Goal: Task Accomplishment & Management: Manage account settings

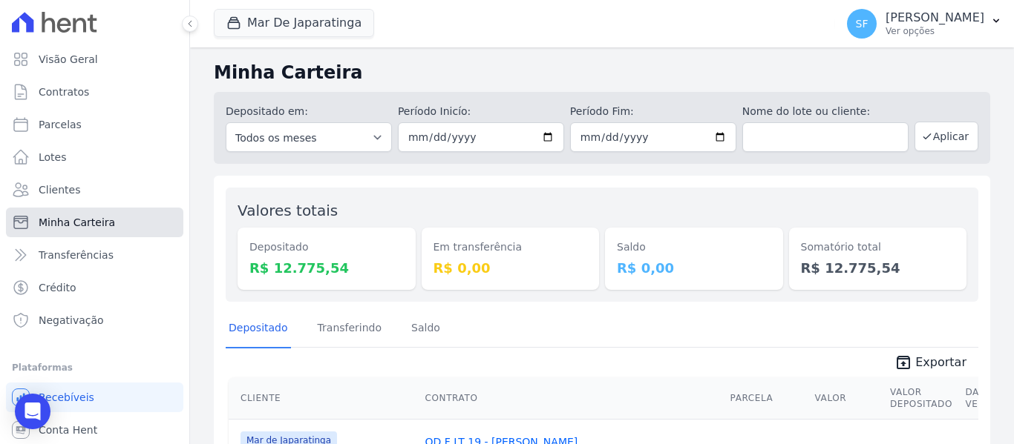
click at [68, 234] on link "Minha Carteira" at bounding box center [94, 223] width 177 height 30
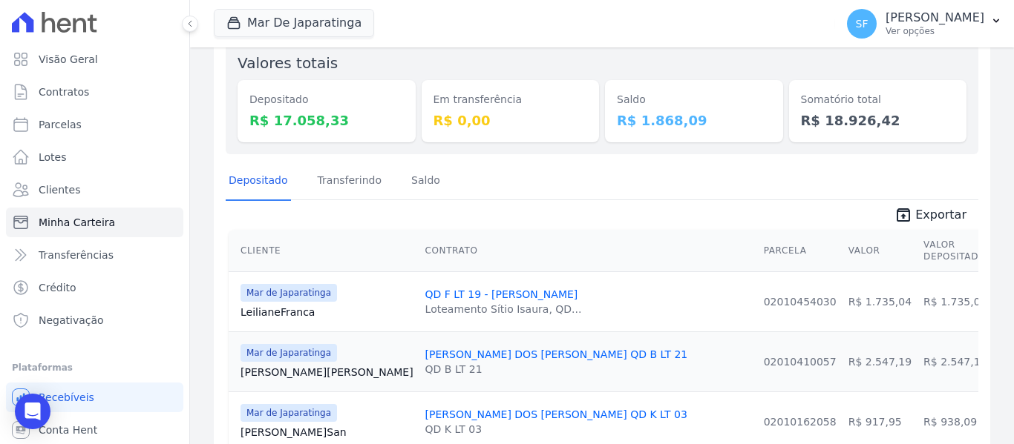
scroll to position [148, 0]
click at [75, 230] on link "Minha Carteira" at bounding box center [94, 223] width 177 height 30
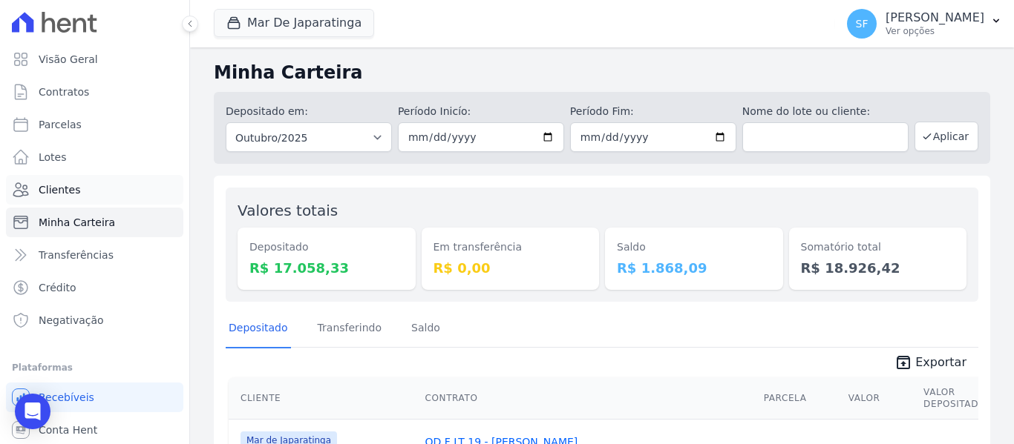
click at [62, 186] on span "Clientes" at bounding box center [60, 190] width 42 height 15
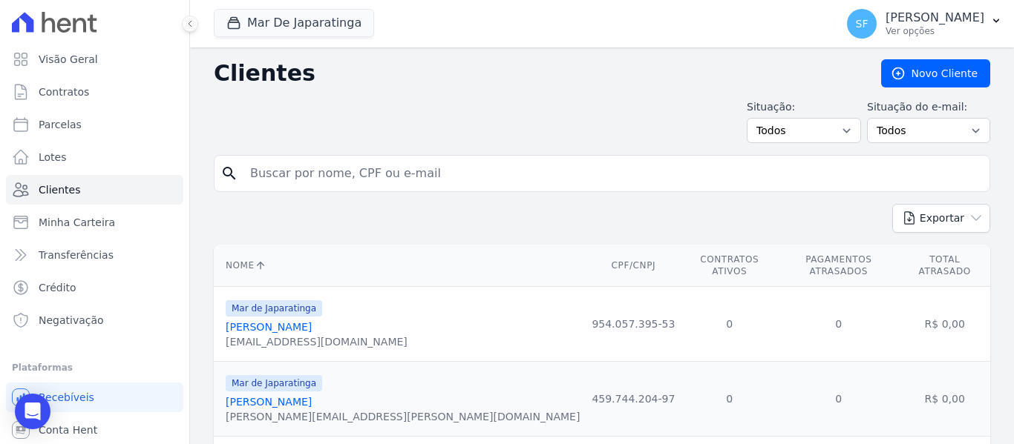
click at [542, 185] on input "search" at bounding box center [612, 174] width 742 height 30
type input "[PERSON_NAME]"
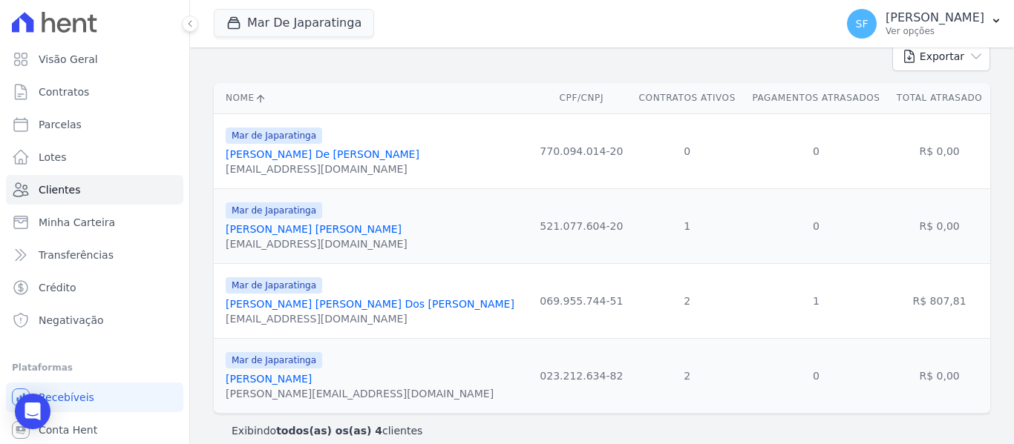
scroll to position [177, 0]
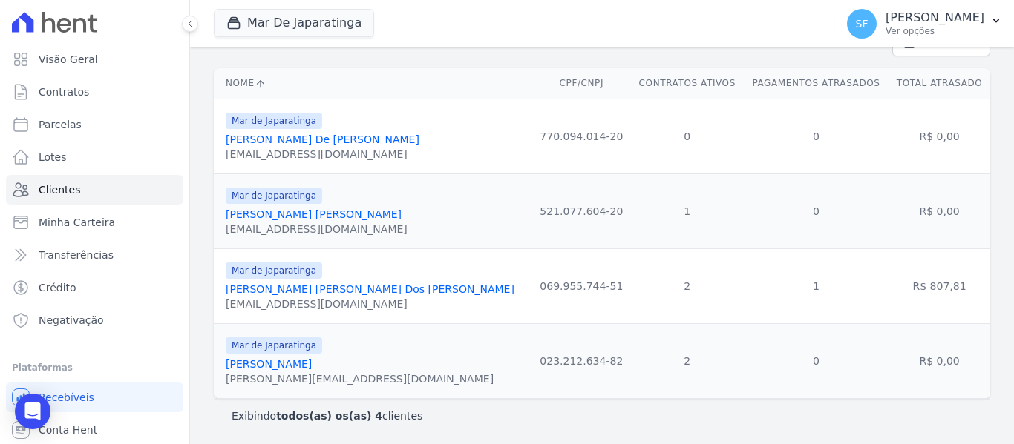
click at [361, 295] on link "[PERSON_NAME]" at bounding box center [370, 289] width 289 height 12
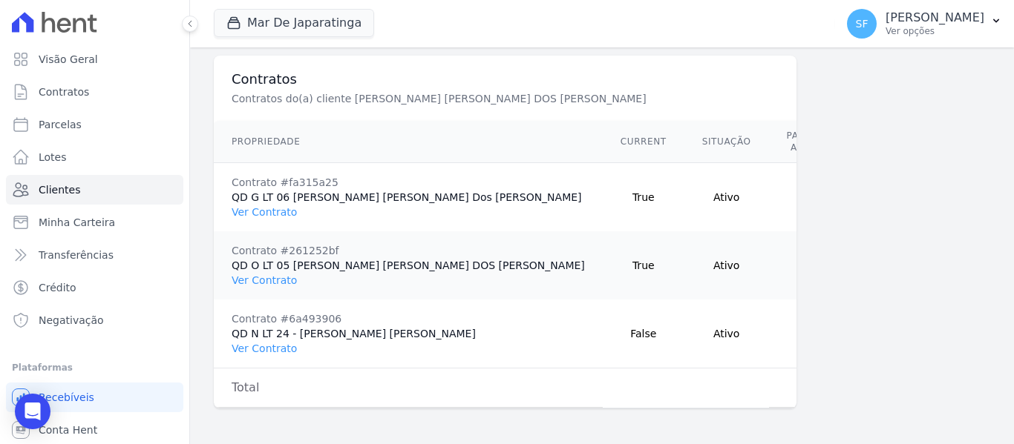
scroll to position [1115, 0]
click at [271, 206] on link "Ver Contrato" at bounding box center [264, 212] width 65 height 12
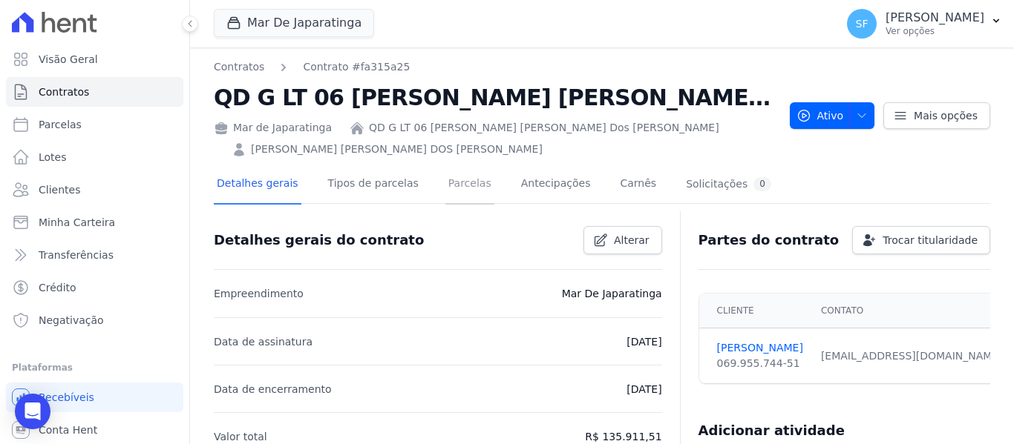
click at [465, 181] on link "Parcelas" at bounding box center [469, 184] width 49 height 39
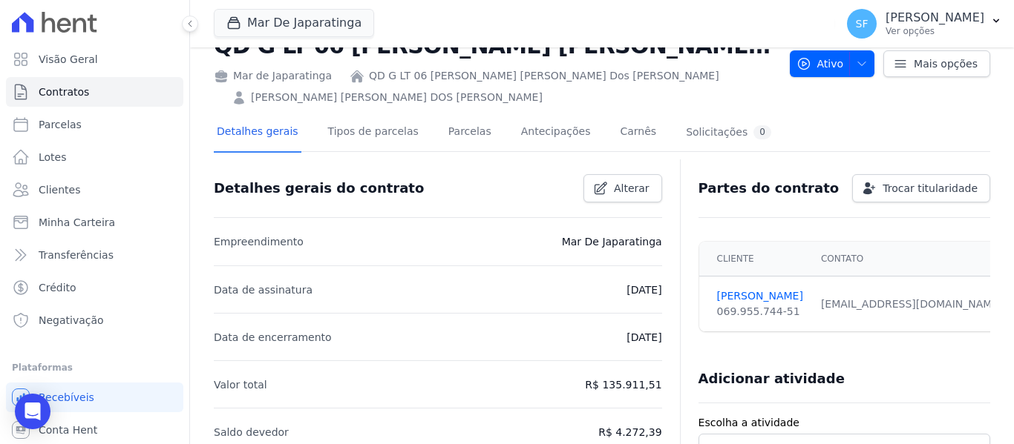
scroll to position [74, 0]
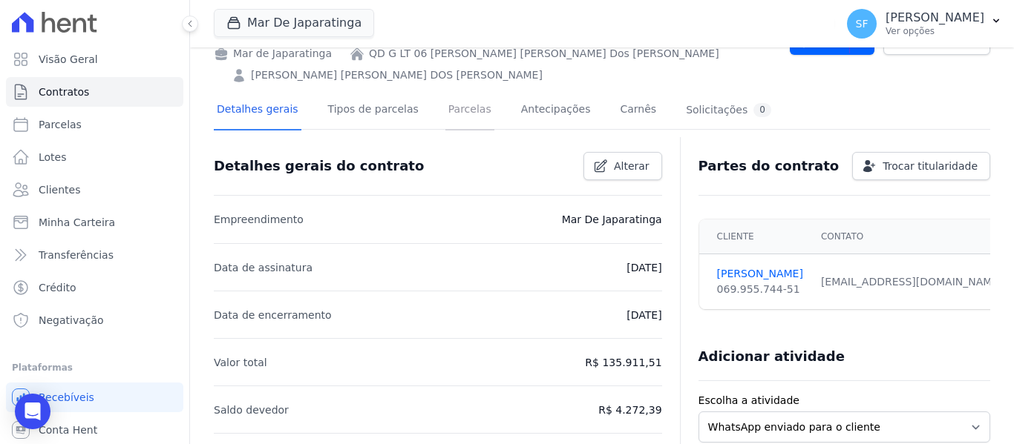
click at [453, 113] on link "Parcelas" at bounding box center [469, 110] width 49 height 39
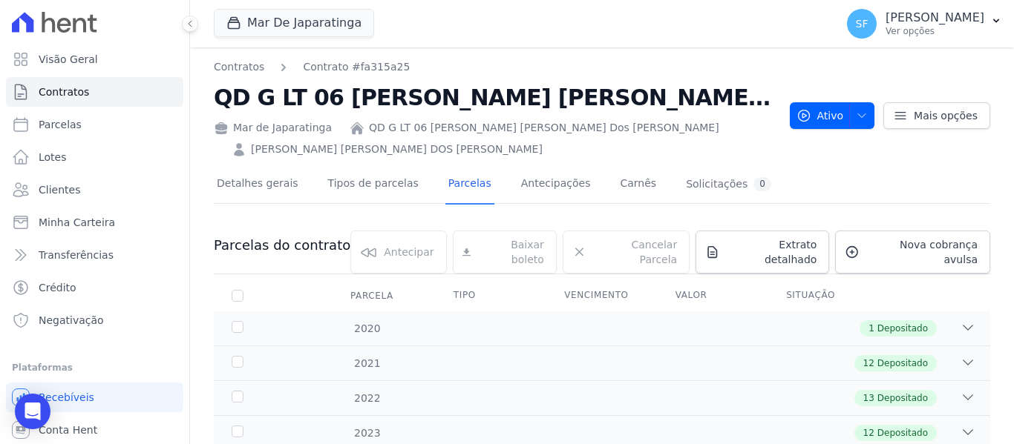
click at [697, 74] on nav "Contratos Contrato #fa315a25" at bounding box center [496, 67] width 564 height 16
click at [445, 180] on link "Parcelas" at bounding box center [469, 184] width 49 height 39
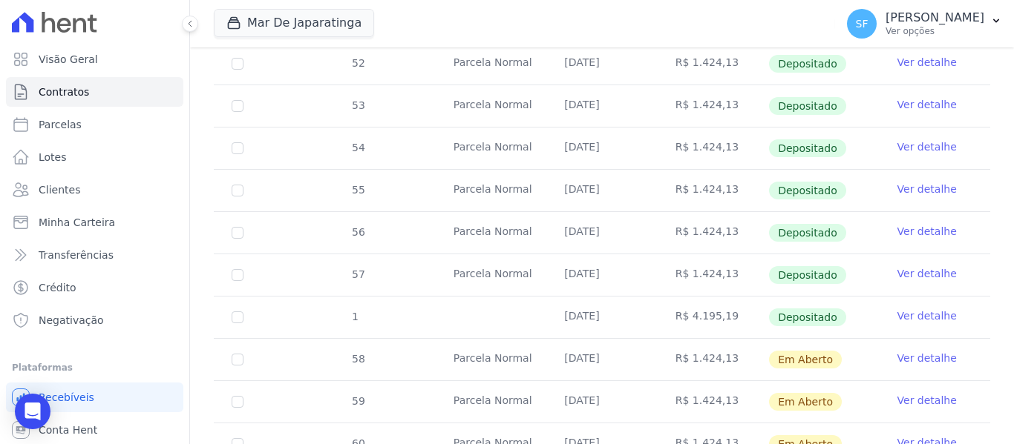
scroll to position [658, 0]
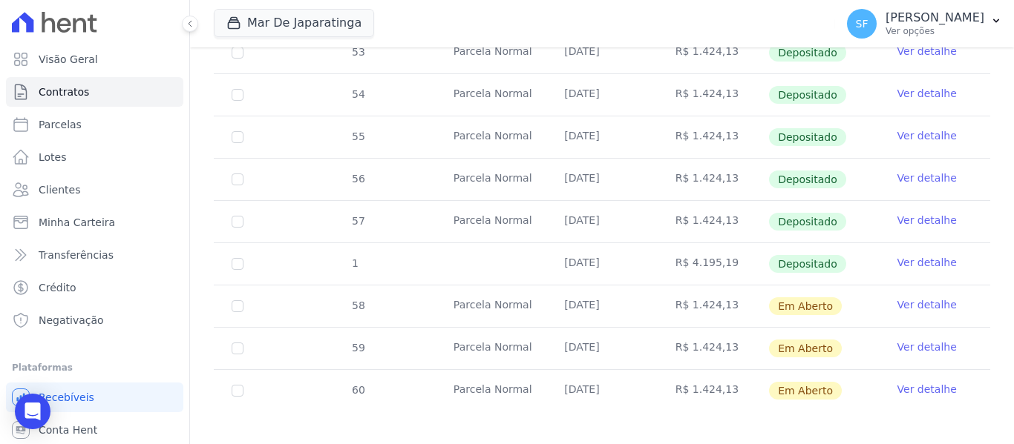
click at [906, 298] on link "Ver detalhe" at bounding box center [926, 305] width 59 height 15
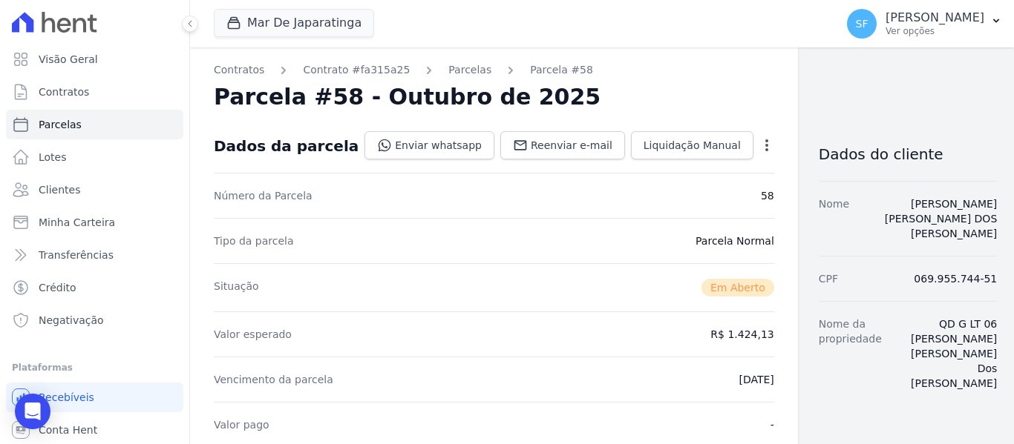
click at [759, 151] on icon "button" at bounding box center [766, 145] width 15 height 15
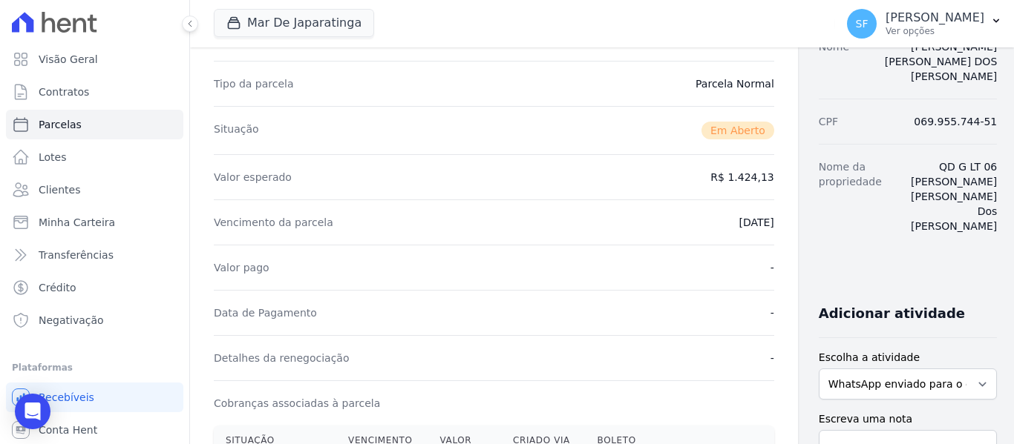
scroll to position [74, 0]
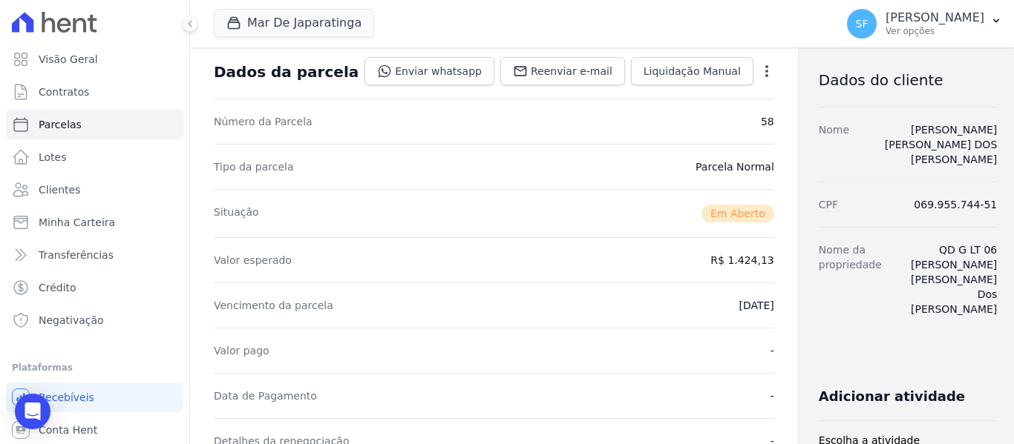
click at [759, 73] on icon "button" at bounding box center [766, 71] width 15 height 15
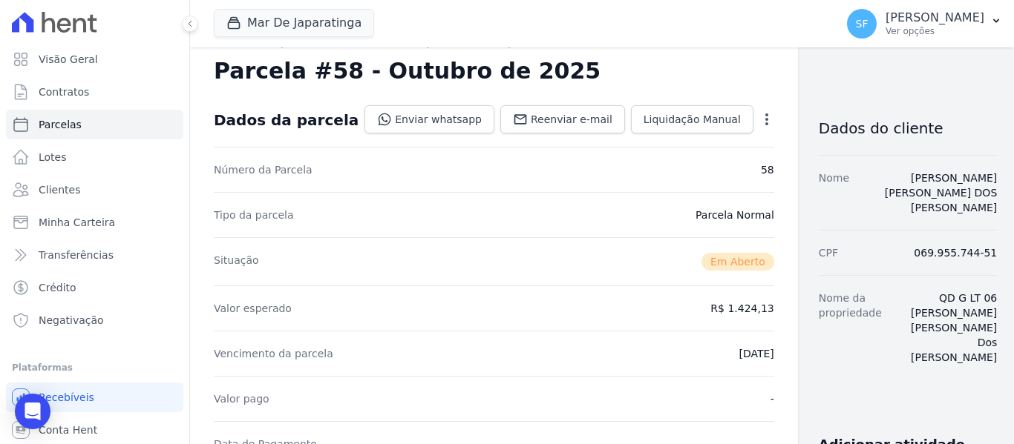
scroll to position [0, 0]
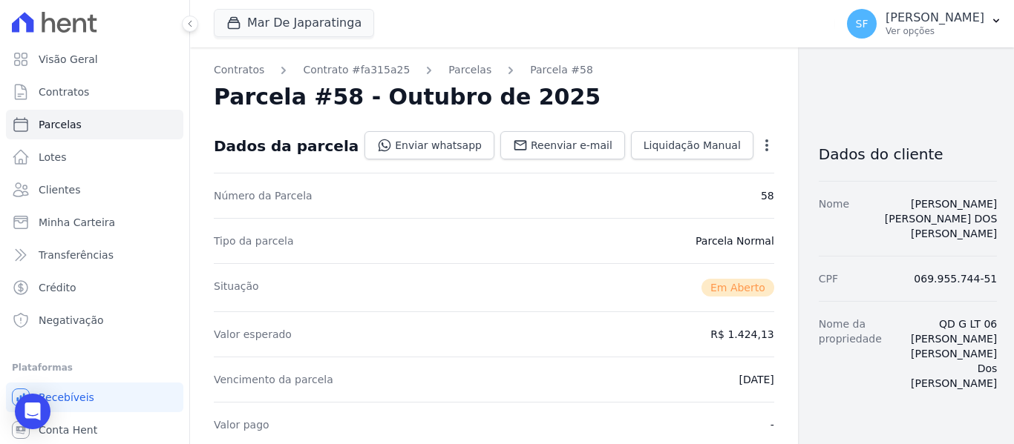
click at [759, 141] on icon "button" at bounding box center [766, 145] width 15 height 15
click at [765, 141] on icon "button" at bounding box center [766, 146] width 3 height 12
click at [759, 140] on icon "button" at bounding box center [766, 145] width 15 height 15
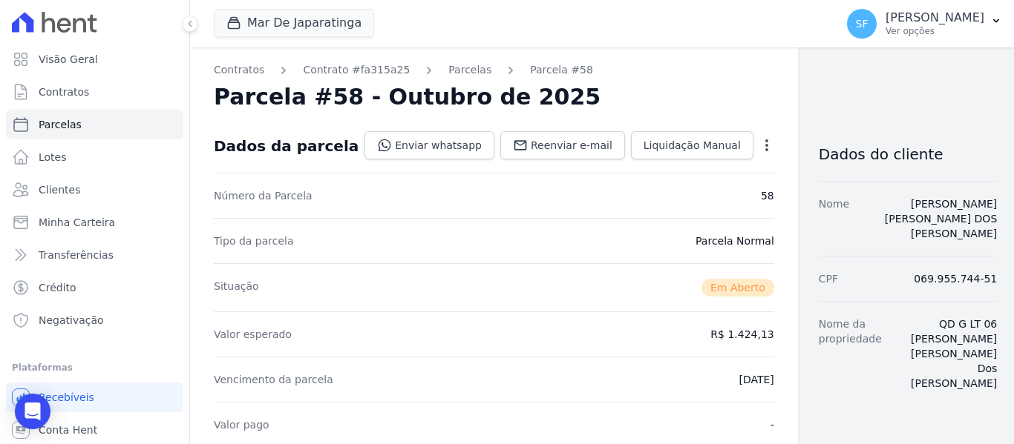
click at [727, 45] on div "Mar De Japaratinga Você possui apenas um empreendimento Aplicar" at bounding box center [521, 23] width 615 height 49
click at [759, 154] on div "Open options" at bounding box center [766, 147] width 15 height 19
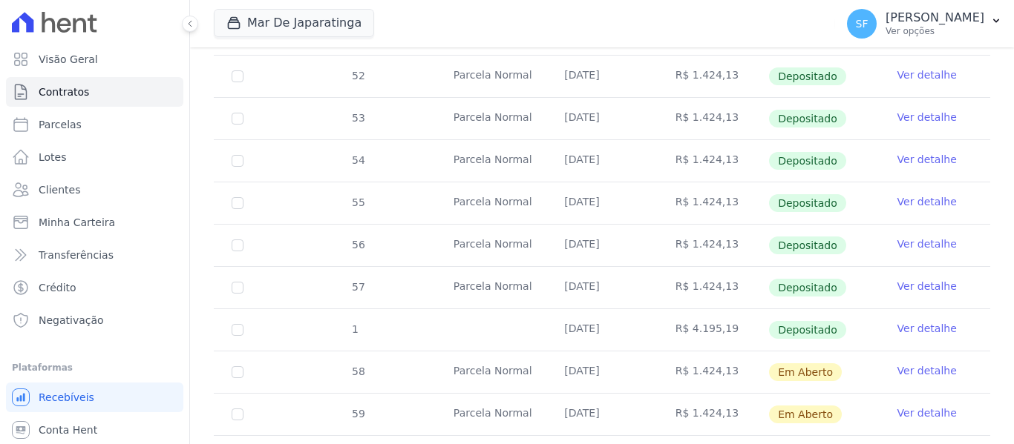
scroll to position [658, 0]
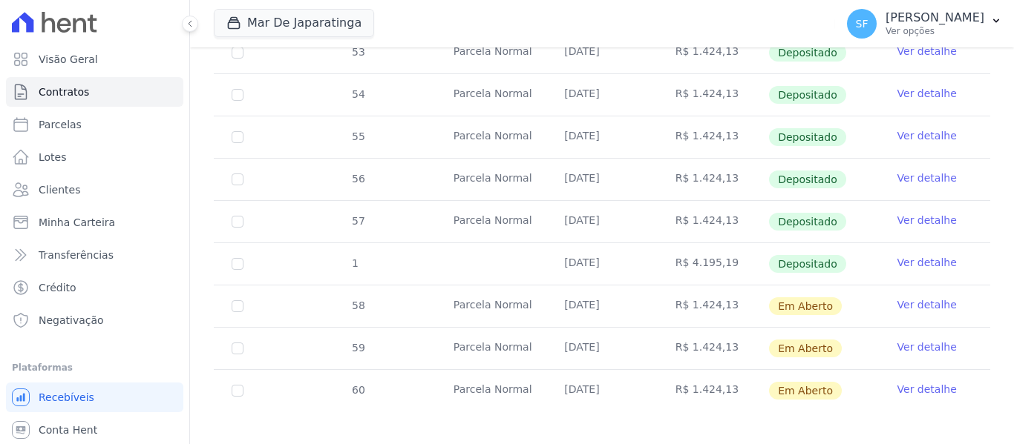
click at [920, 382] on link "Ver detalhe" at bounding box center [926, 389] width 59 height 15
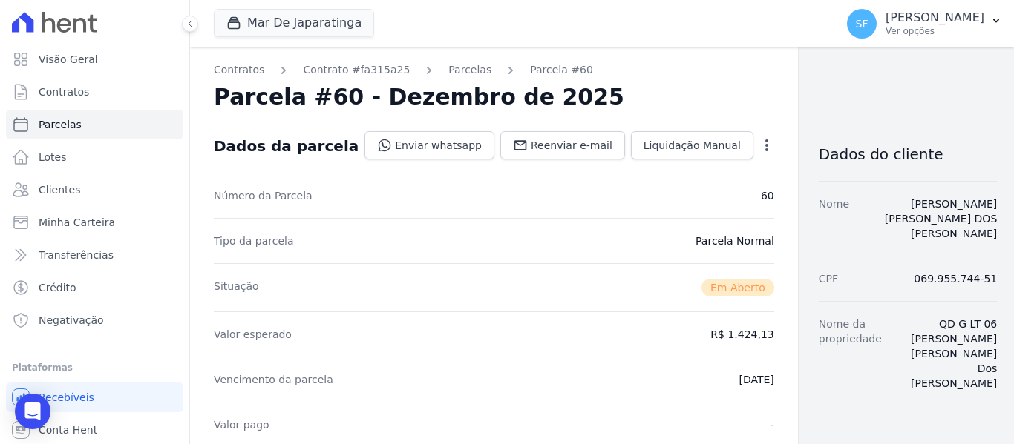
click at [765, 148] on icon "button" at bounding box center [766, 146] width 3 height 12
click at [759, 148] on icon "button" at bounding box center [766, 145] width 15 height 15
click at [765, 141] on icon "button" at bounding box center [766, 146] width 3 height 12
click at [759, 144] on icon "button" at bounding box center [766, 145] width 15 height 15
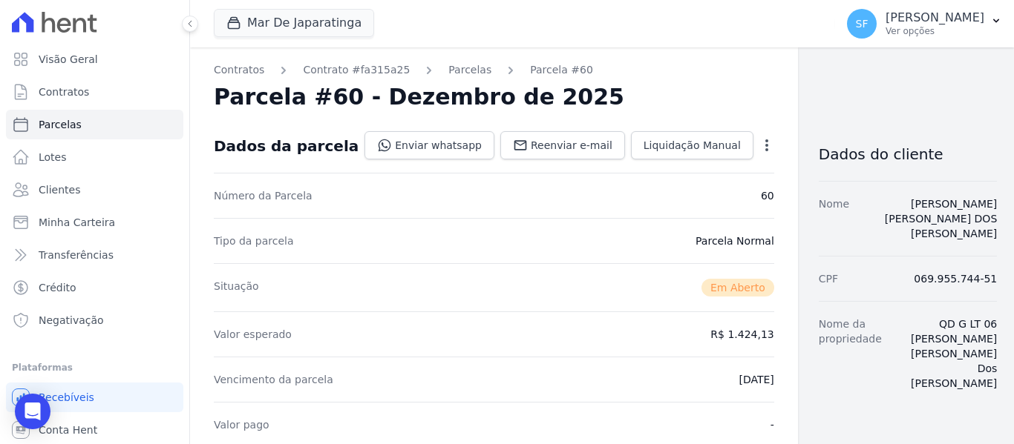
click at [759, 144] on icon "button" at bounding box center [766, 145] width 15 height 15
click at [759, 143] on icon "button" at bounding box center [766, 145] width 15 height 15
click at [759, 142] on icon "button" at bounding box center [766, 145] width 15 height 15
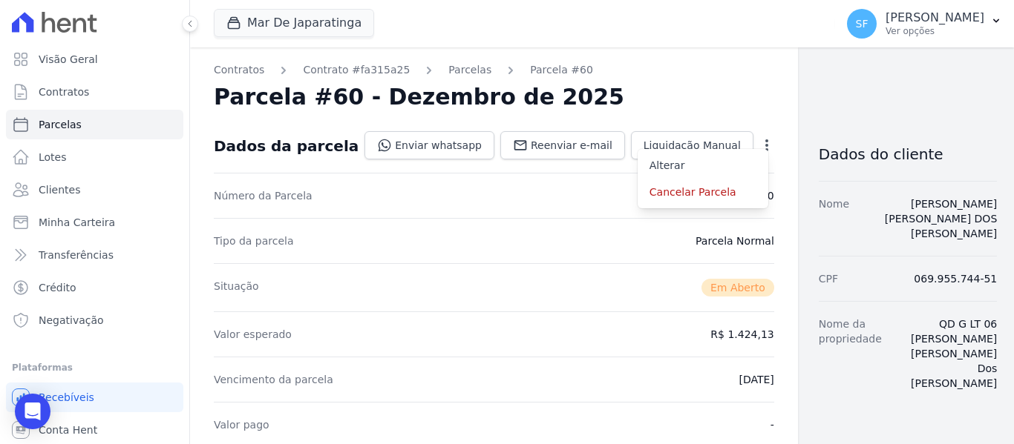
click at [759, 142] on icon "button" at bounding box center [766, 145] width 15 height 15
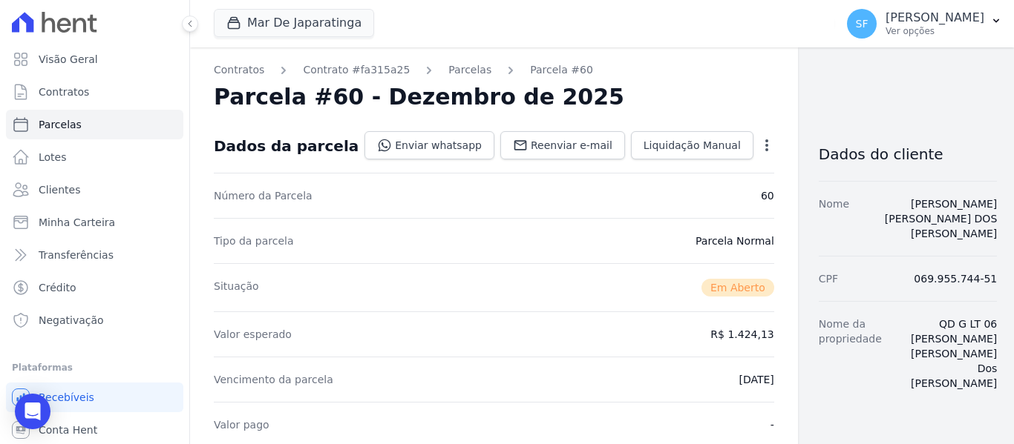
click at [759, 142] on icon "button" at bounding box center [766, 145] width 15 height 15
click at [935, 29] on p "Ver opções" at bounding box center [934, 31] width 99 height 12
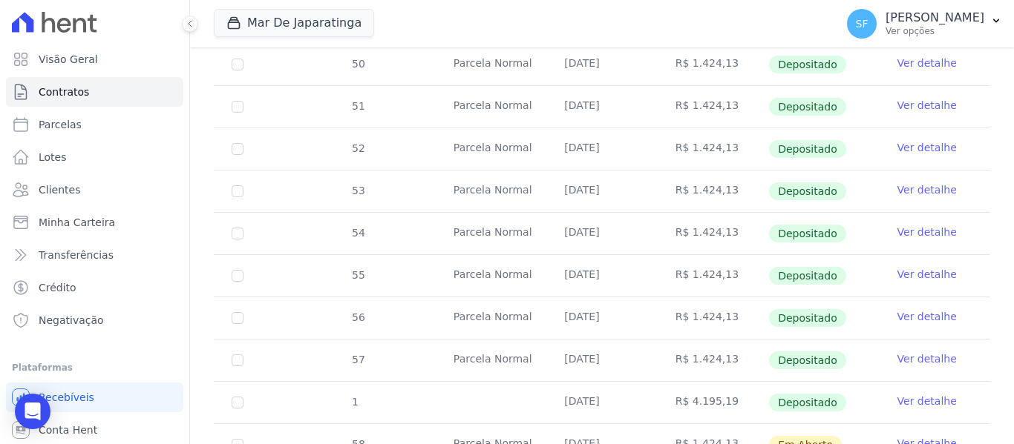
scroll to position [658, 0]
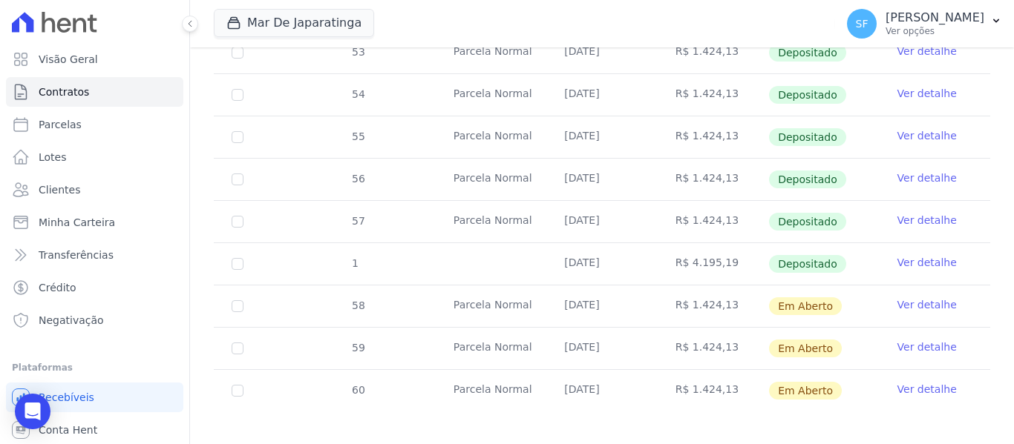
click at [908, 298] on link "Ver detalhe" at bounding box center [926, 305] width 59 height 15
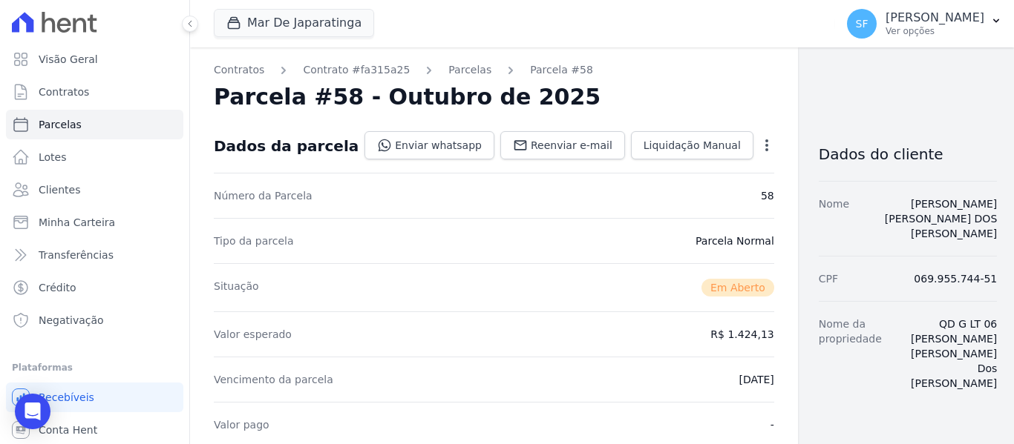
click at [759, 145] on icon "button" at bounding box center [766, 145] width 15 height 15
click at [637, 191] on link "Cancelar Parcela" at bounding box center [702, 192] width 131 height 27
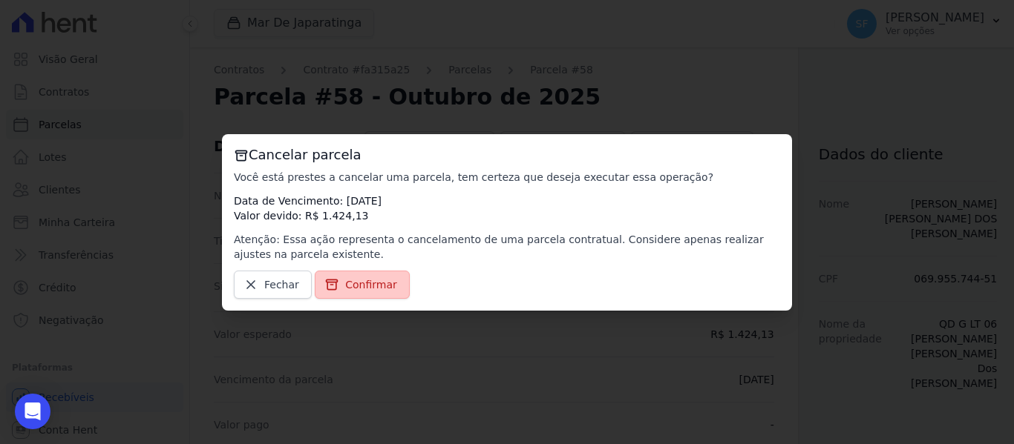
click at [364, 282] on span "Confirmar" at bounding box center [371, 285] width 52 height 15
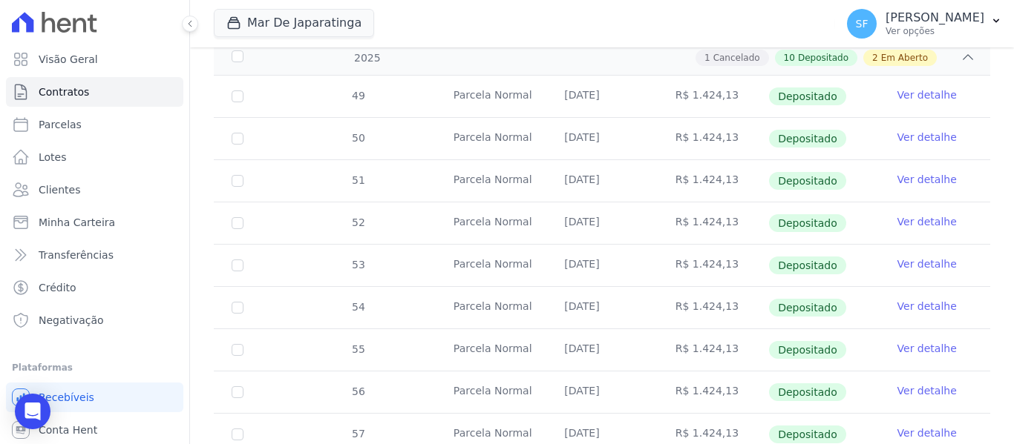
scroll to position [658, 0]
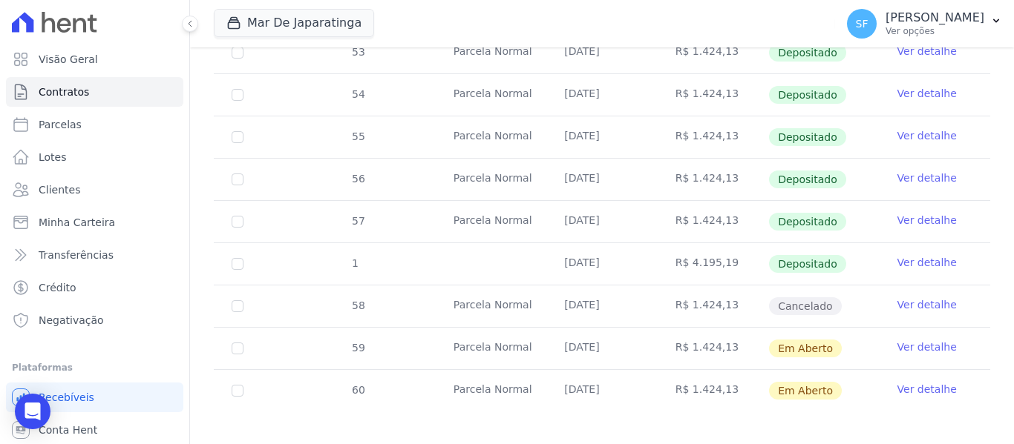
click at [899, 341] on link "Ver detalhe" at bounding box center [926, 347] width 59 height 15
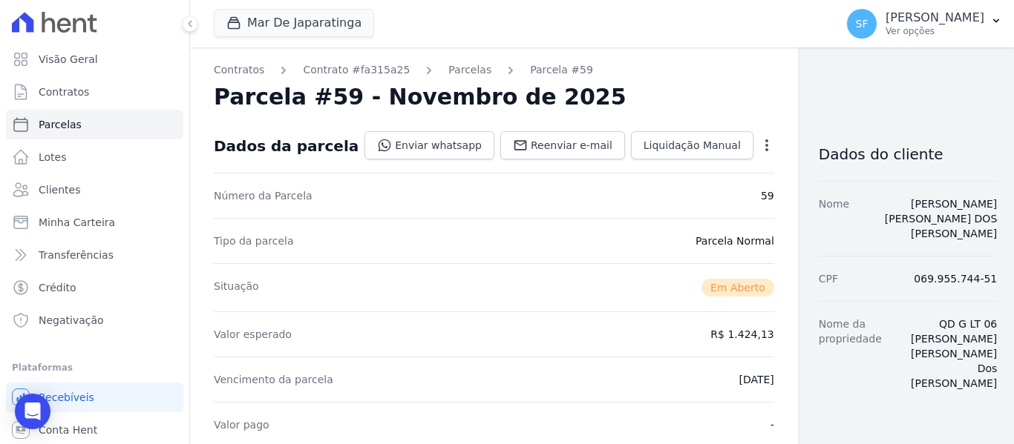
click at [759, 149] on icon "button" at bounding box center [766, 145] width 15 height 15
click at [659, 187] on link "Cancelar Parcela" at bounding box center [702, 192] width 131 height 27
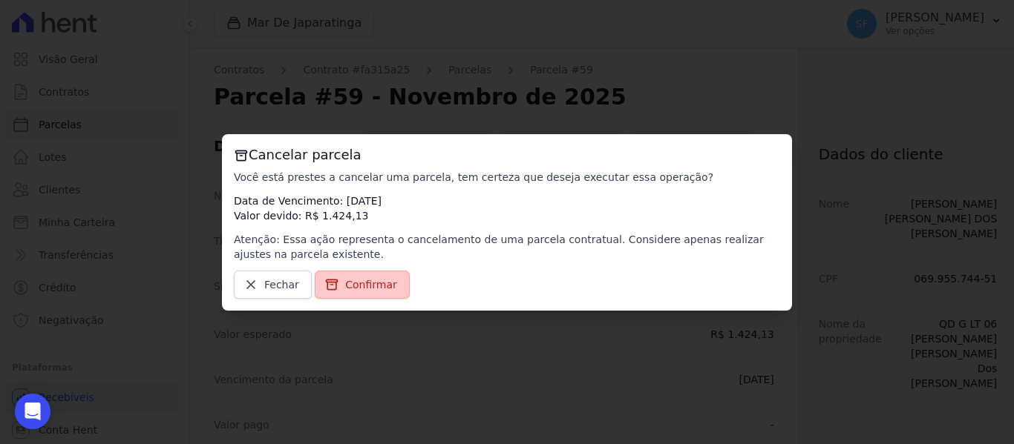
click at [380, 283] on span "Confirmar" at bounding box center [371, 285] width 52 height 15
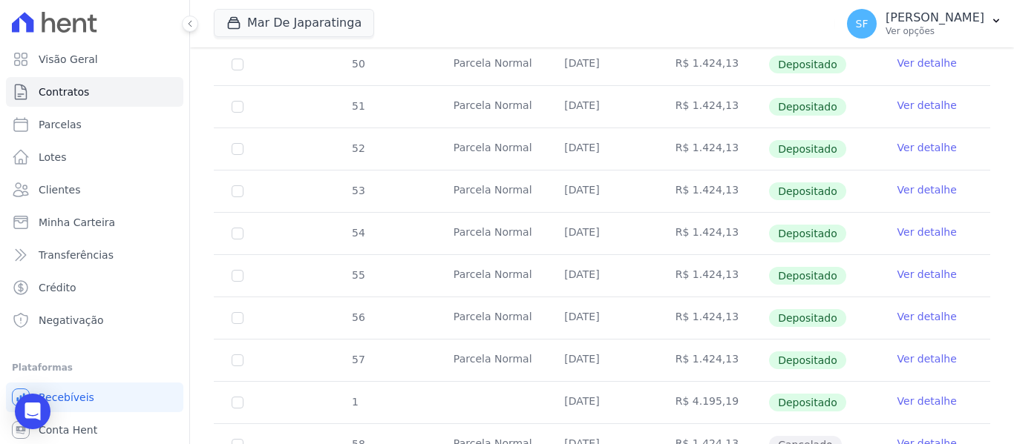
scroll to position [658, 0]
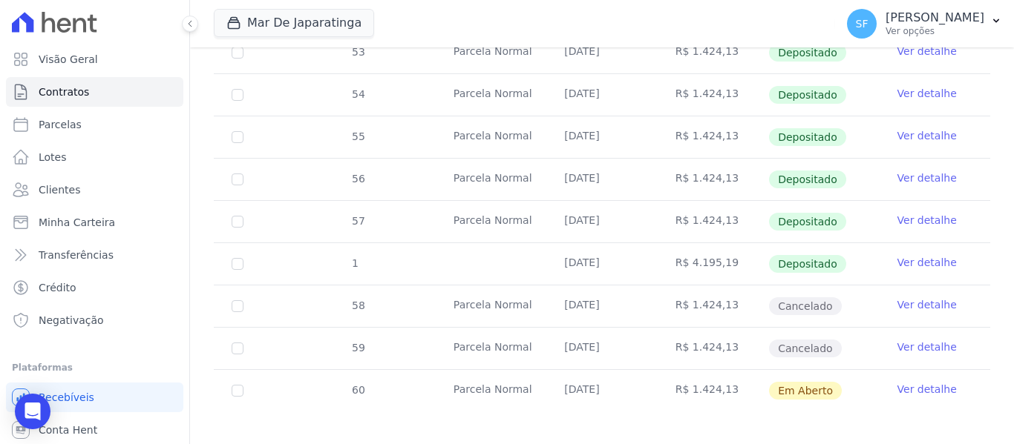
click at [928, 382] on link "Ver detalhe" at bounding box center [926, 389] width 59 height 15
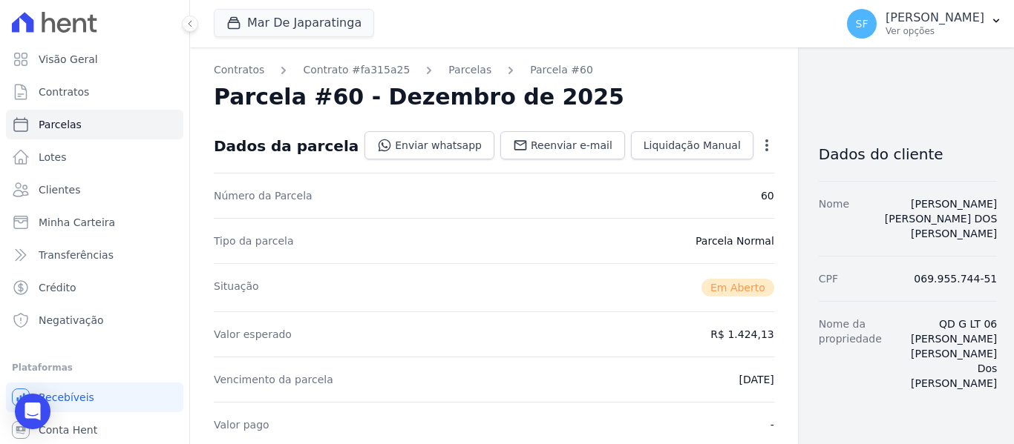
click at [759, 145] on icon "button" at bounding box center [766, 145] width 15 height 15
click at [637, 194] on link "Cancelar Parcela" at bounding box center [702, 192] width 131 height 27
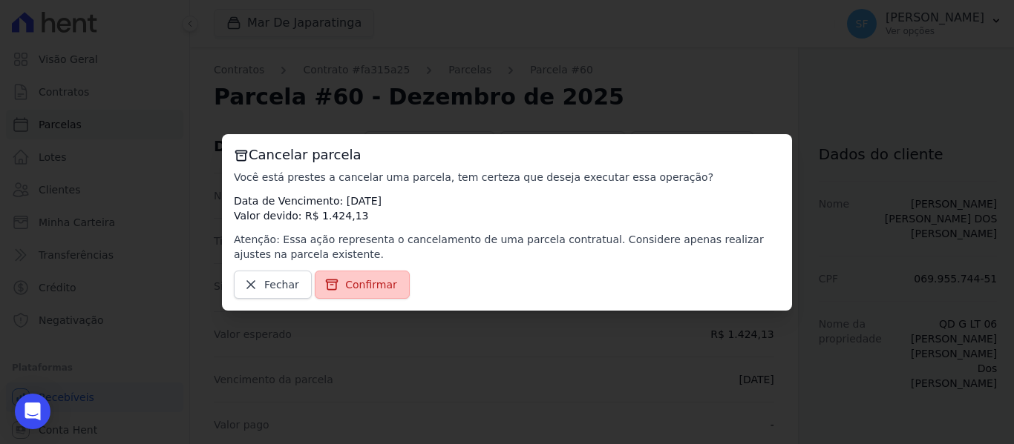
click at [382, 289] on span "Confirmar" at bounding box center [371, 285] width 52 height 15
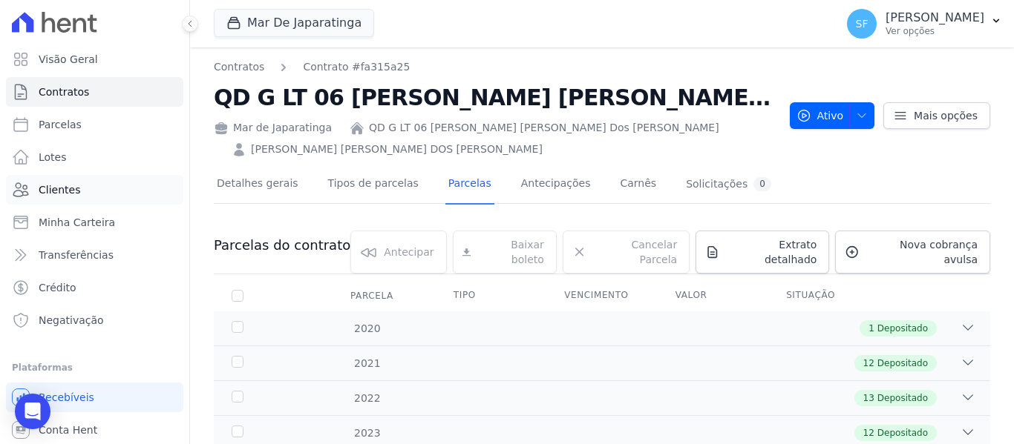
click at [63, 191] on span "Clientes" at bounding box center [60, 190] width 42 height 15
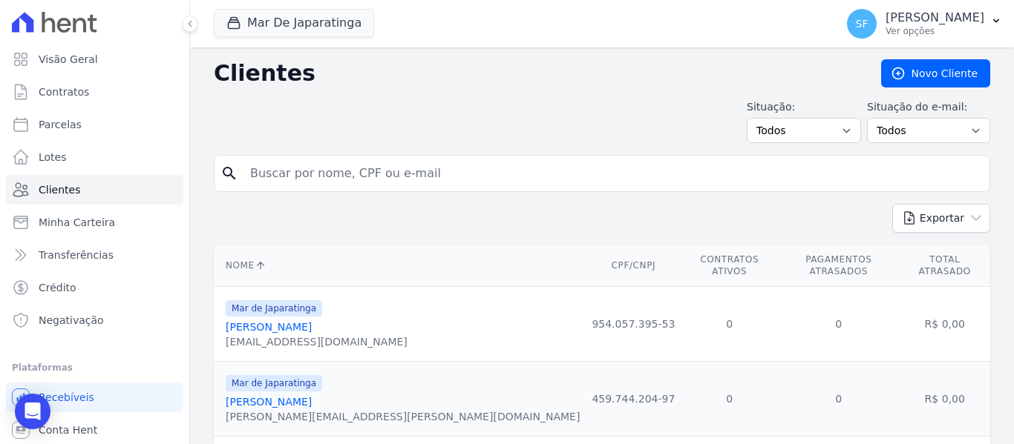
click at [465, 166] on input "search" at bounding box center [612, 174] width 742 height 30
type input "[PERSON_NAME]"
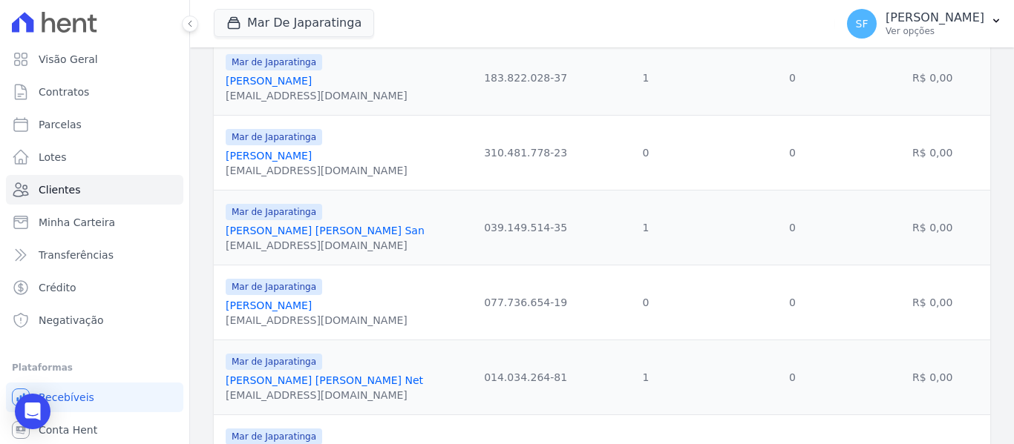
scroll to position [519, 0]
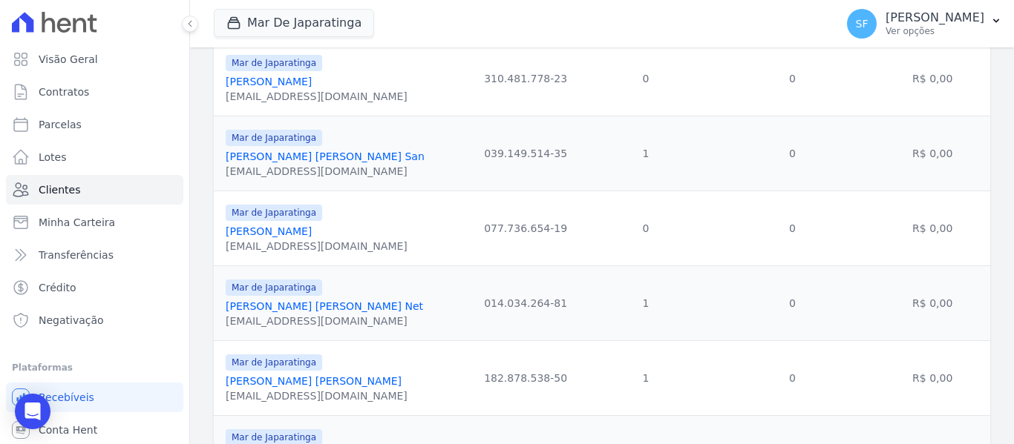
click at [250, 237] on link "[PERSON_NAME]" at bounding box center [269, 232] width 86 height 12
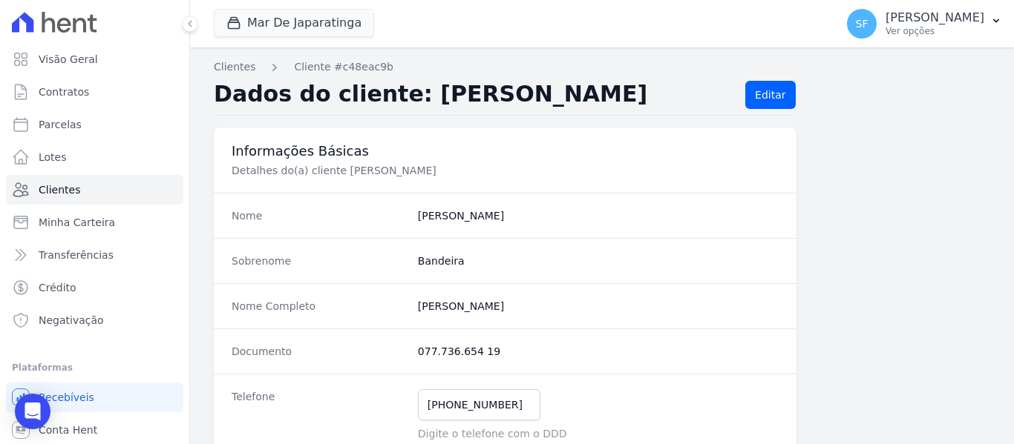
click at [613, 211] on dd "[PERSON_NAME]" at bounding box center [598, 216] width 361 height 15
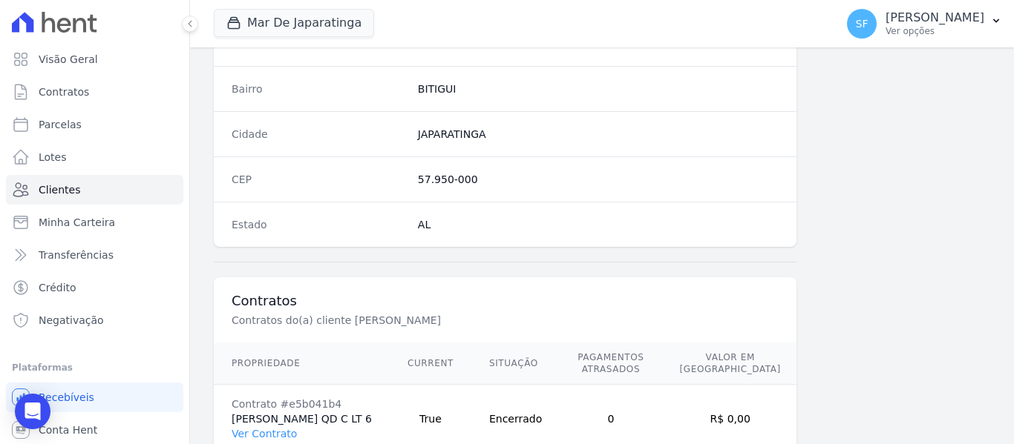
scroll to position [956, 0]
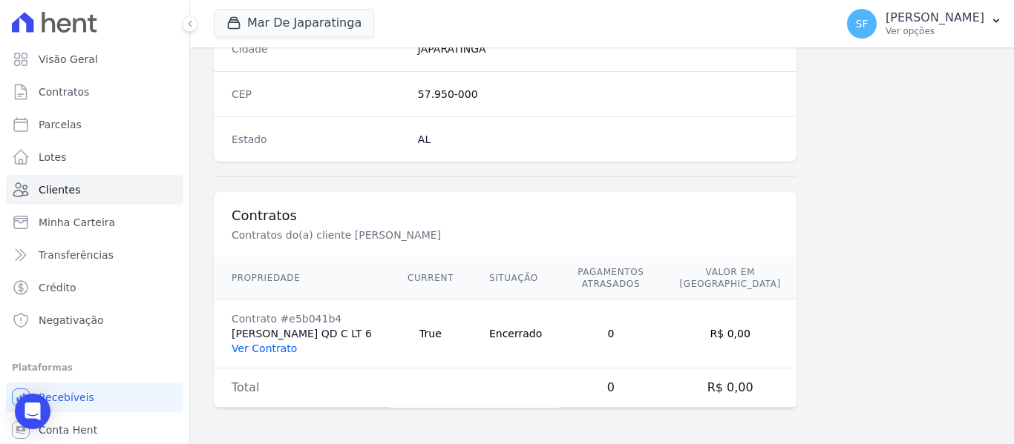
click at [278, 345] on link "Ver Contrato" at bounding box center [264, 349] width 65 height 12
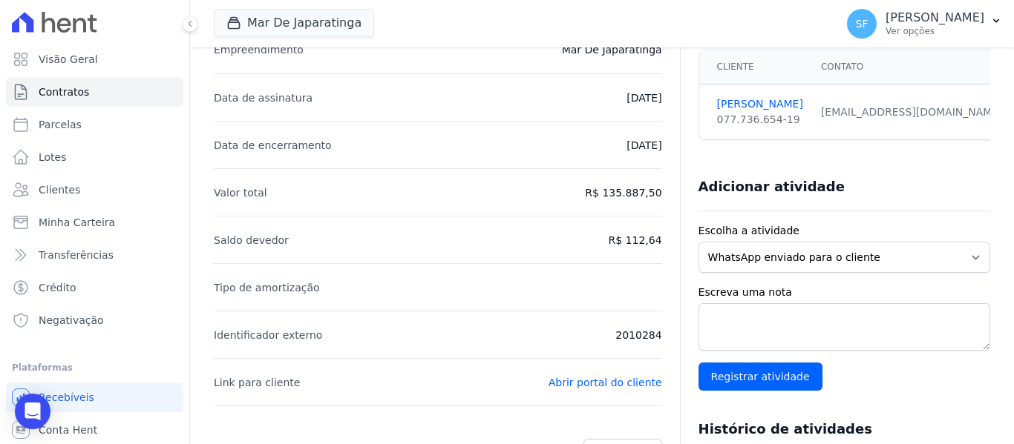
scroll to position [74, 0]
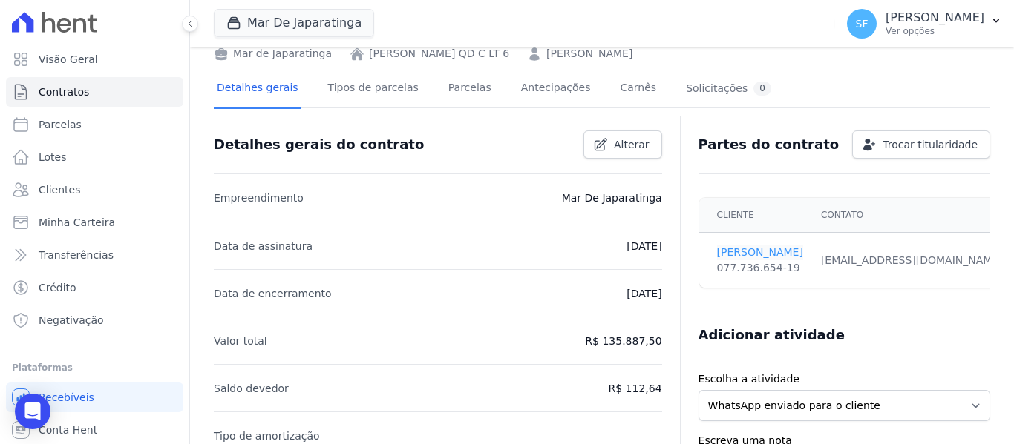
click at [762, 248] on link "[PERSON_NAME]" at bounding box center [760, 253] width 86 height 16
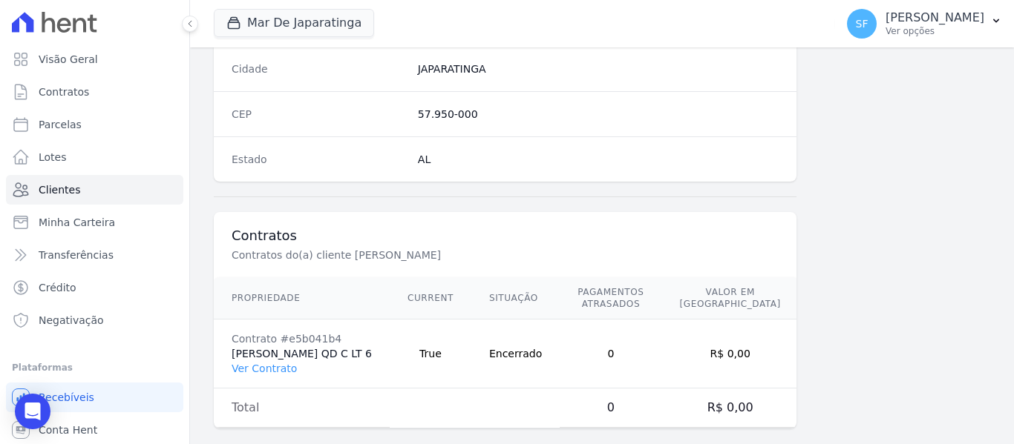
scroll to position [956, 0]
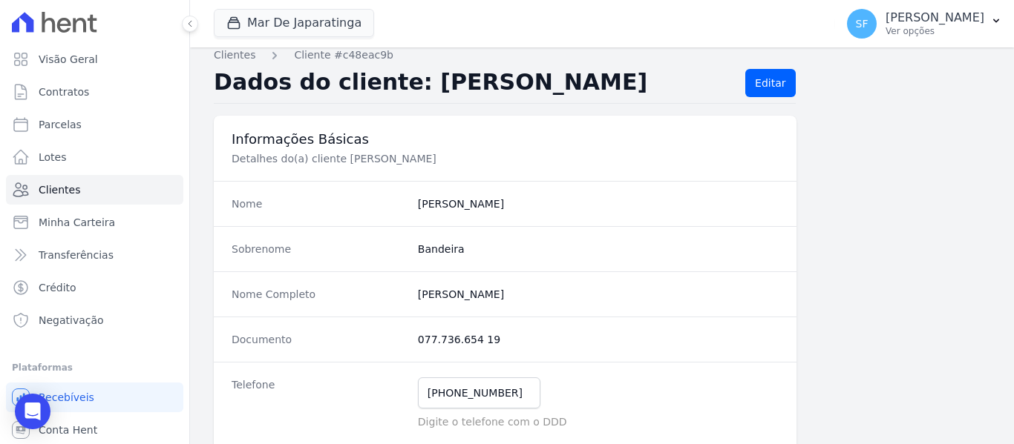
scroll to position [0, 0]
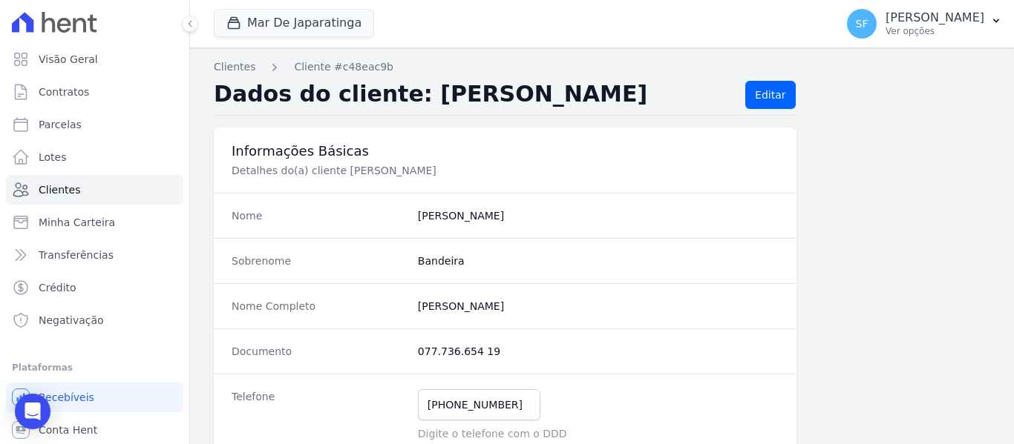
click at [70, 100] on link "Contratos" at bounding box center [94, 92] width 177 height 30
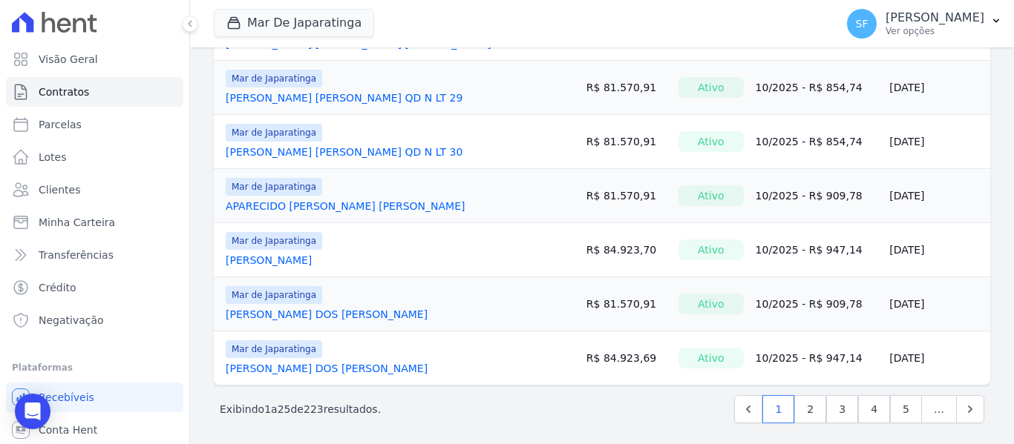
scroll to position [1243, 0]
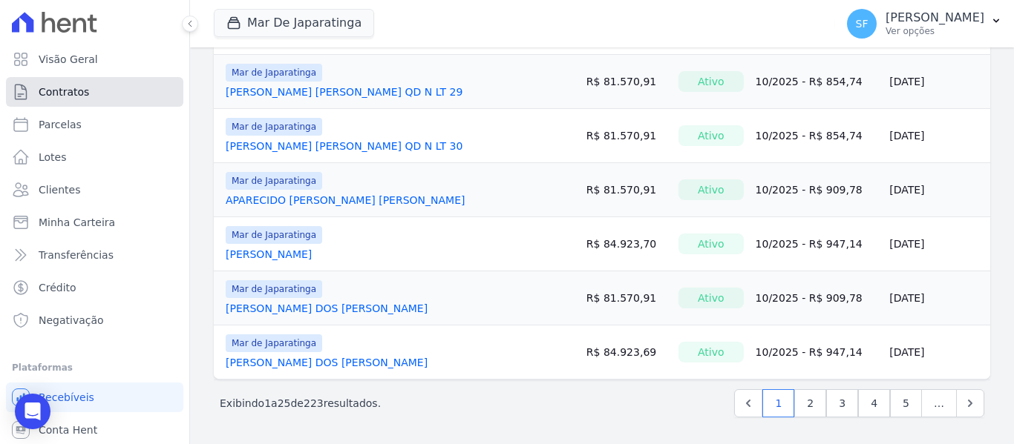
click at [111, 99] on link "Contratos" at bounding box center [94, 92] width 177 height 30
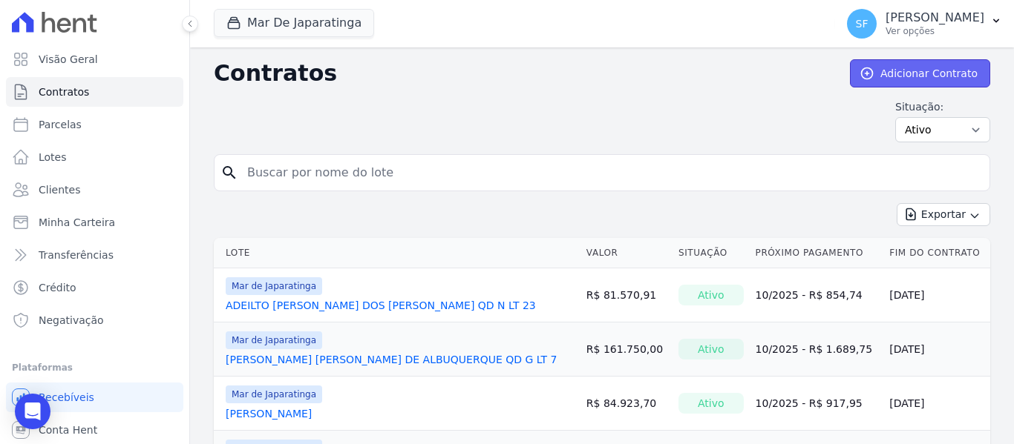
click at [891, 72] on link "Adicionar Contrato" at bounding box center [920, 73] width 140 height 28
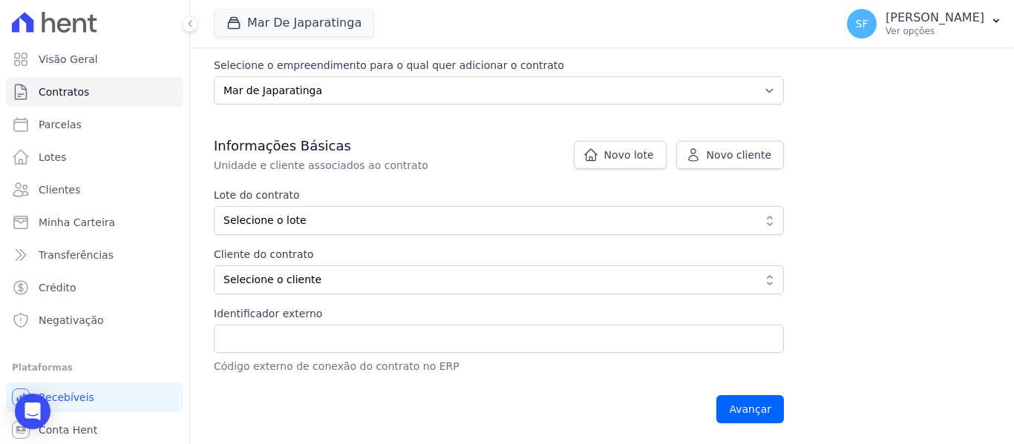
scroll to position [223, 0]
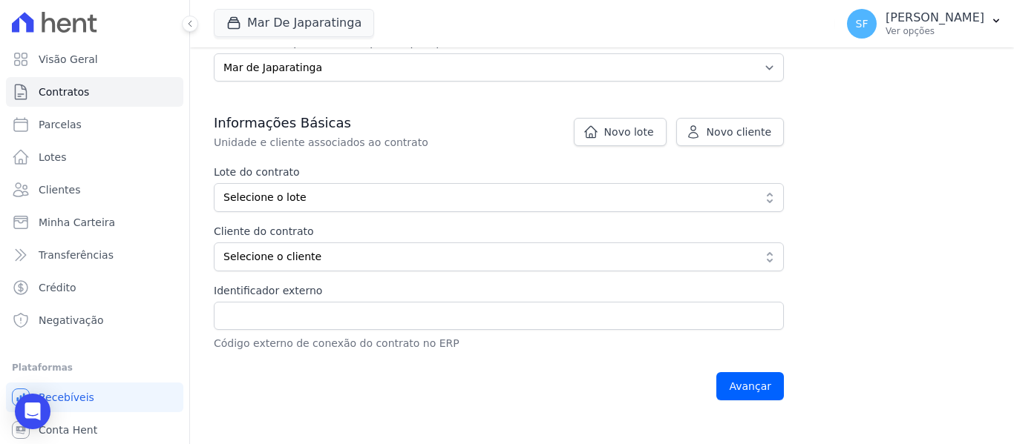
click at [806, 201] on div "Contratos Adicionar Contrato Adicionar Contrato Passo 1 Dados cadastrais Passo …" at bounding box center [602, 123] width 824 height 597
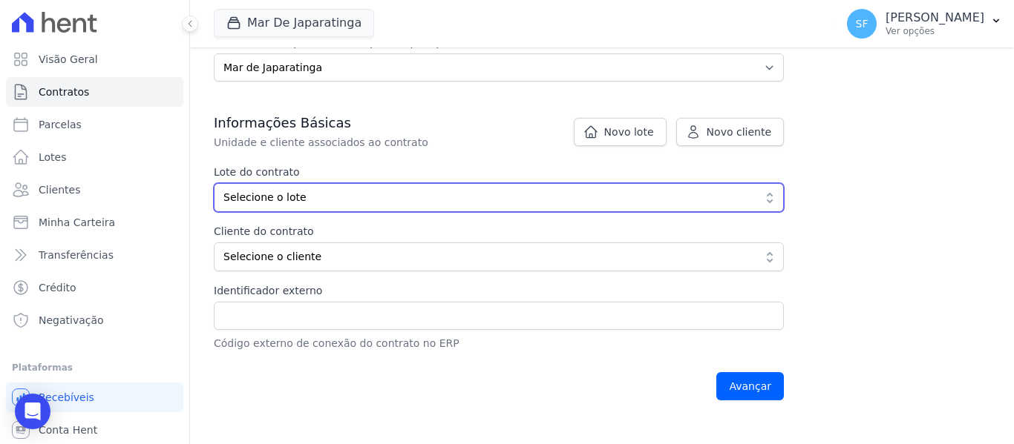
click at [768, 201] on button "Selecione o lote" at bounding box center [499, 197] width 570 height 29
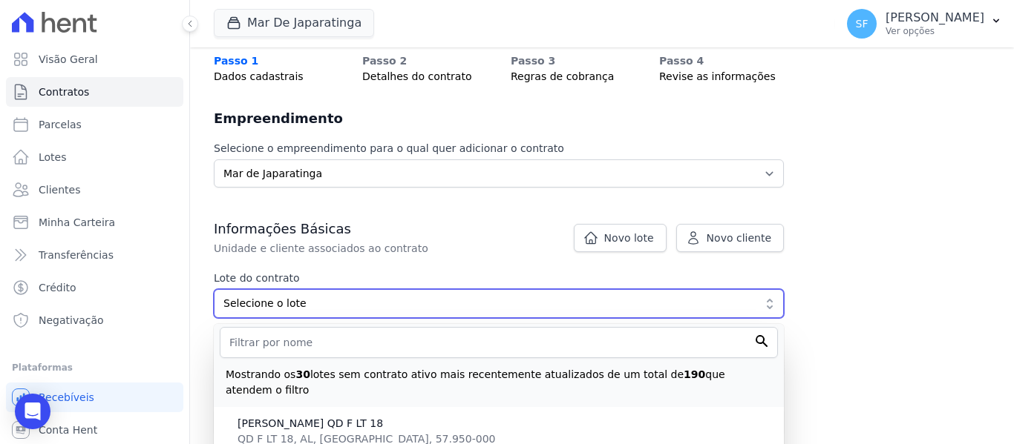
scroll to position [111, 0]
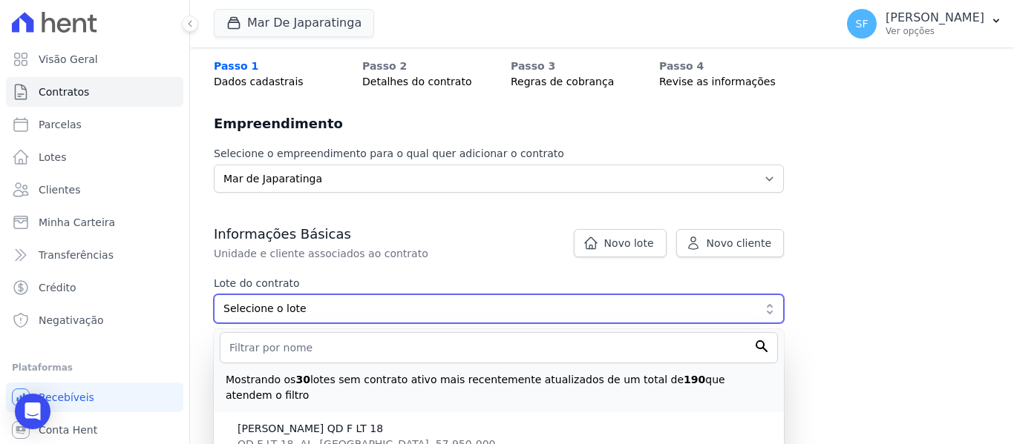
click at [406, 300] on button "Selecione o lote" at bounding box center [499, 309] width 570 height 29
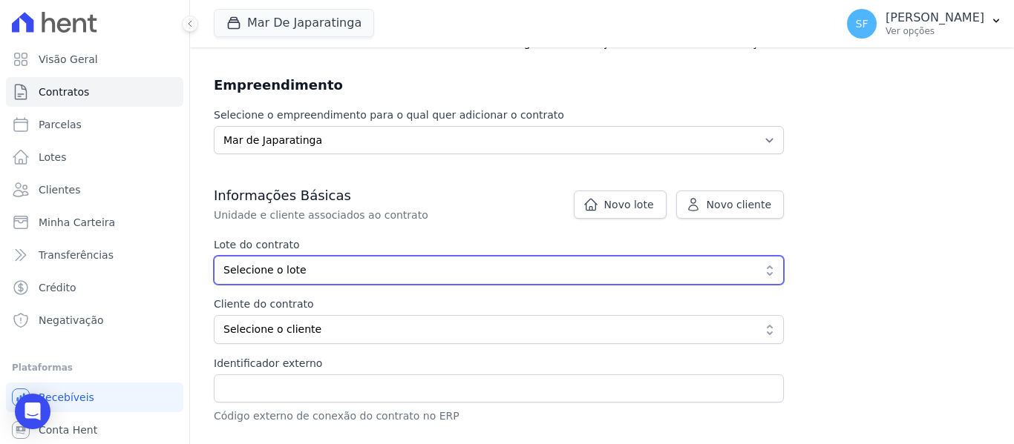
scroll to position [186, 0]
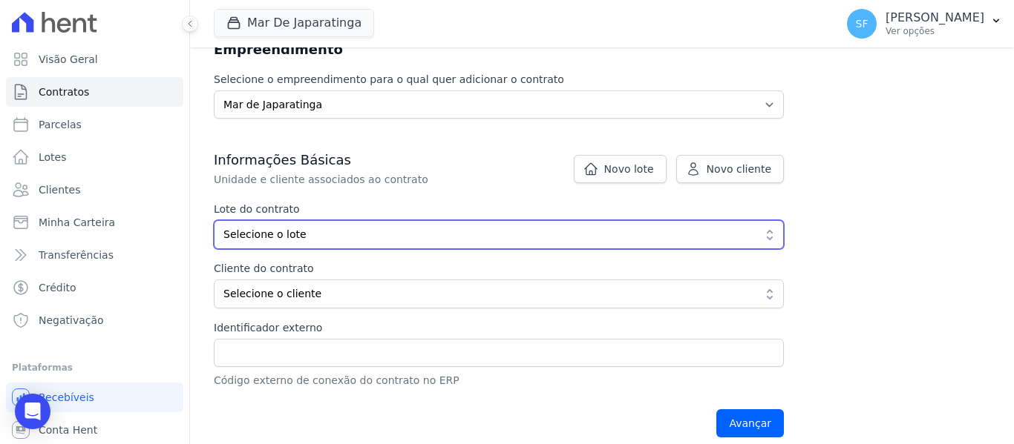
click at [386, 242] on span "Selecione o lote" at bounding box center [488, 235] width 530 height 16
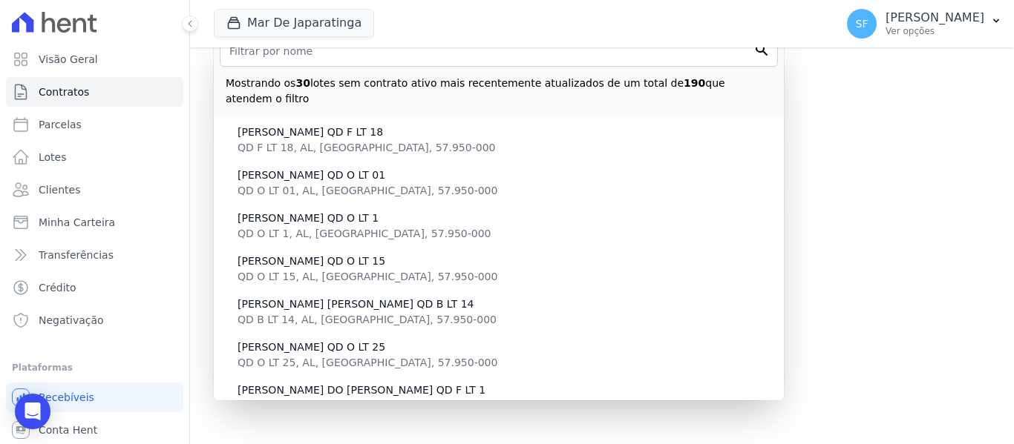
scroll to position [334, 0]
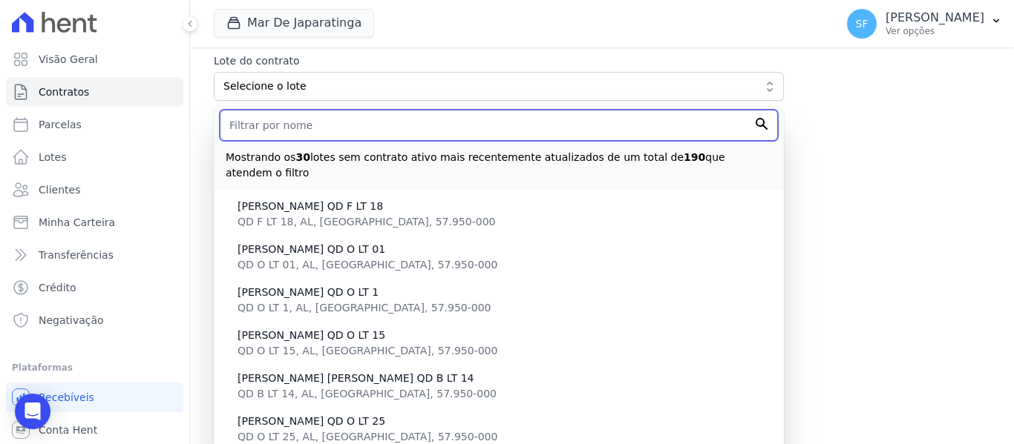
click at [649, 125] on input "text" at bounding box center [499, 125] width 558 height 31
type input "[PERSON_NAME]"
click at [716, 261] on input "Avançar" at bounding box center [750, 275] width 68 height 28
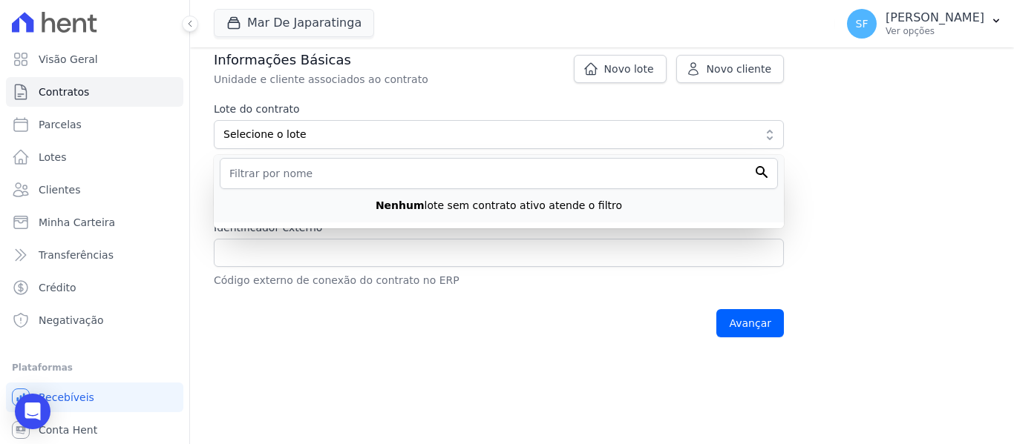
scroll to position [260, 0]
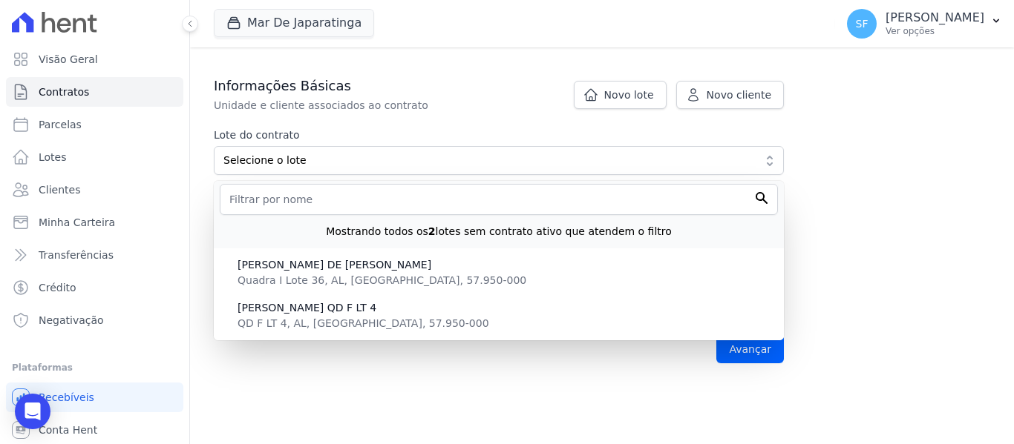
click at [871, 240] on div "Contratos Adicionar Contrato Adicionar Contrato Passo 1 Dados cadastrais Passo …" at bounding box center [602, 86] width 824 height 597
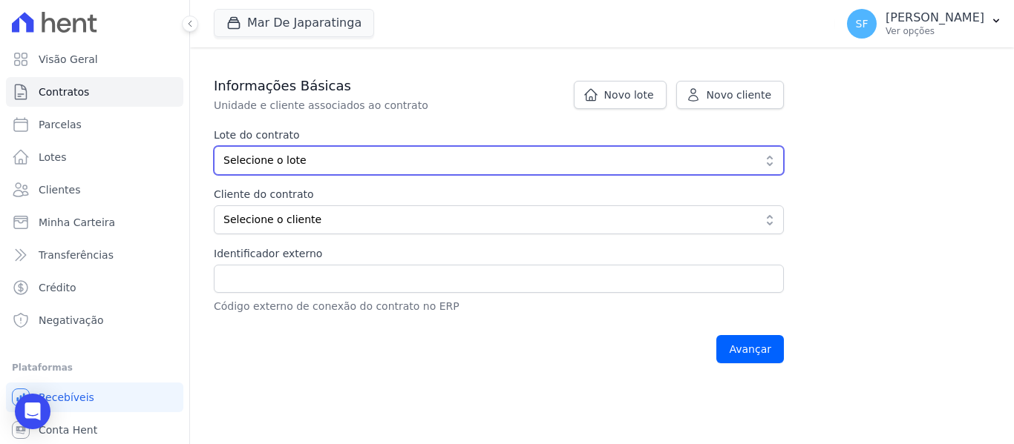
click at [640, 155] on span "Selecione o lote" at bounding box center [488, 161] width 530 height 16
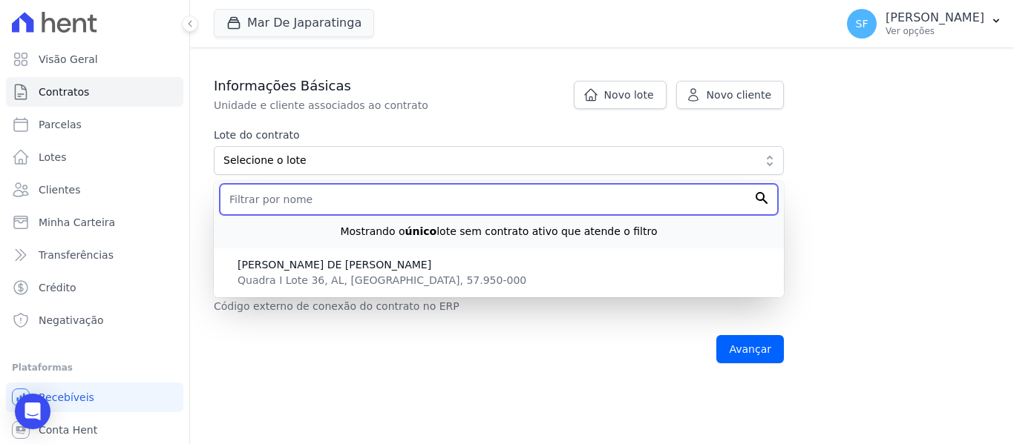
click at [698, 203] on input "text" at bounding box center [499, 199] width 558 height 31
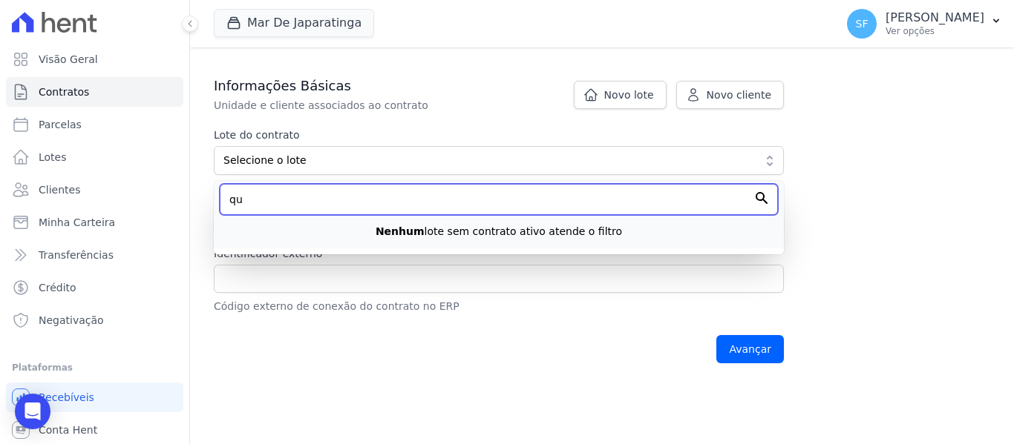
type input "q"
type input "06"
click at [716, 335] on input "Avançar" at bounding box center [750, 349] width 68 height 28
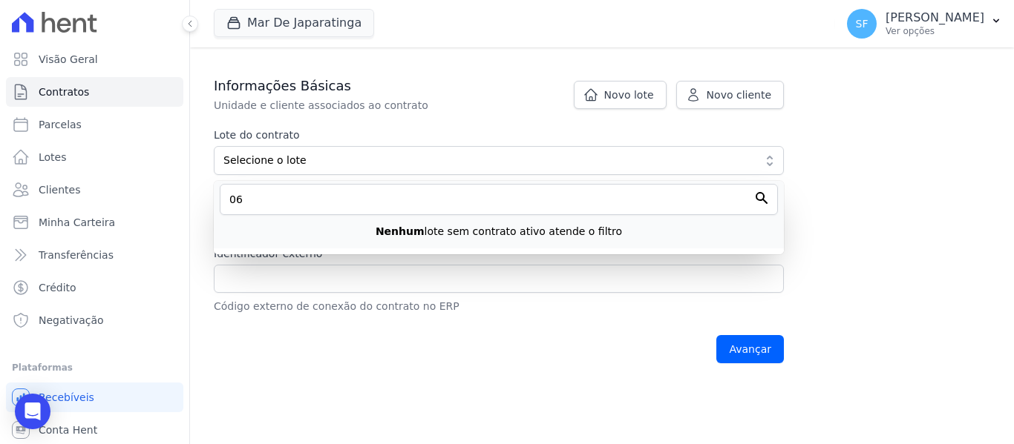
click at [808, 133] on div "Contratos Adicionar Contrato Adicionar Contrato Passo 1 Dados cadastrais Passo …" at bounding box center [602, 86] width 824 height 597
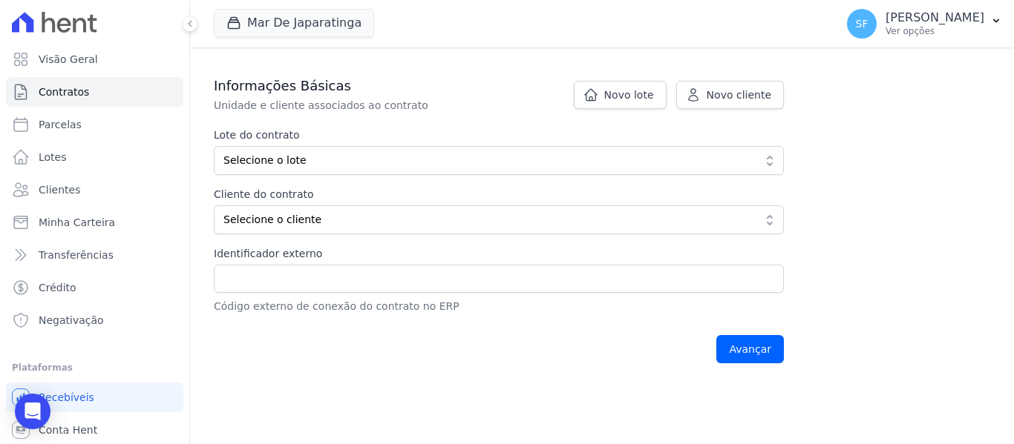
click at [958, 142] on div "Contratos Adicionar Contrato Adicionar Contrato Passo 1 Dados cadastrais Passo …" at bounding box center [602, 86] width 824 height 597
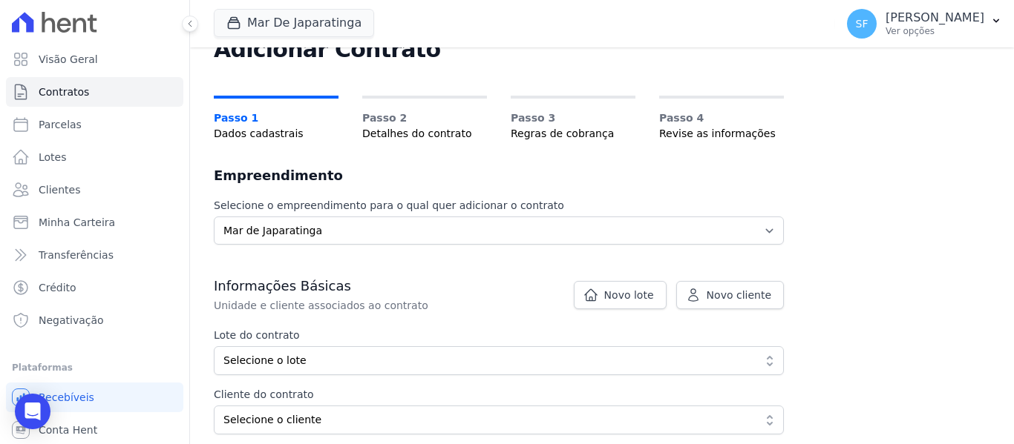
scroll to position [37, 0]
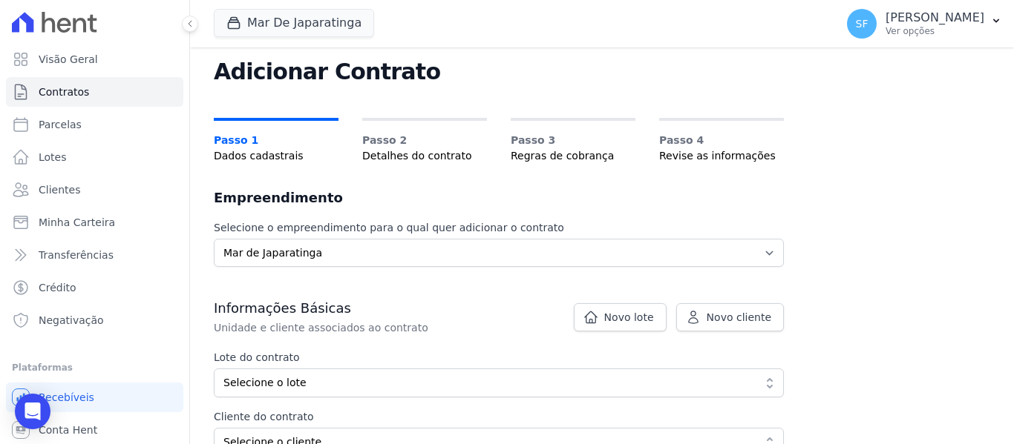
click at [863, 199] on div "Contratos Adicionar Contrato Adicionar Contrato Passo 1 Dados cadastrais Passo …" at bounding box center [602, 308] width 824 height 597
click at [79, 96] on span "Contratos" at bounding box center [64, 92] width 50 height 15
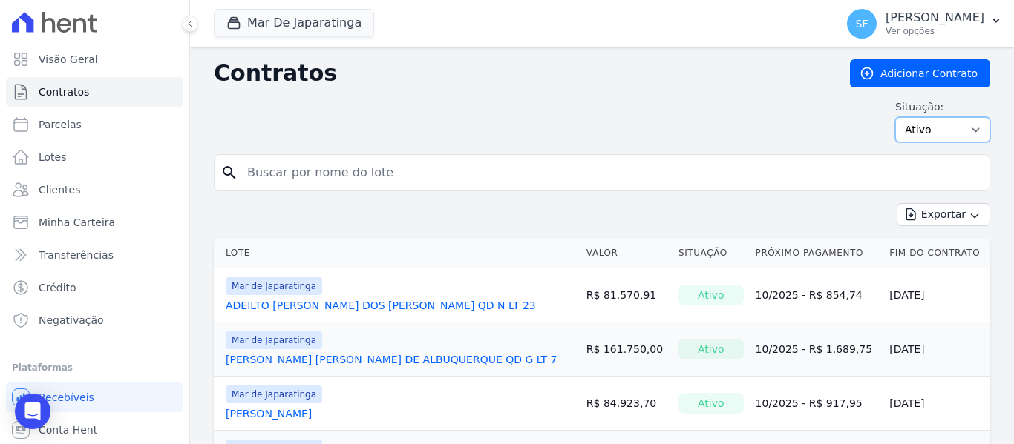
click at [964, 131] on select "Ativo Todos Pausado Distratado Rascunho Expirado Encerrado" at bounding box center [942, 129] width 95 height 25
click at [748, 123] on div "Situação: Ativo Todos Pausado Distratado Rascunho Expirado Encerrado" at bounding box center [602, 120] width 776 height 43
click at [273, 24] on button "Mar De Japaratinga" at bounding box center [294, 23] width 160 height 28
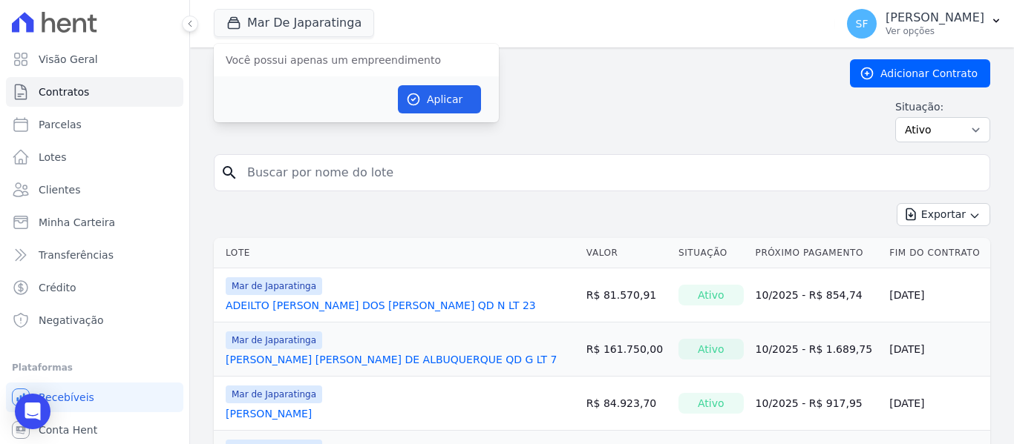
click at [608, 68] on h2 "Contratos" at bounding box center [520, 73] width 612 height 27
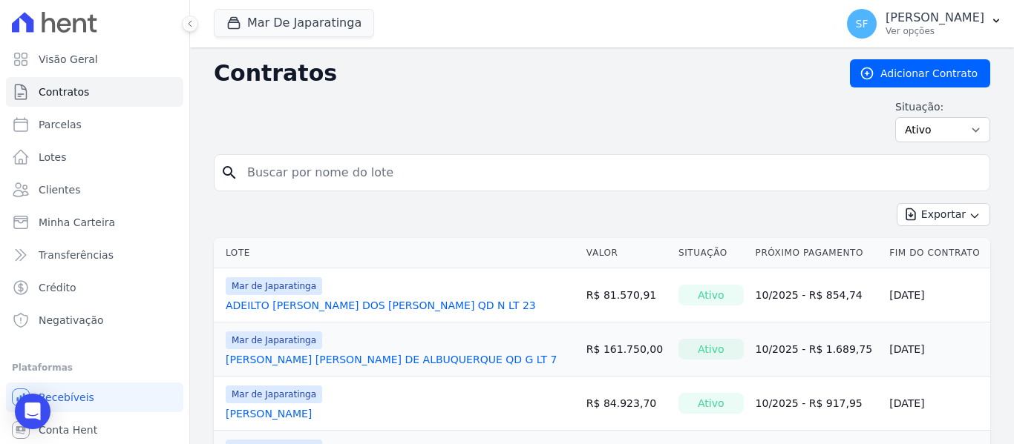
click at [649, 99] on div "Contratos Adicionar Contrato Situação: Ativo Todos Pausado Distratado Rascunho …" at bounding box center [602, 106] width 776 height 95
drag, startPoint x: 538, startPoint y: 123, endPoint x: 528, endPoint y: 117, distance: 12.4
click at [538, 122] on div "Situação: Ativo Todos Pausado Distratado Rascunho Expirado Encerrado" at bounding box center [602, 120] width 776 height 43
click at [54, 96] on span "Contratos" at bounding box center [64, 92] width 50 height 15
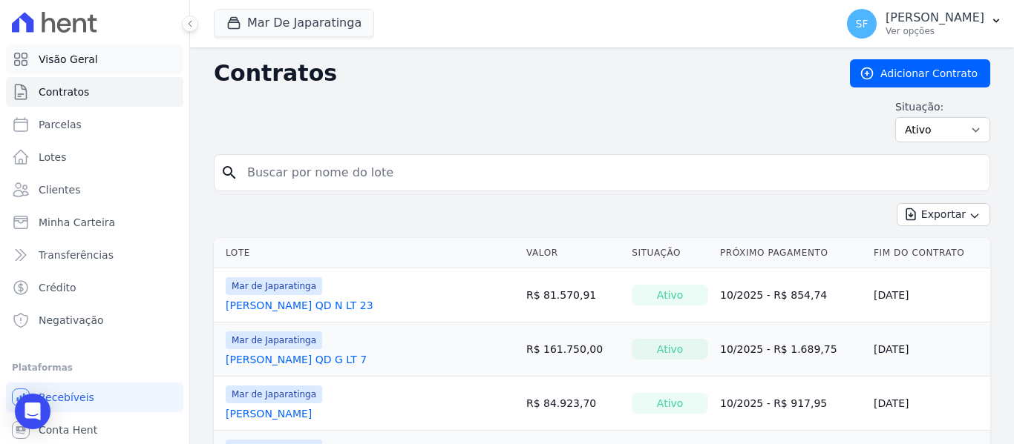
click at [81, 57] on span "Visão Geral" at bounding box center [68, 59] width 59 height 15
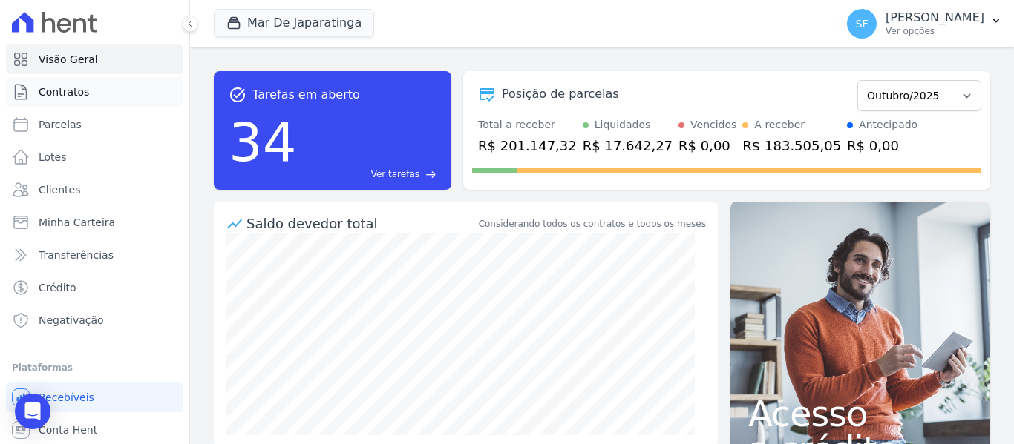
click at [99, 93] on link "Contratos" at bounding box center [94, 92] width 177 height 30
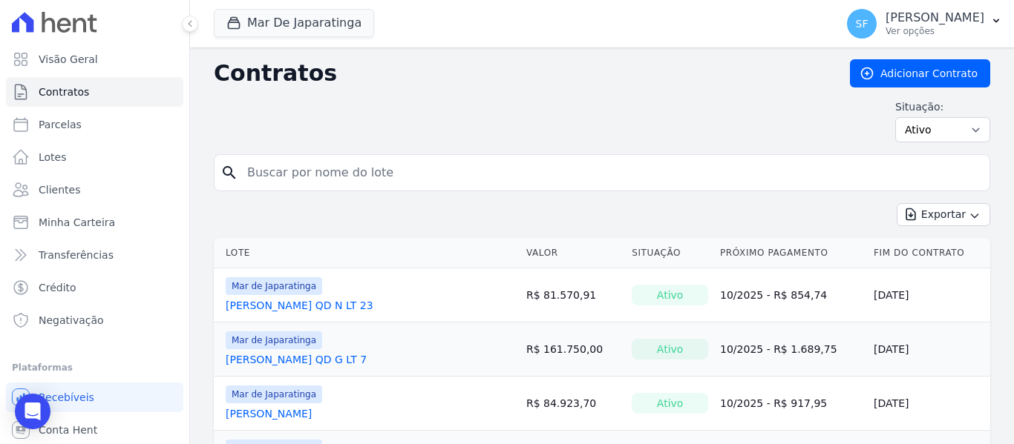
click at [479, 181] on input "search" at bounding box center [610, 173] width 745 height 30
type input "[PERSON_NAME]"
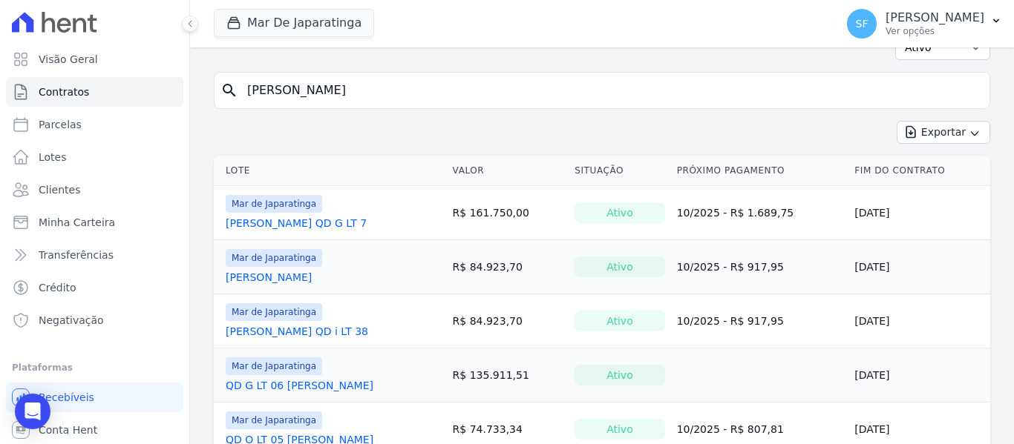
scroll to position [140, 0]
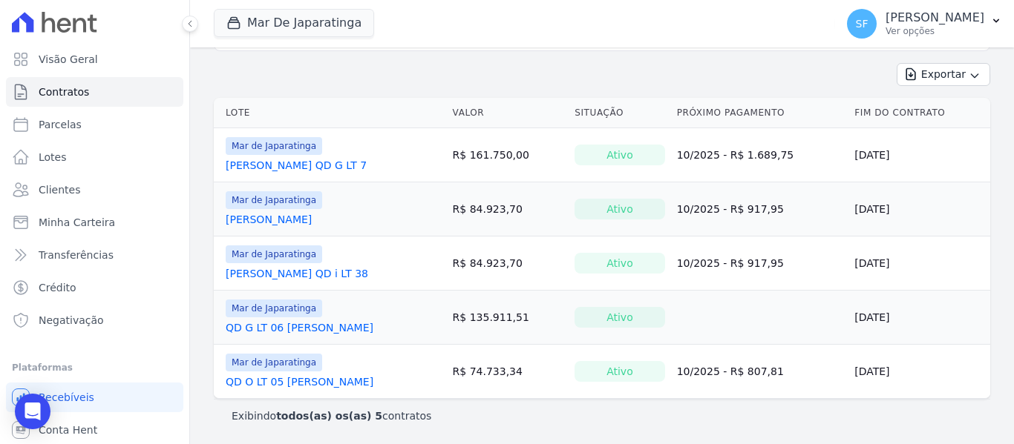
click at [373, 327] on link "QD G LT 06 [PERSON_NAME]" at bounding box center [300, 328] width 148 height 15
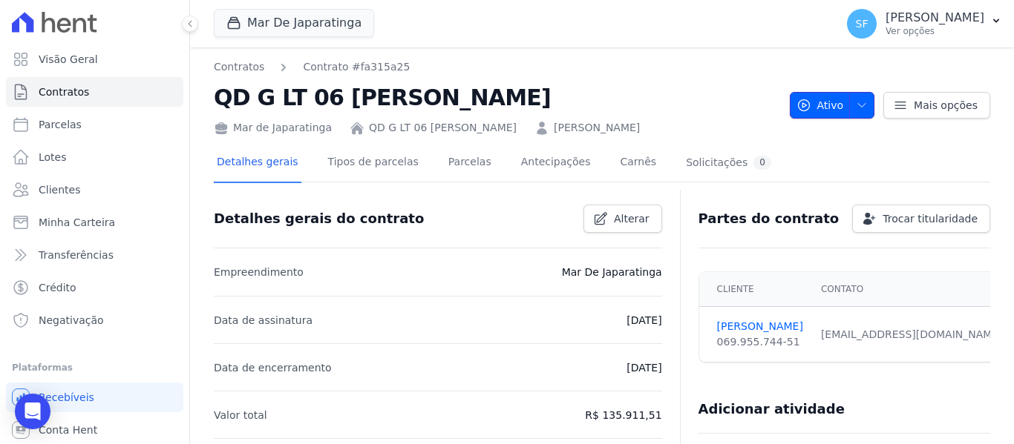
click at [864, 119] on button "Ativo" at bounding box center [832, 105] width 85 height 27
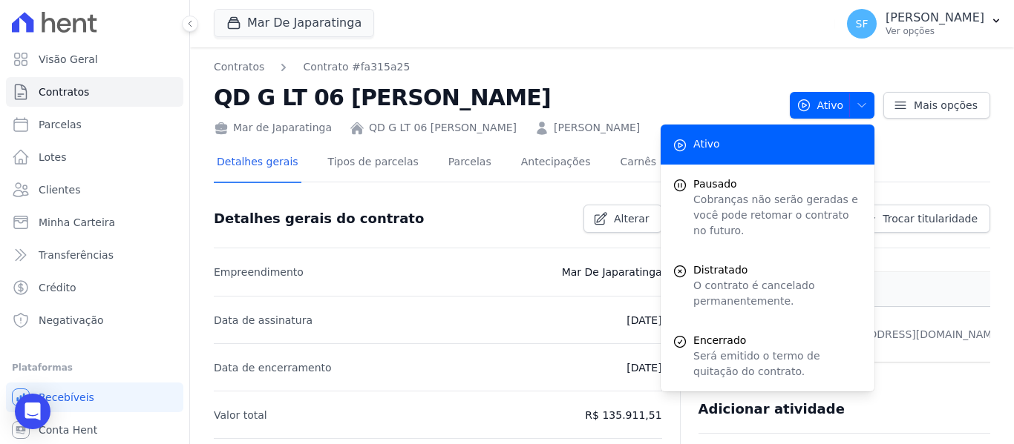
click at [896, 136] on div "Contratos Contrato #fa315a25 QD G LT 06 [PERSON_NAME] Mar de Japaratinga QD G L…" at bounding box center [602, 97] width 776 height 76
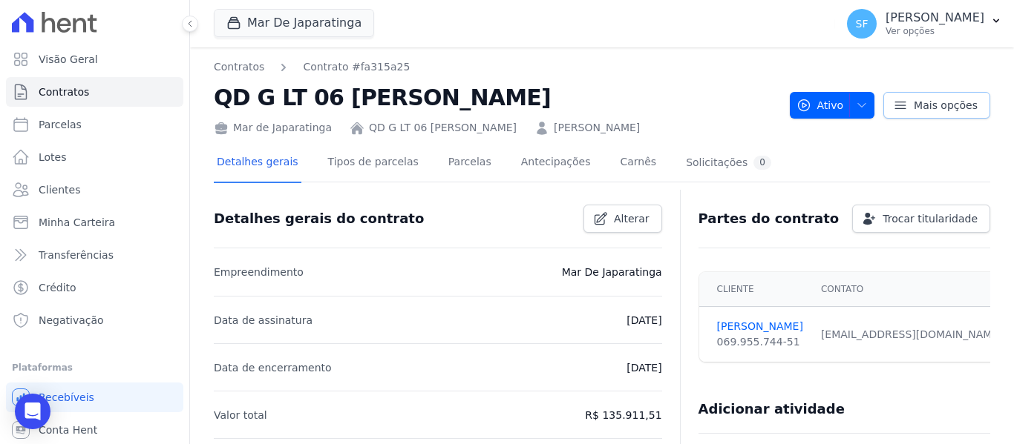
click at [894, 113] on icon at bounding box center [900, 105] width 15 height 15
click at [85, 96] on span "Contratos" at bounding box center [64, 92] width 50 height 15
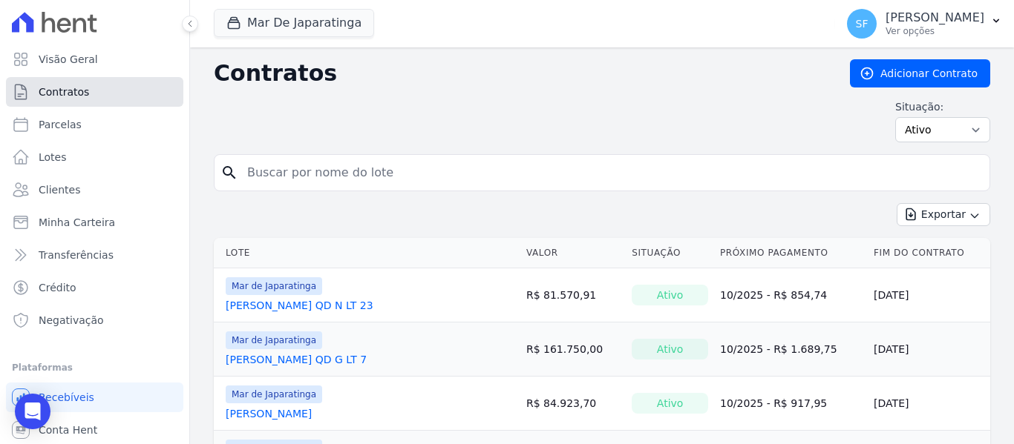
click at [62, 98] on span "Contratos" at bounding box center [64, 92] width 50 height 15
click at [359, 178] on input "search" at bounding box center [610, 173] width 745 height 30
click at [696, 134] on div "Situação: Ativo Todos Pausado Distratado Rascunho Expirado Encerrado" at bounding box center [602, 120] width 776 height 43
click at [968, 137] on select "Ativo Todos Pausado Distratado Rascunho Expirado Encerrado" at bounding box center [942, 129] width 95 height 25
click at [780, 133] on div "Situação: Ativo Todos Pausado Distratado Rascunho Expirado Encerrado" at bounding box center [602, 120] width 776 height 43
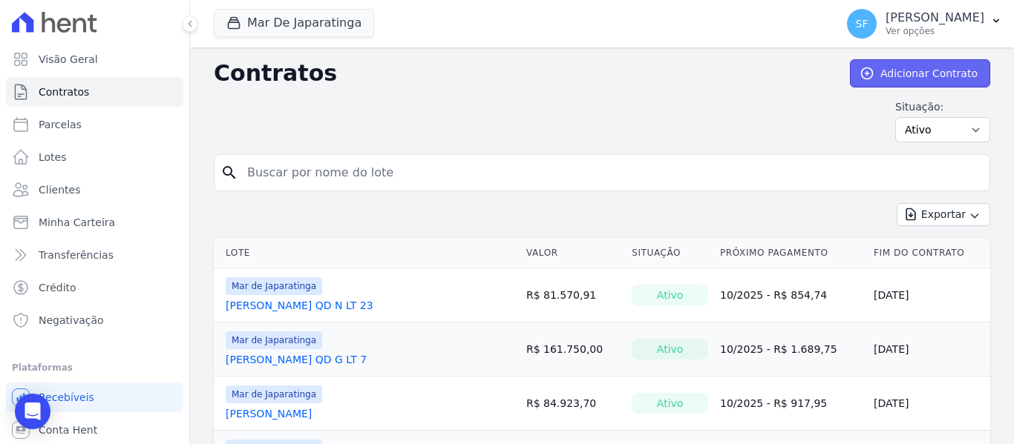
click at [887, 77] on link "Adicionar Contrato" at bounding box center [920, 73] width 140 height 28
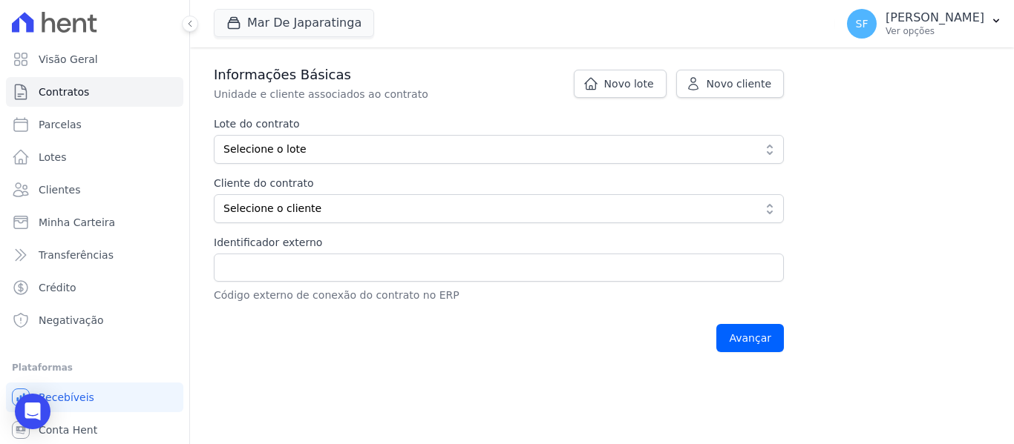
scroll to position [297, 0]
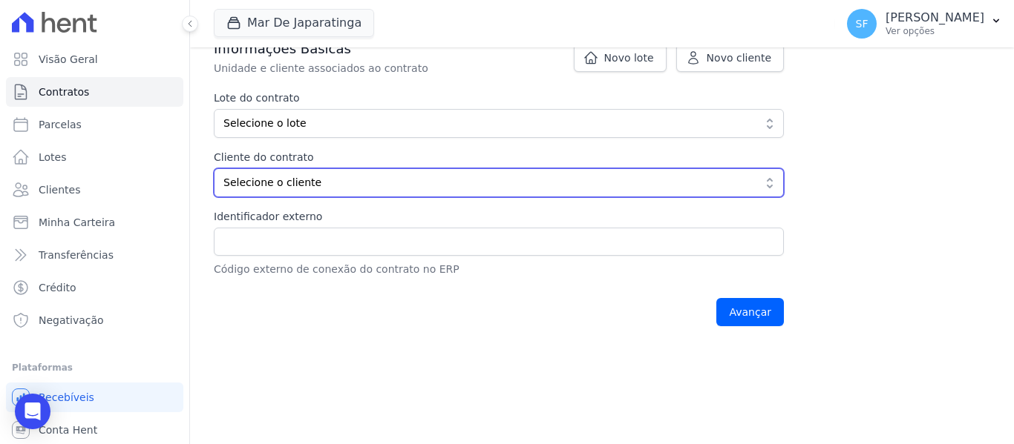
click at [346, 182] on span "Selecione o cliente" at bounding box center [488, 183] width 530 height 16
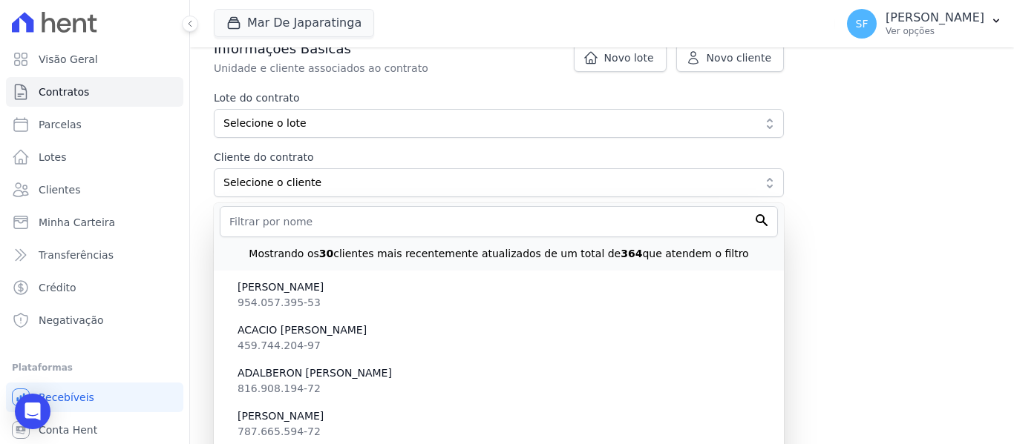
click at [931, 182] on div "Contratos Adicionar Contrato Adicionar Contrato Passo 1 Dados cadastrais Passo …" at bounding box center [602, 49] width 824 height 597
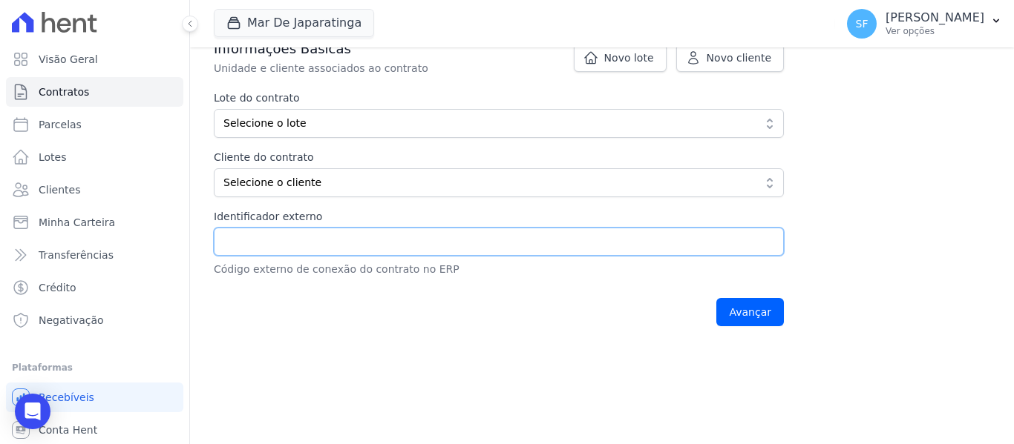
click at [484, 240] on input "Identificador externo" at bounding box center [499, 242] width 570 height 28
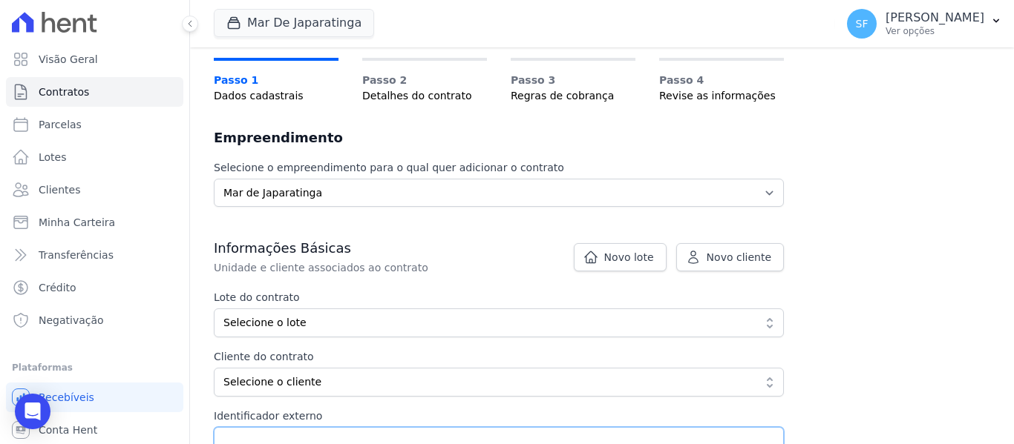
scroll to position [74, 0]
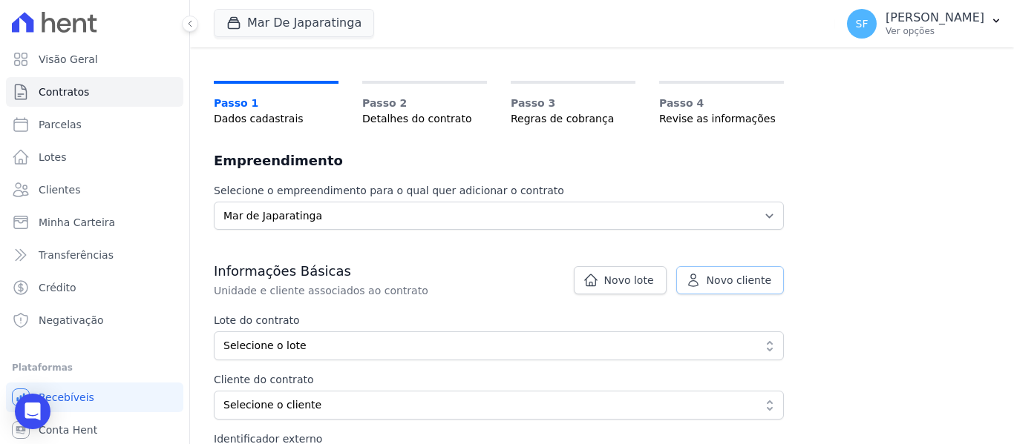
click at [728, 281] on span "Novo cliente" at bounding box center [738, 280] width 65 height 15
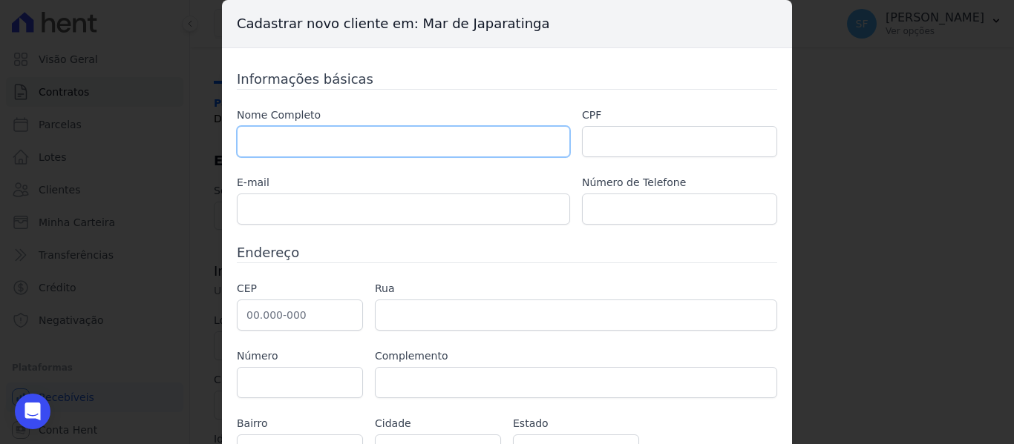
click at [432, 148] on input "text" at bounding box center [403, 141] width 333 height 31
type input "l"
type input "a"
click at [805, 183] on div "Cadastrar novo cliente em: Mar de Japaratinga Informações básicas Nome Completo…" at bounding box center [507, 222] width 1014 height 444
click at [803, 182] on div "Cadastrar novo cliente em: Mar de Japaratinga Informações básicas Nome Completo…" at bounding box center [507, 222] width 1014 height 444
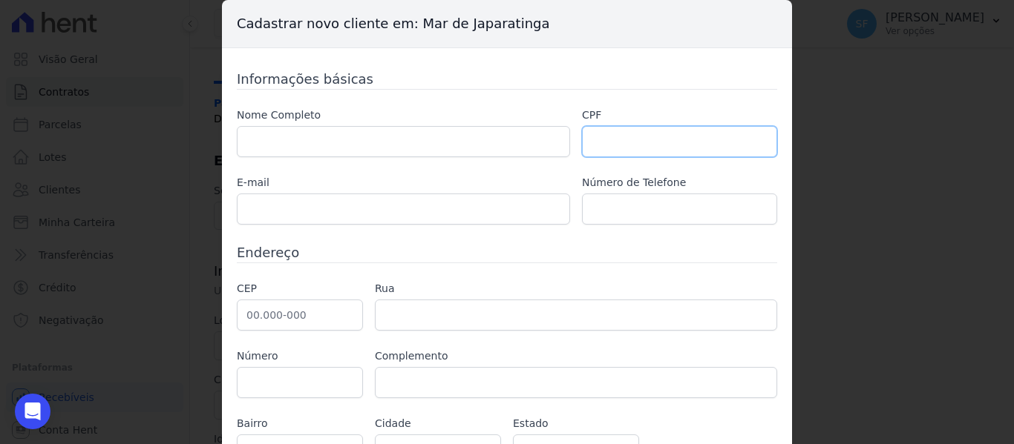
click at [690, 144] on input "text" at bounding box center [679, 141] width 195 height 31
type input "07773665419"
click at [633, 78] on h3 "Informações básicas" at bounding box center [507, 79] width 540 height 20
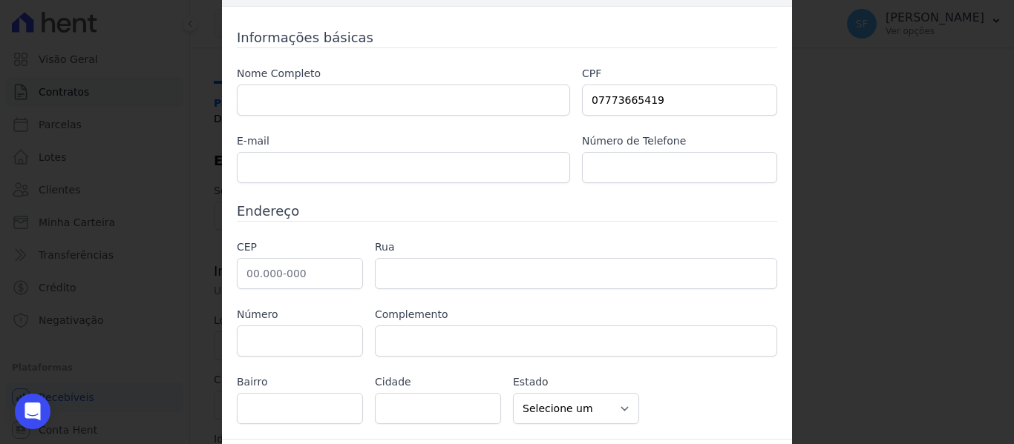
scroll to position [9, 0]
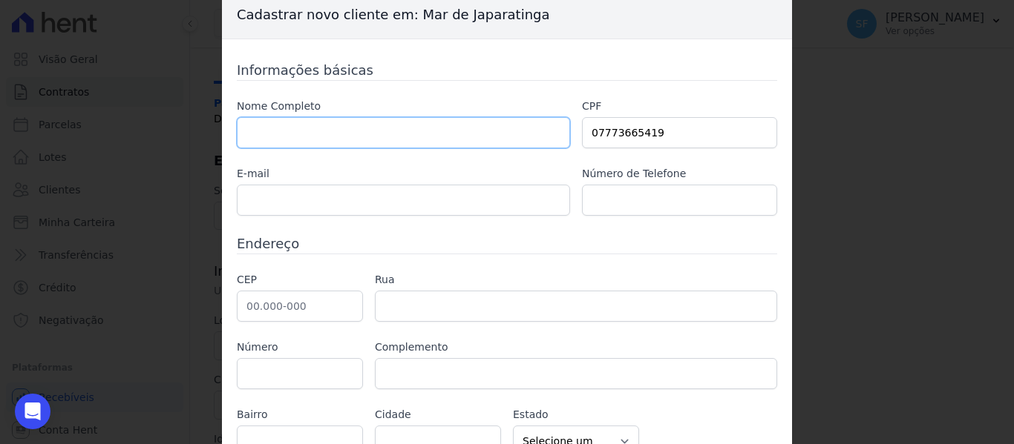
click at [376, 145] on input "text" at bounding box center [403, 132] width 333 height 31
type input "a"
type input "[PERSON_NAME]"
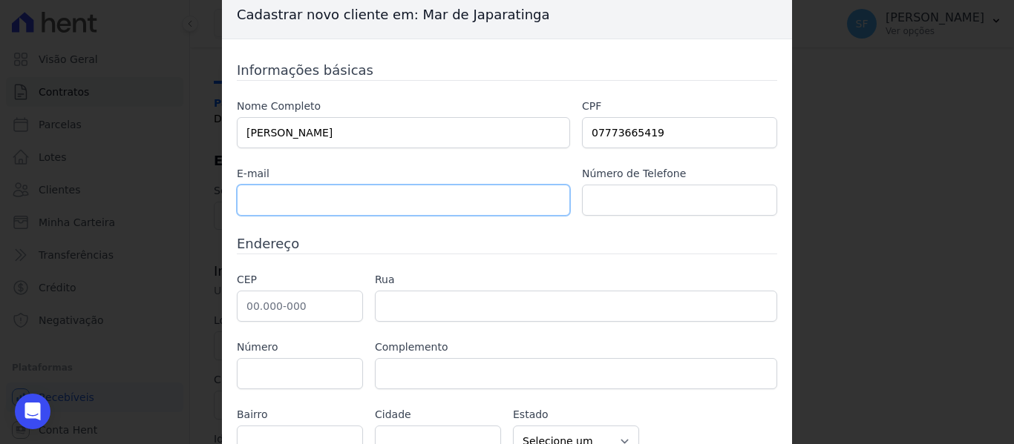
click at [425, 192] on input "text" at bounding box center [403, 200] width 333 height 31
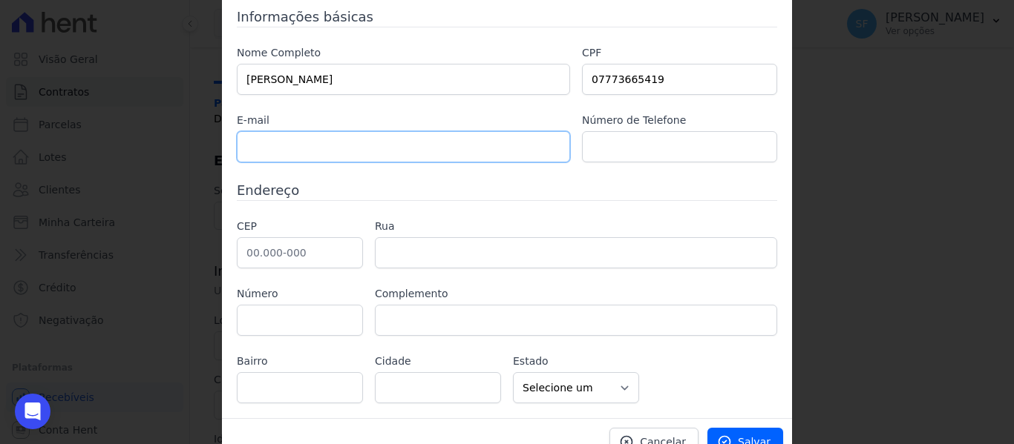
scroll to position [83, 0]
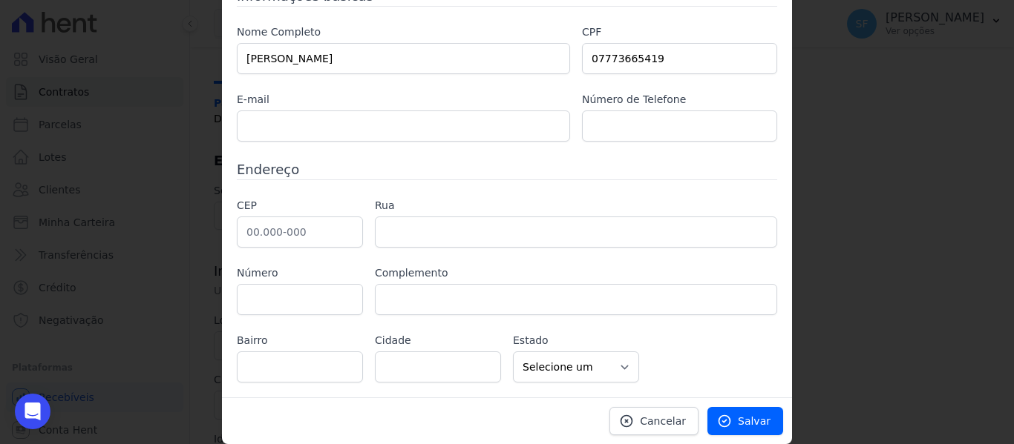
click at [845, 295] on div "Cadastrar novo cliente em: Mar de Japaratinga Informações básicas Nome Completo…" at bounding box center [507, 222] width 1014 height 444
click at [751, 266] on label "Complemento" at bounding box center [576, 274] width 402 height 16
click at [621, 362] on select "Selecione um AC AL AP AM BA CE DF ES GO MA MG MT MS PA PB PR PE PI RJ RN RS RO …" at bounding box center [576, 367] width 126 height 31
click at [686, 336] on div "CEP Rua Número Complemento [GEOGRAPHIC_DATA] Cidade AC" at bounding box center [507, 290] width 540 height 185
click at [342, 237] on input "text" at bounding box center [300, 232] width 126 height 31
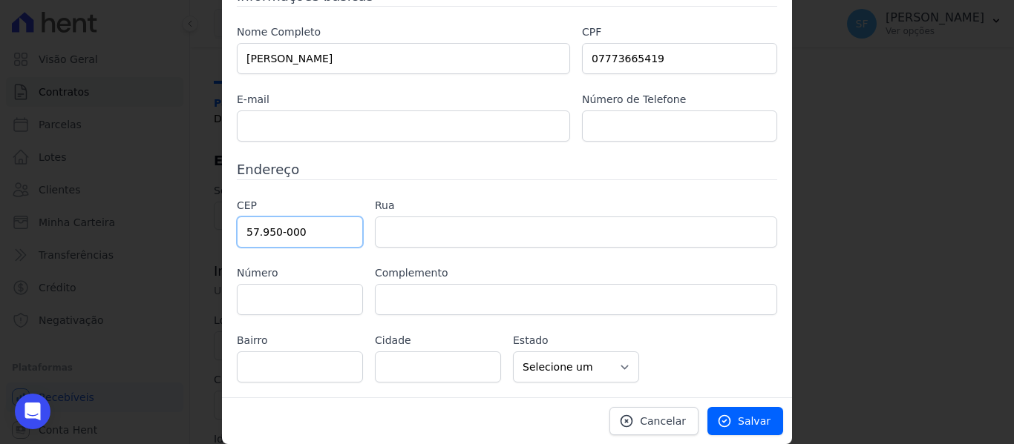
type input "57.950-000"
type input "Japaratinga"
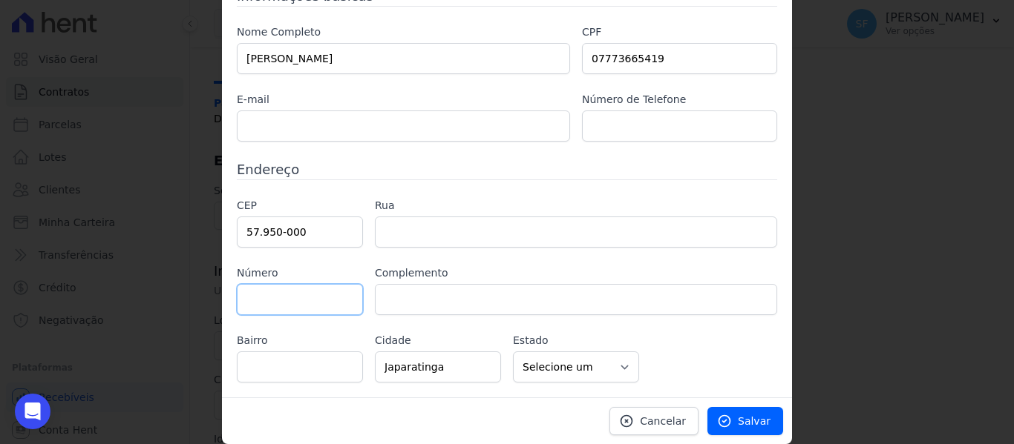
select select "AL"
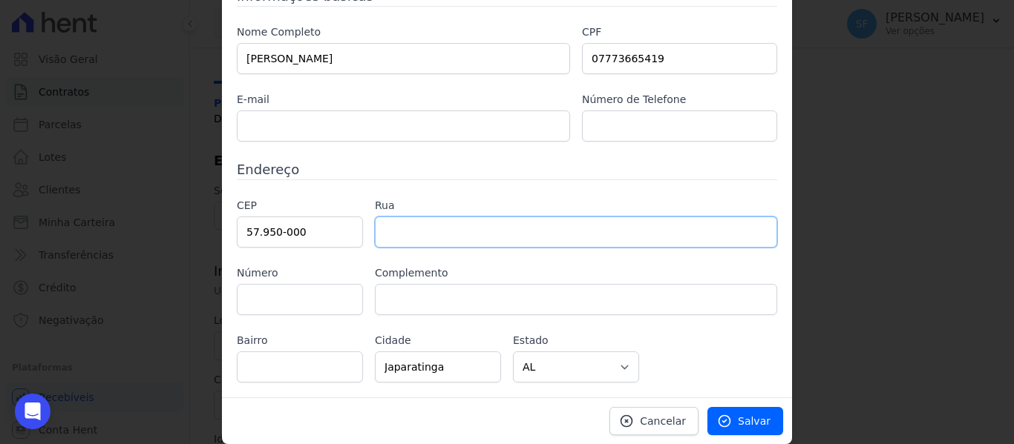
click at [570, 227] on input "text" at bounding box center [576, 232] width 402 height 31
type input "PV BITIGUI"
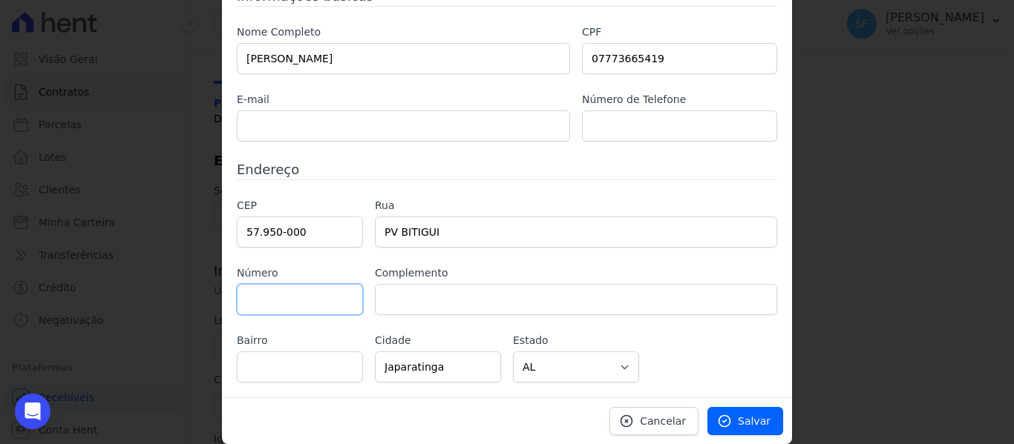
click at [295, 293] on input "text" at bounding box center [300, 299] width 126 height 31
type input "S/N"
click at [303, 371] on input "text" at bounding box center [300, 367] width 126 height 31
type input "BITIGUI"
drag, startPoint x: 745, startPoint y: 315, endPoint x: 735, endPoint y: 315, distance: 9.6
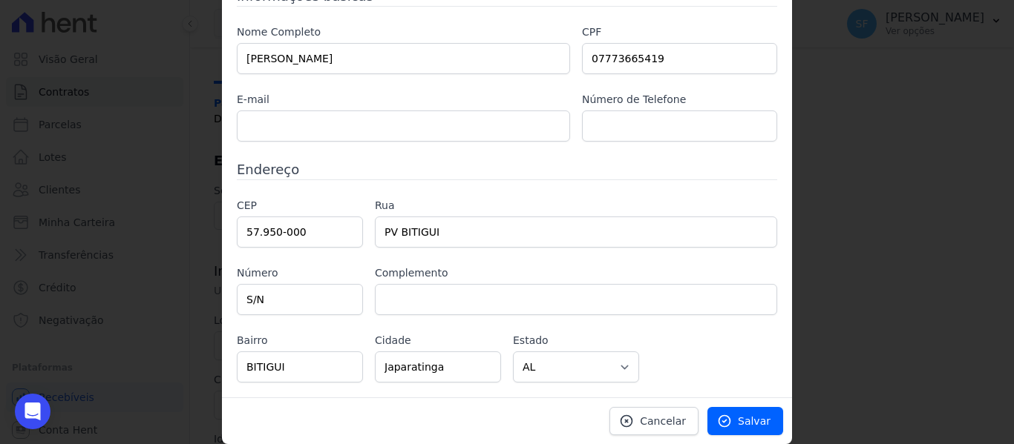
click at [743, 315] on div "CEP 57.950-000 Rua PV BITIGUI Número S/N Complemento [GEOGRAPHIC_DATA] [GEOGRAP…" at bounding box center [507, 290] width 540 height 185
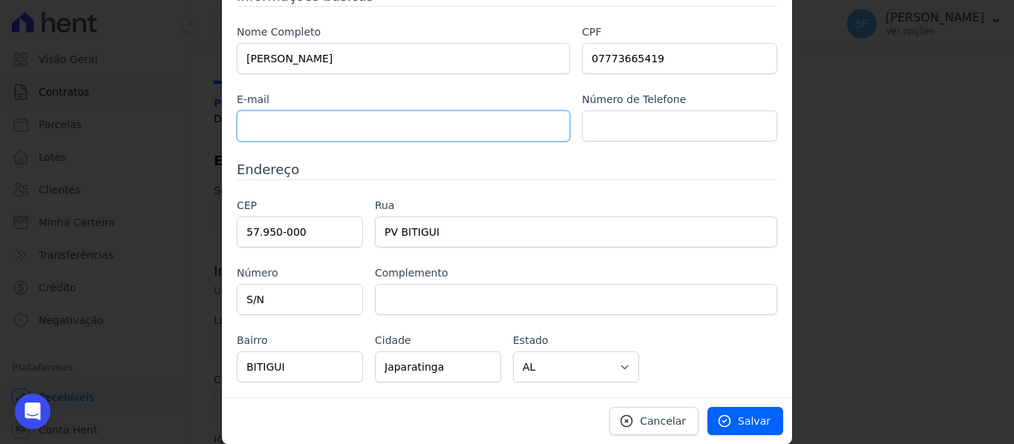
click at [421, 131] on input "text" at bounding box center [403, 126] width 333 height 31
type input "B"
click at [283, 128] on input "bandeira790" at bounding box center [403, 126] width 333 height 31
click at [347, 122] on input "bandeiraa790" at bounding box center [403, 126] width 333 height 31
type input "[EMAIL_ADDRESS][DOMAIN_NAME]"
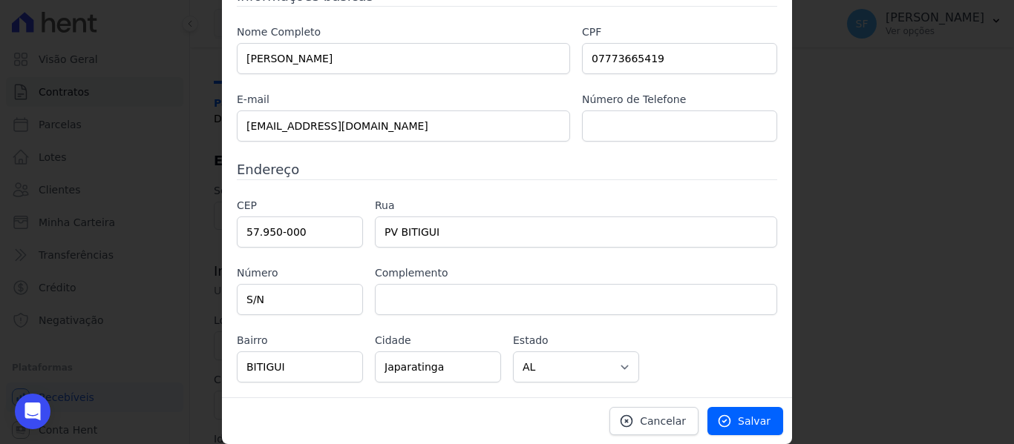
click at [667, 158] on div "Informações básicas Nome Completo [PERSON_NAME] CPF 07773665419 E-mail [EMAIL_A…" at bounding box center [507, 184] width 540 height 397
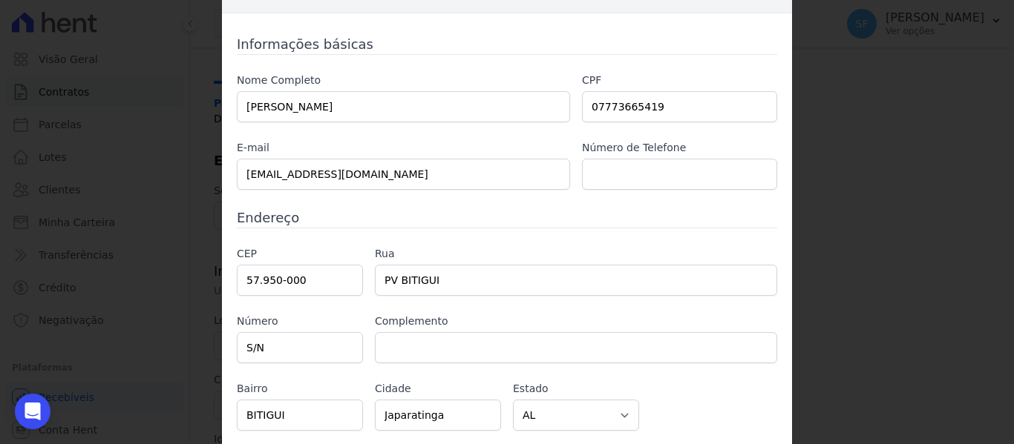
scroll to position [9, 0]
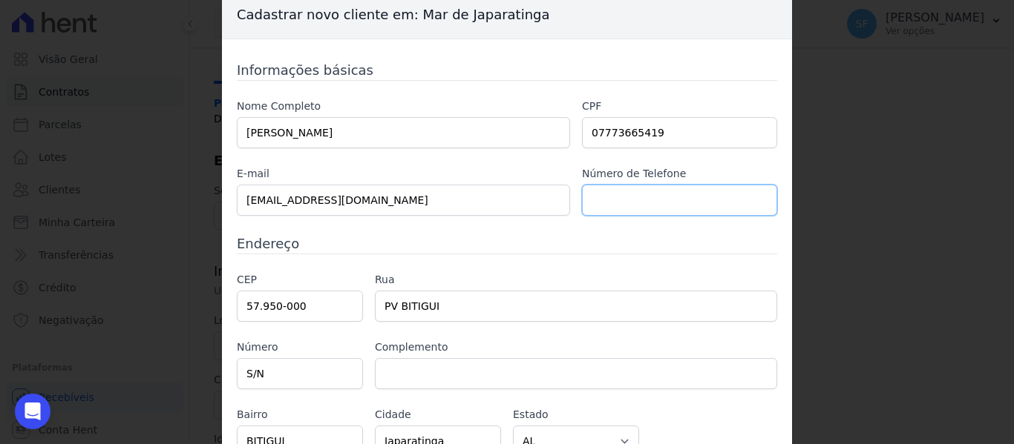
click at [627, 200] on input "text" at bounding box center [679, 200] width 195 height 31
paste input "[PHONE_NUMBER]"
type input "[PHONE_NUMBER]"
click at [656, 255] on div "Informações básicas Nome Completo [PERSON_NAME] CPF 07773665419 E-mail [EMAIL_A…" at bounding box center [507, 258] width 540 height 397
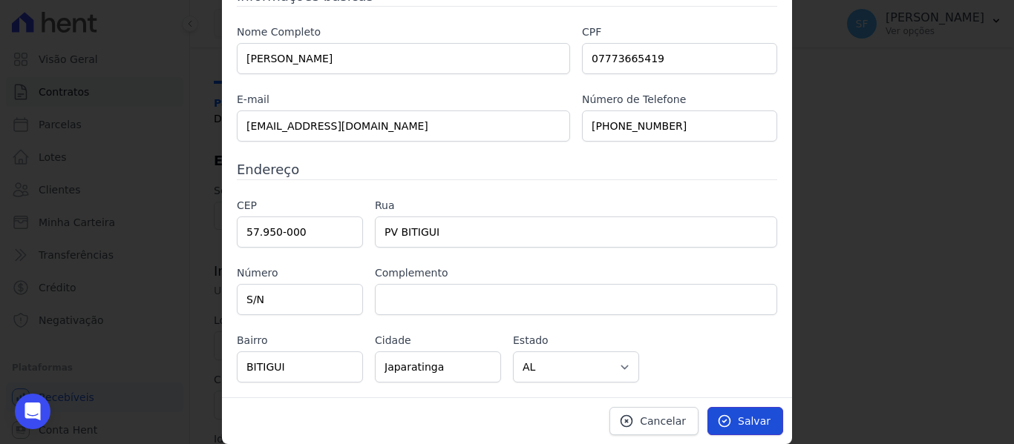
click at [755, 427] on span "Salvar" at bounding box center [754, 421] width 33 height 15
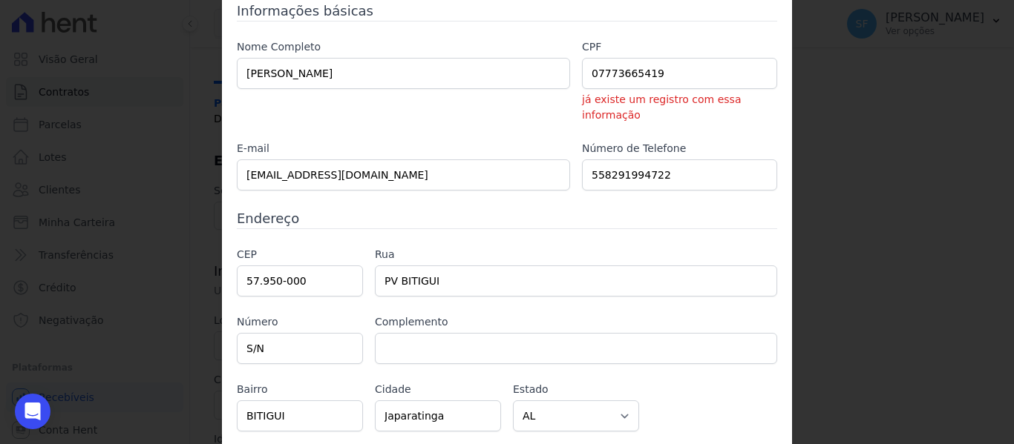
scroll to position [102, 0]
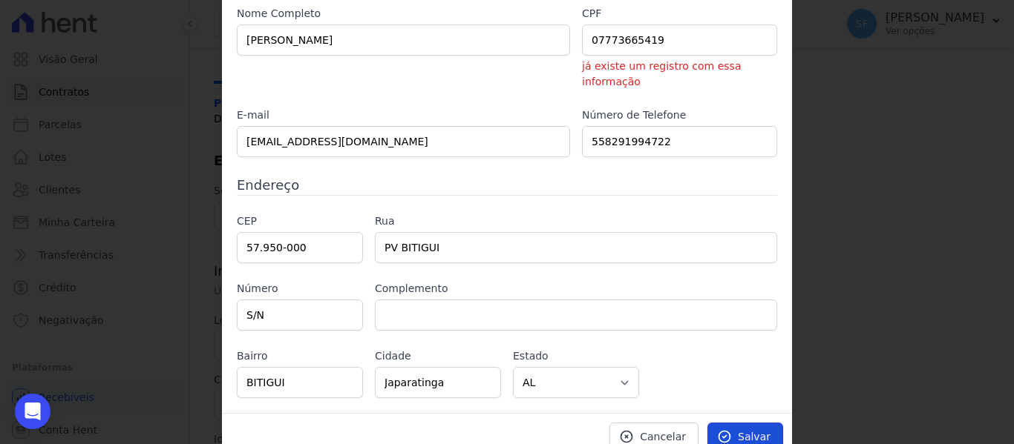
click at [759, 430] on span "Salvar" at bounding box center [754, 437] width 33 height 15
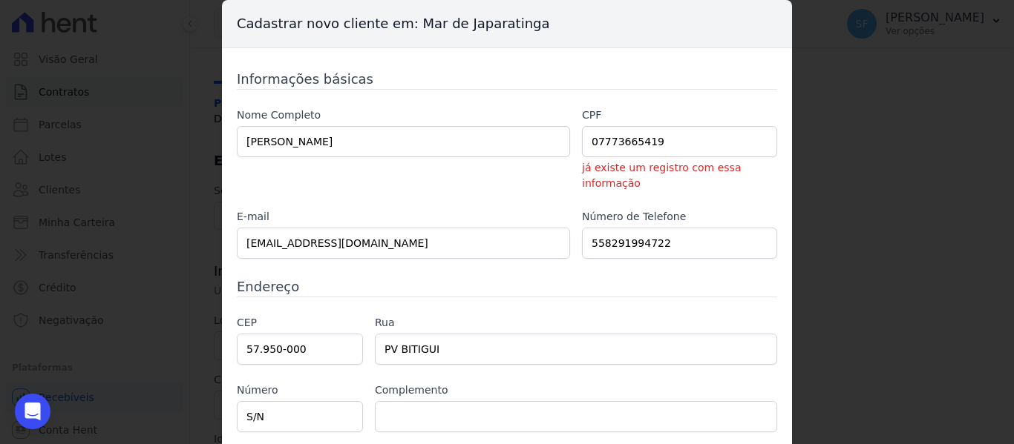
click at [789, 368] on div "Cadastrar novo cliente em: Mar de Japaratinga Informações básicas Nome Completo…" at bounding box center [507, 222] width 1014 height 444
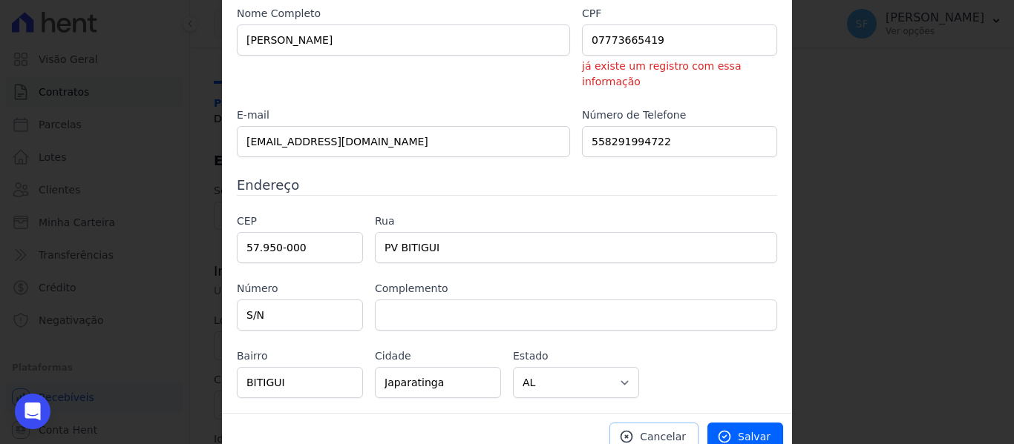
click at [666, 430] on span "Cancelar" at bounding box center [663, 437] width 46 height 15
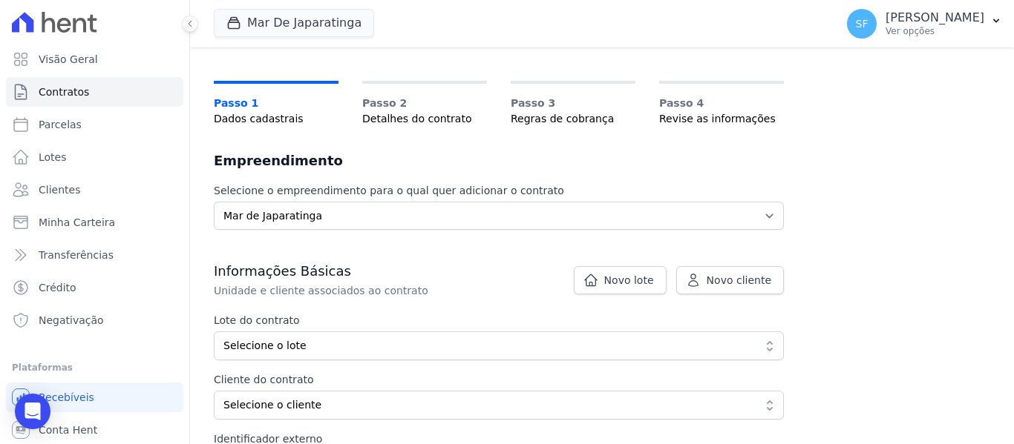
click at [942, 264] on div "Contratos Adicionar Contrato Adicionar Contrato Passo 1 Dados cadastrais Passo …" at bounding box center [602, 271] width 824 height 597
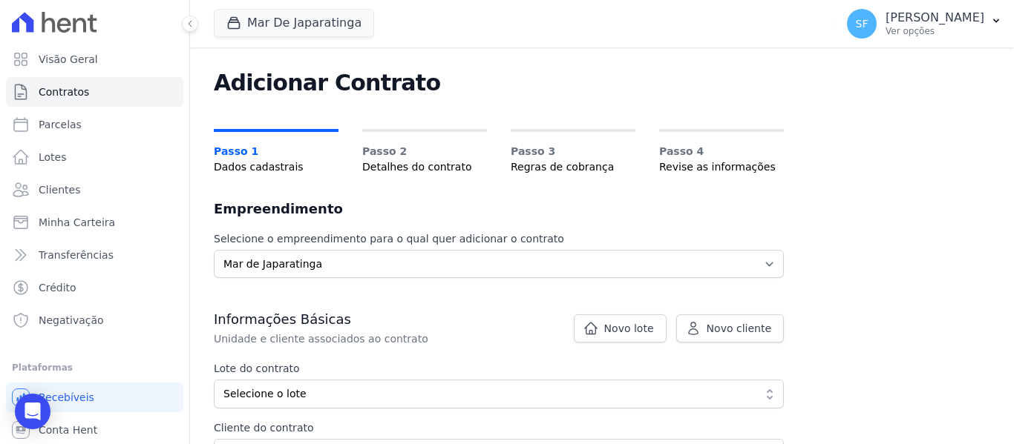
scroll to position [0, 0]
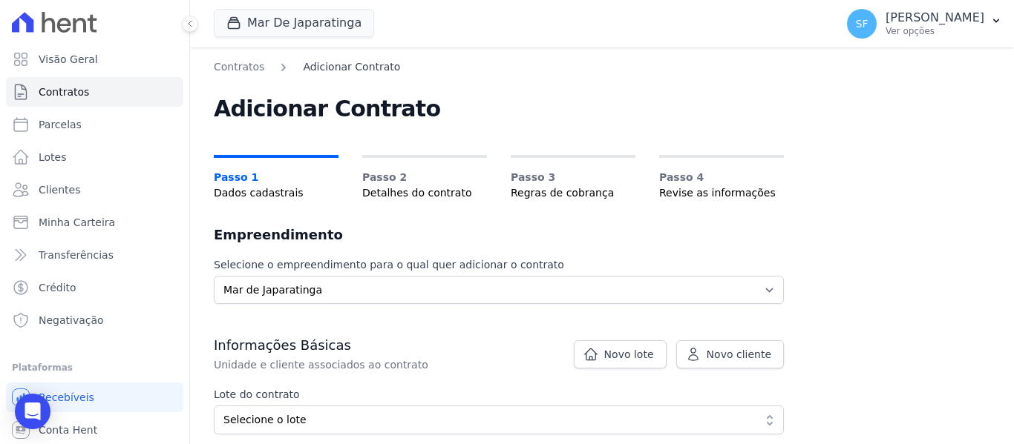
click at [369, 68] on link "Adicionar Contrato" at bounding box center [351, 67] width 97 height 16
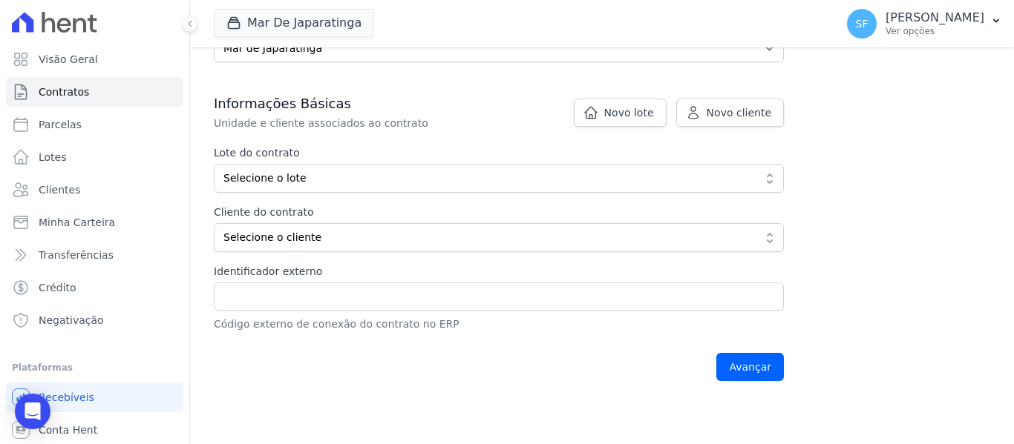
scroll to position [408, 0]
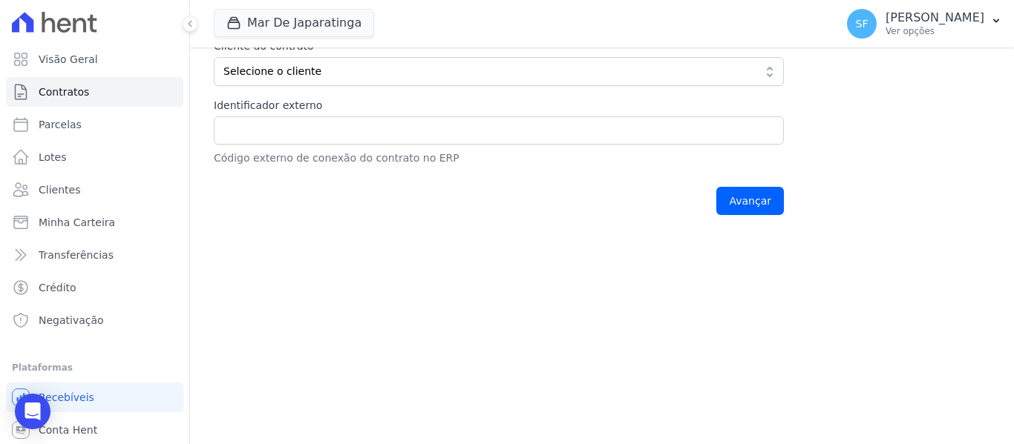
click at [244, 341] on main "Contratos Adicionar Contrato Adicionar Contrato Passo 1 Dados cadastrais Passo …" at bounding box center [602, 245] width 824 height 397
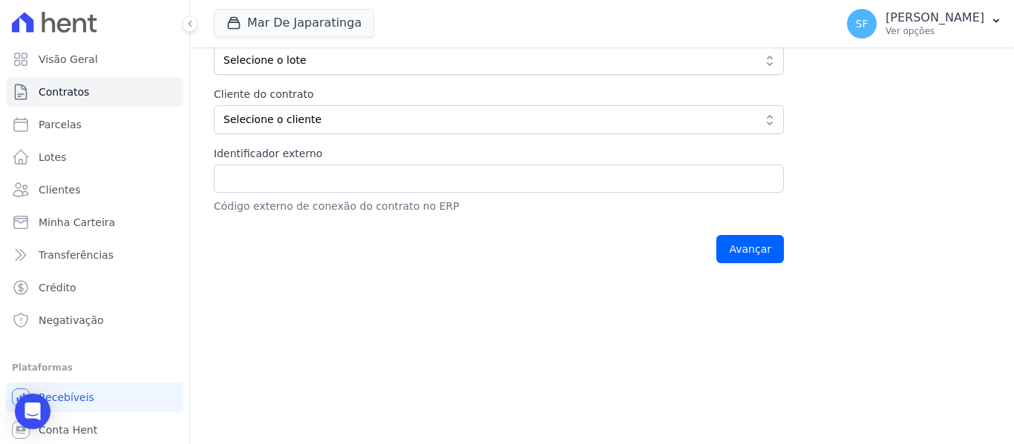
scroll to position [334, 0]
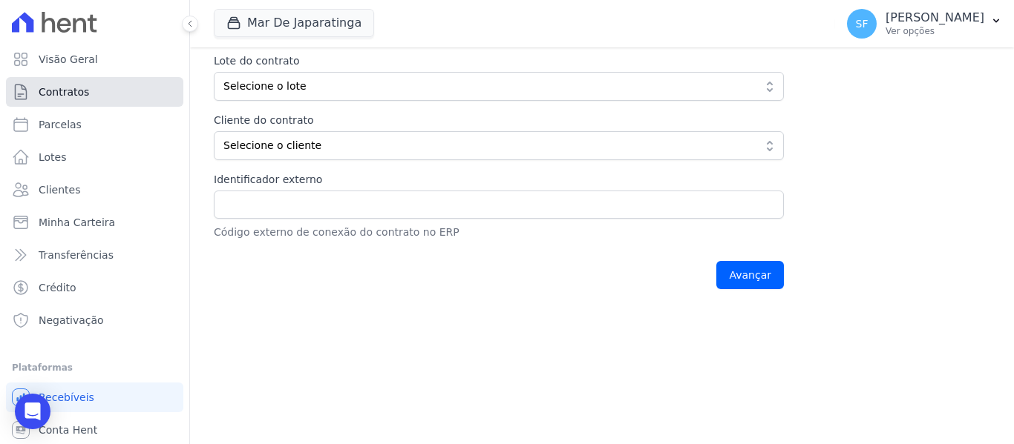
click at [47, 88] on span "Contratos" at bounding box center [64, 92] width 50 height 15
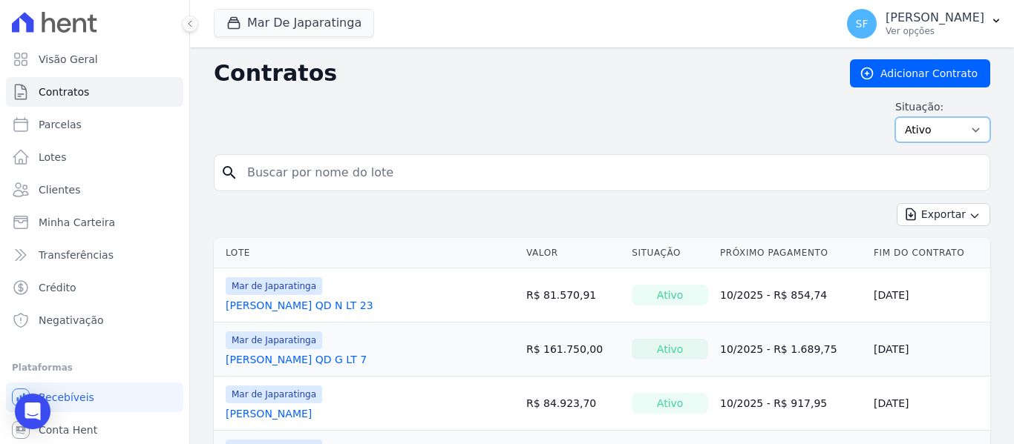
click at [970, 129] on select "Ativo Todos Pausado Distratado Rascunho Expirado Encerrado" at bounding box center [942, 129] width 95 height 25
click at [581, 145] on div "Contratos Adicionar Contrato Situação: Ativo Todos Pausado Distratado Rascunho …" at bounding box center [602, 106] width 776 height 95
click at [299, 82] on h2 "Contratos" at bounding box center [520, 73] width 612 height 27
click at [424, 117] on div "Situação: Ativo Todos Pausado Distratado Rascunho Expirado Encerrado" at bounding box center [602, 120] width 776 height 43
click at [321, 13] on button "Mar De Japaratinga" at bounding box center [294, 23] width 160 height 28
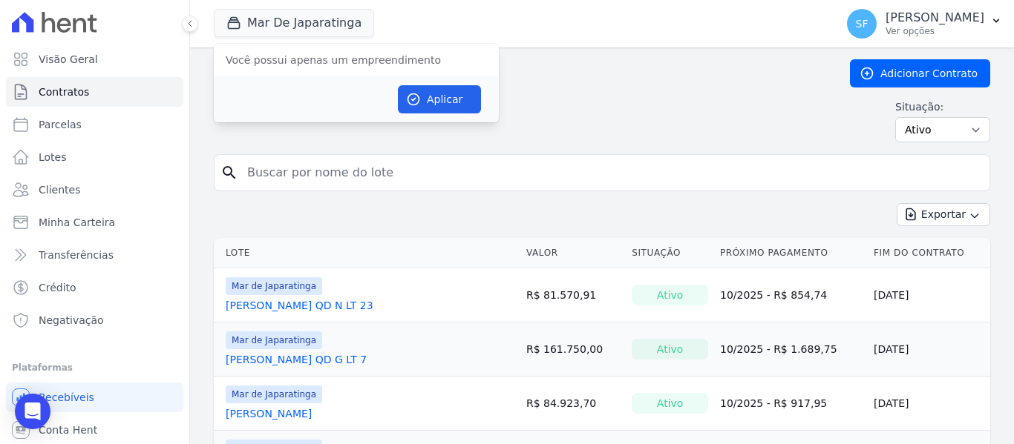
click at [606, 67] on h2 "Contratos" at bounding box center [520, 73] width 612 height 27
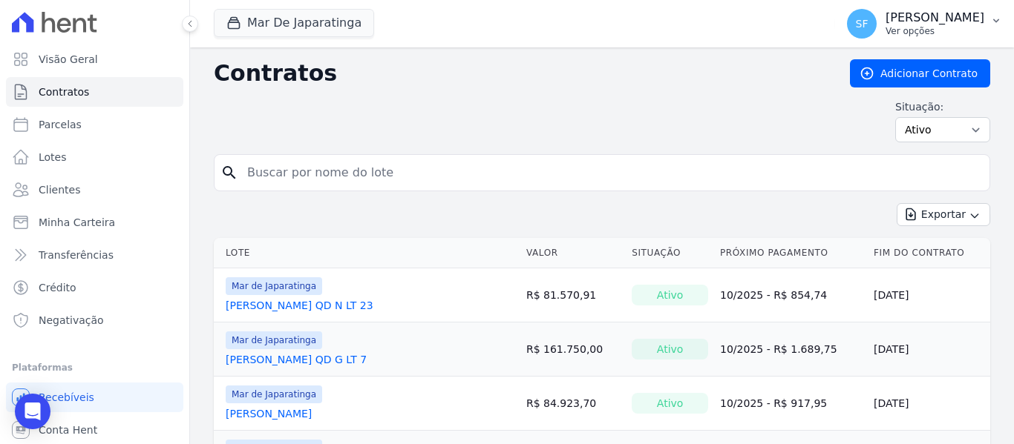
click at [938, 23] on p "[PERSON_NAME]" at bounding box center [934, 17] width 99 height 15
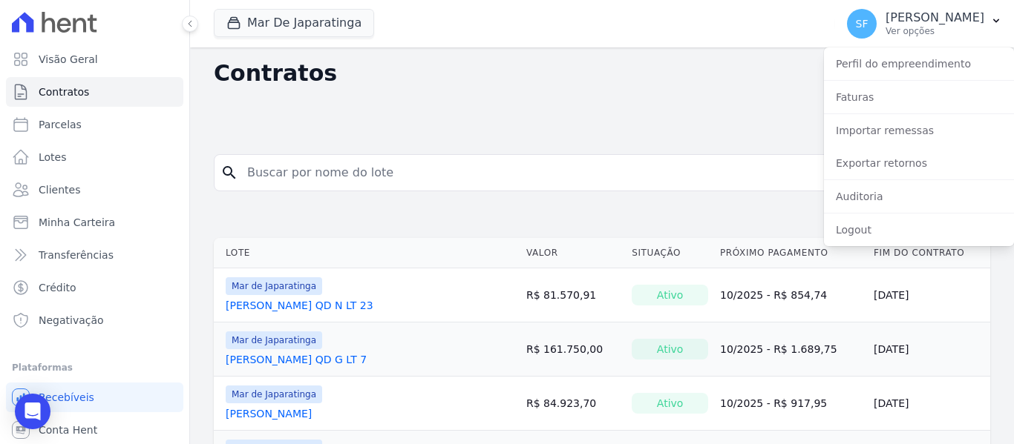
click at [606, 47] on div "Mar De Japaratinga Você possui apenas um empreendimento Aplicar" at bounding box center [521, 23] width 615 height 49
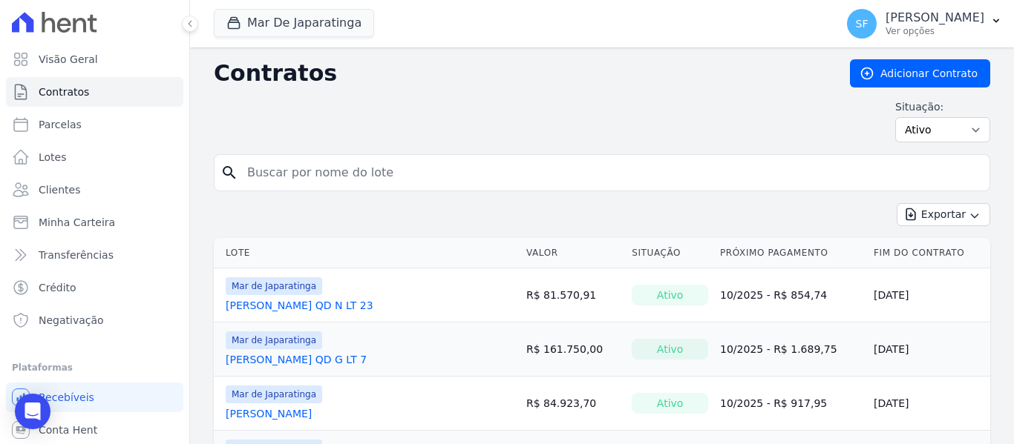
click at [487, 179] on input "search" at bounding box center [610, 173] width 745 height 30
type input "[PERSON_NAME]"
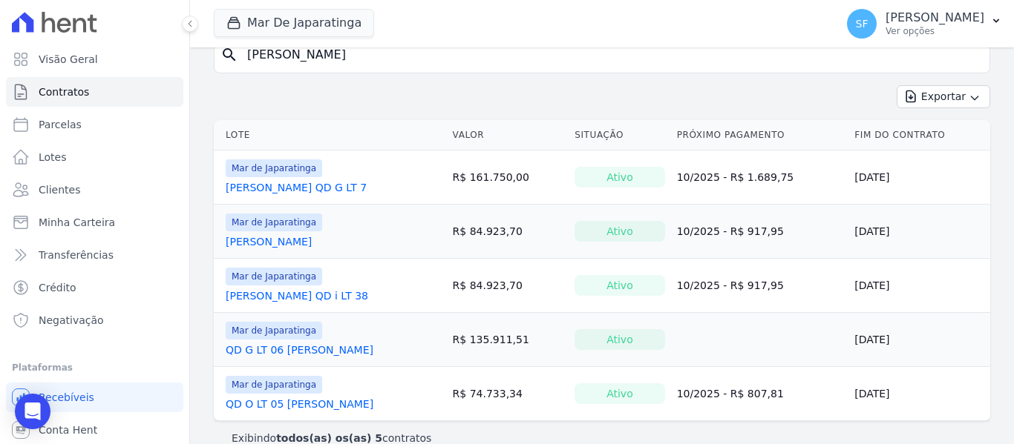
scroll to position [140, 0]
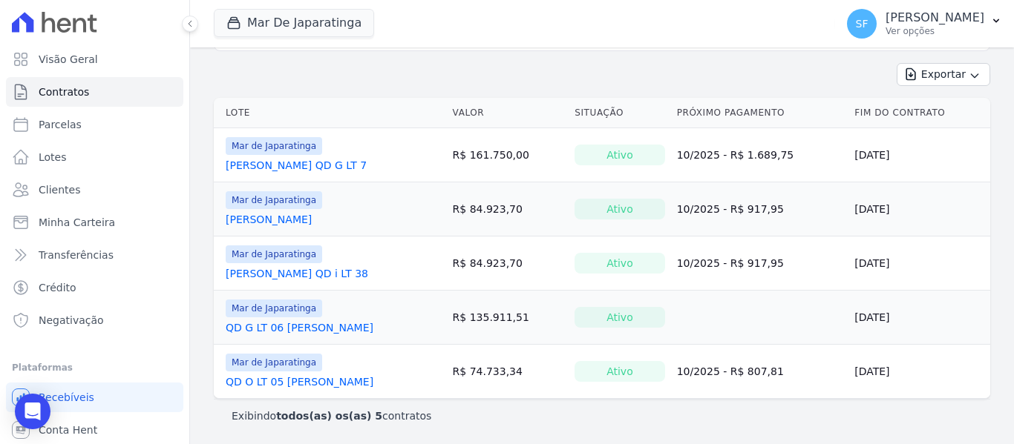
drag, startPoint x: 479, startPoint y: 327, endPoint x: 220, endPoint y: 335, distance: 258.4
click at [220, 335] on td "Mar de Japaratinga QD G LT 06 [PERSON_NAME]" at bounding box center [330, 317] width 233 height 53
copy link "QD G LT 06 [PERSON_NAME]"
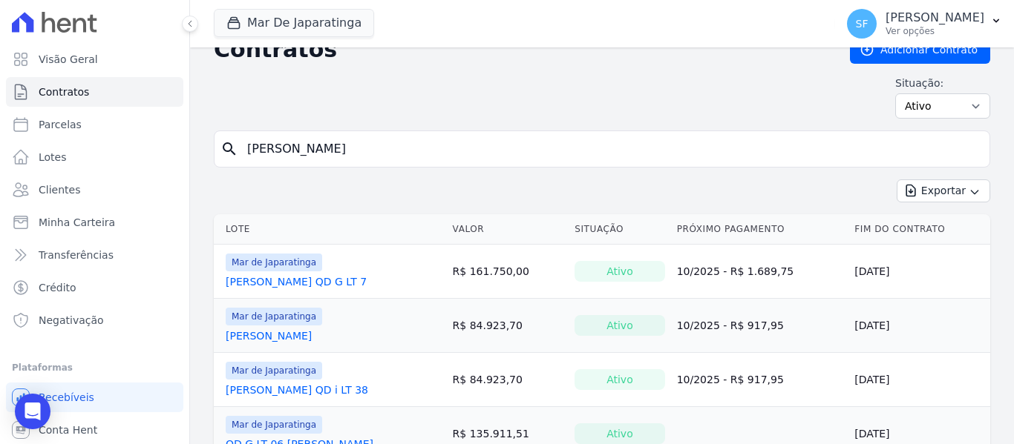
scroll to position [0, 0]
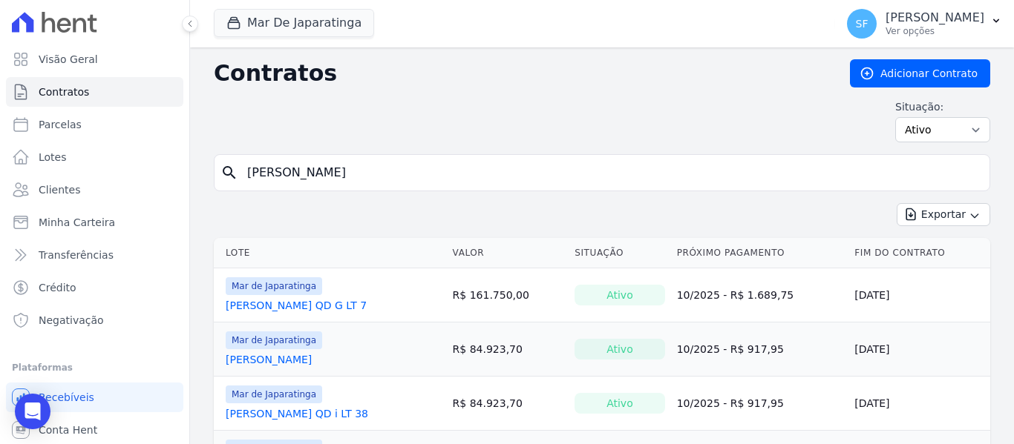
click at [356, 169] on input "[PERSON_NAME]" at bounding box center [610, 173] width 745 height 30
type input "a"
drag, startPoint x: 381, startPoint y: 163, endPoint x: 390, endPoint y: 165, distance: 9.0
paste input "QD G LT 06 [PERSON_NAME]"
type input "QD G LT 06 [PERSON_NAME]"
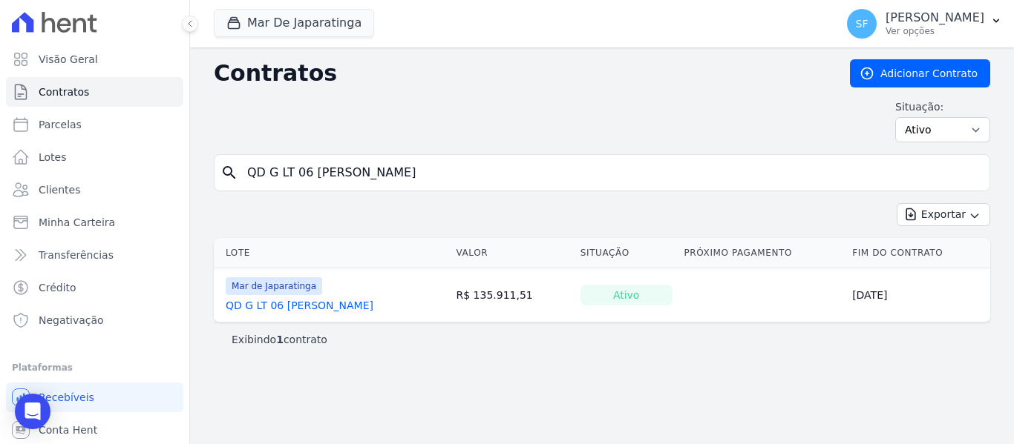
click at [332, 307] on link "QD G LT 06 [PERSON_NAME]" at bounding box center [300, 305] width 148 height 15
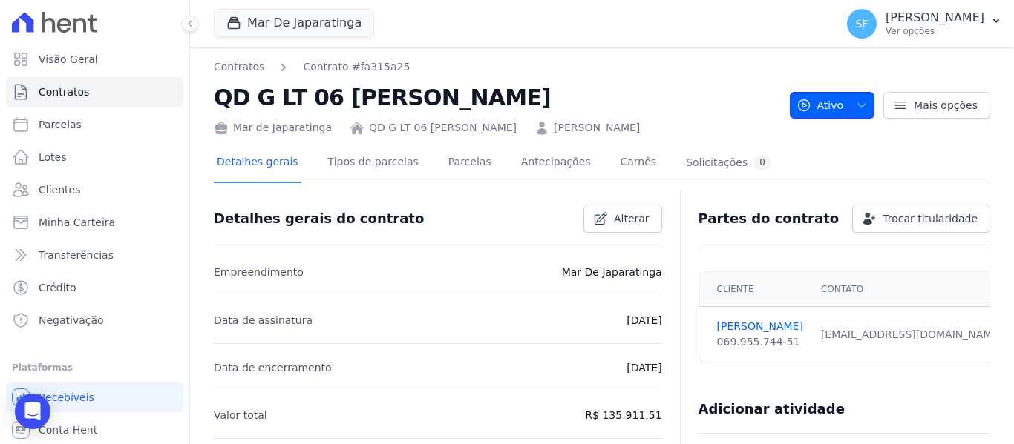
click at [858, 107] on icon "button" at bounding box center [861, 105] width 7 height 4
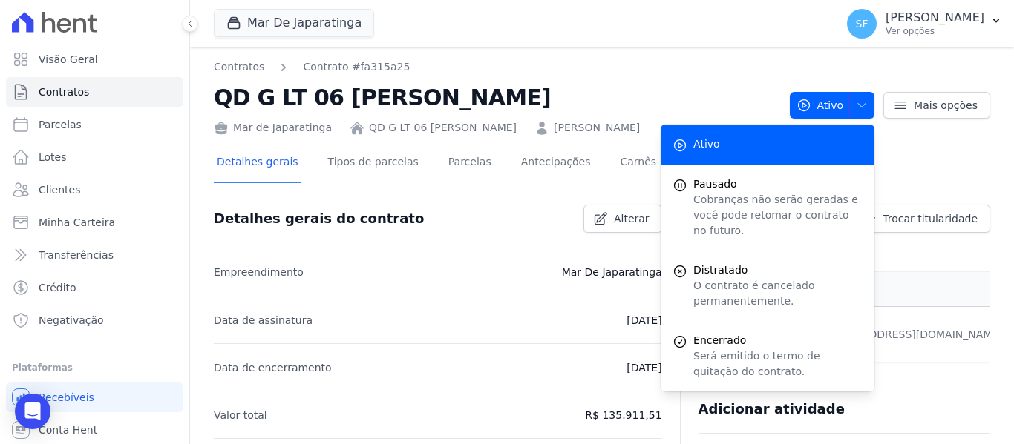
click at [950, 171] on div "Detalhes gerais Tipos de parcelas [GEOGRAPHIC_DATA] Antecipações Carnês Solicit…" at bounding box center [602, 163] width 776 height 37
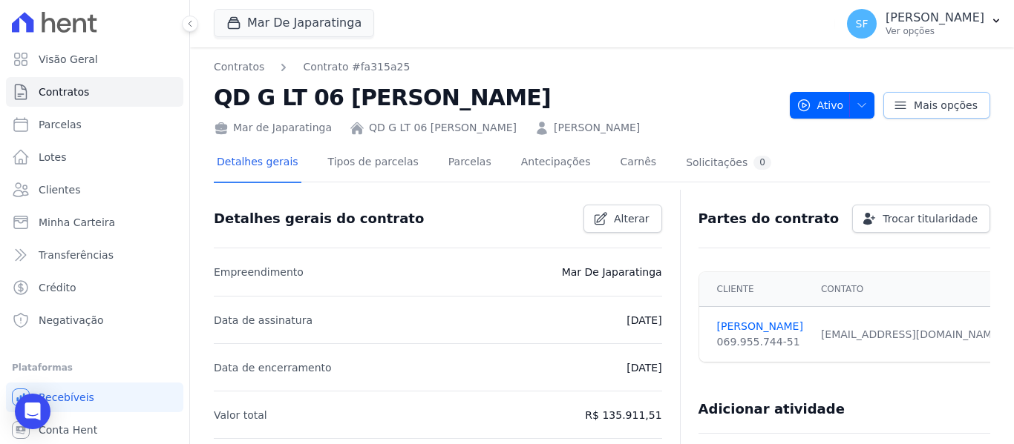
click at [923, 113] on span "Mais opções" at bounding box center [945, 105] width 64 height 15
click at [726, 136] on div "Mar de Japaratinga QD G LT 06 [PERSON_NAME] [PERSON_NAME]" at bounding box center [496, 125] width 564 height 22
click at [921, 226] on span "Trocar titularidade" at bounding box center [929, 218] width 95 height 15
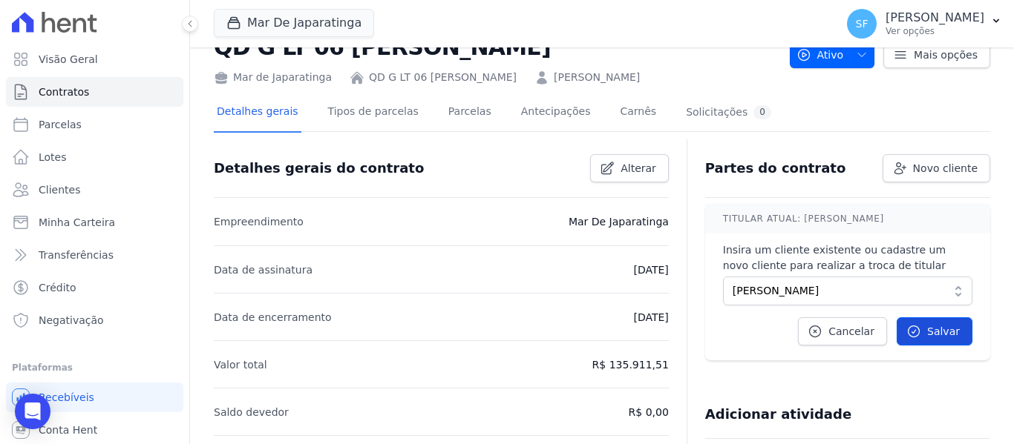
scroll to position [74, 0]
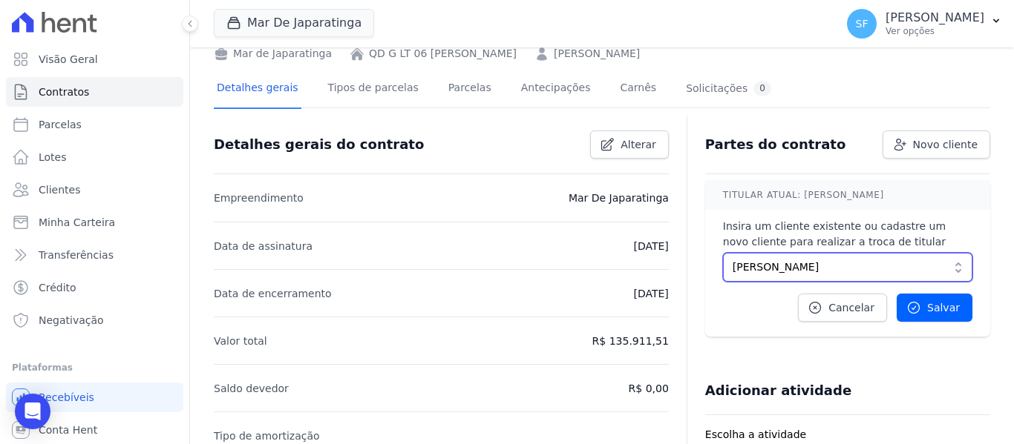
click at [732, 275] on span "[PERSON_NAME]" at bounding box center [836, 268] width 209 height 16
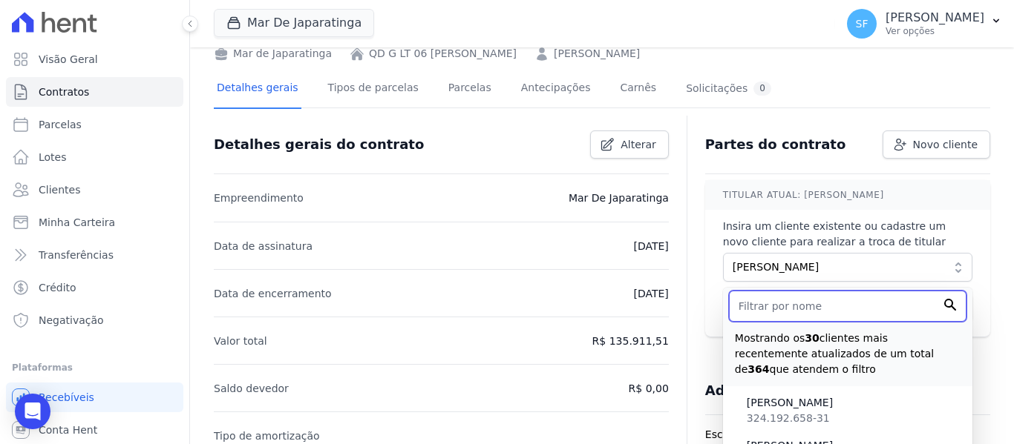
click at [823, 322] on input "text" at bounding box center [847, 306] width 237 height 31
type input "[PERSON_NAME]"
click input "Confirmar" at bounding box center [0, 0] width 0 height 0
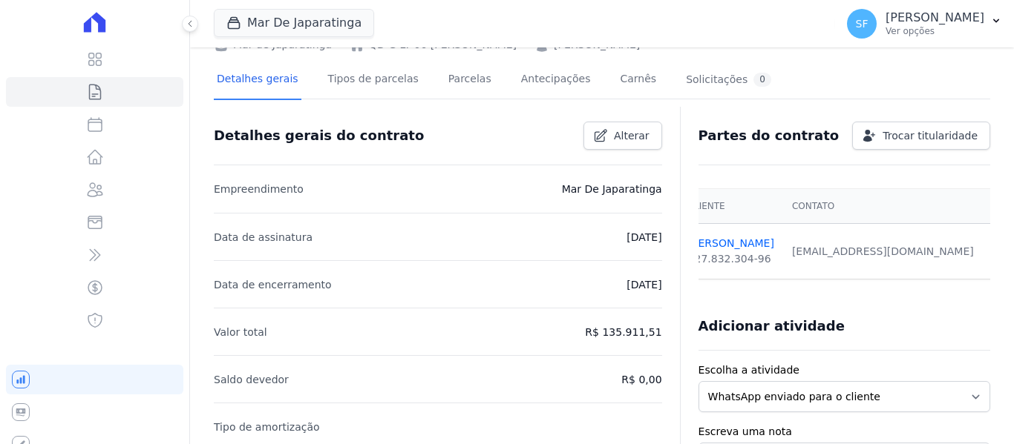
scroll to position [0, 0]
click at [911, 143] on span "Trocar titularidade" at bounding box center [929, 135] width 95 height 15
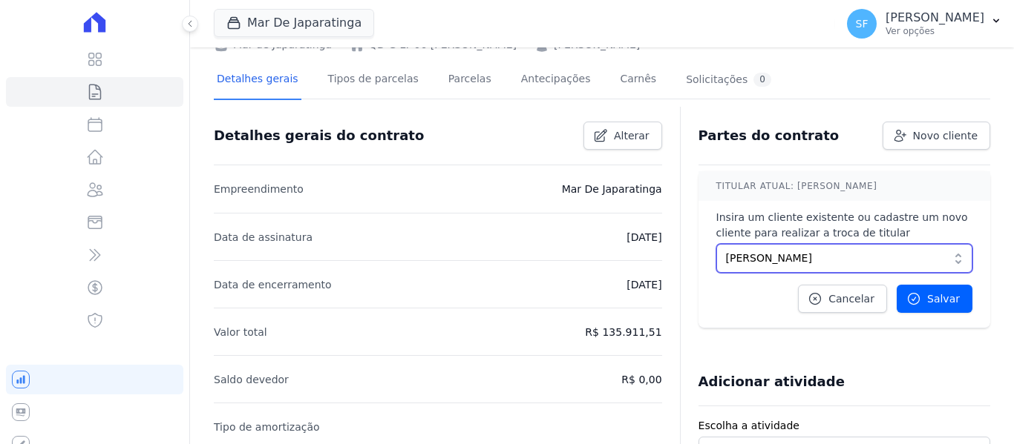
click at [949, 273] on button "[PERSON_NAME]" at bounding box center [844, 258] width 256 height 29
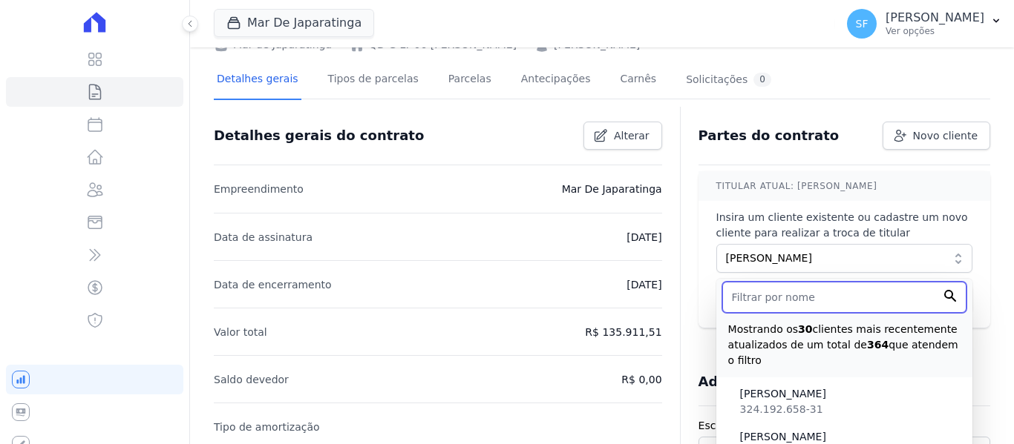
click at [890, 313] on input "text" at bounding box center [844, 297] width 244 height 31
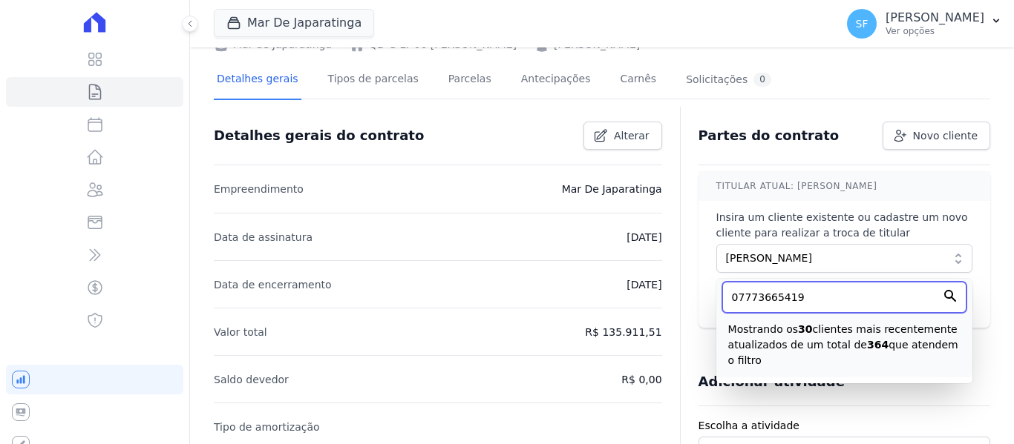
type input "07773665419"
click input "Confirmar" at bounding box center [0, 0] width 0 height 0
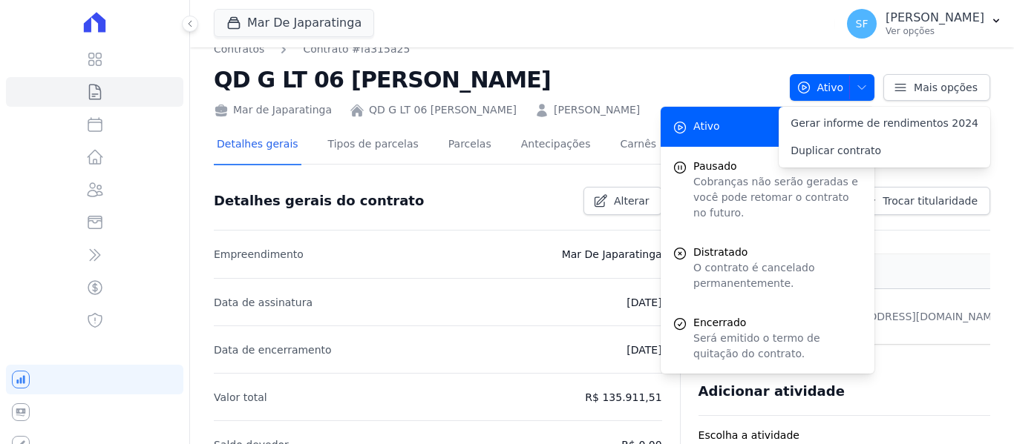
scroll to position [148, 0]
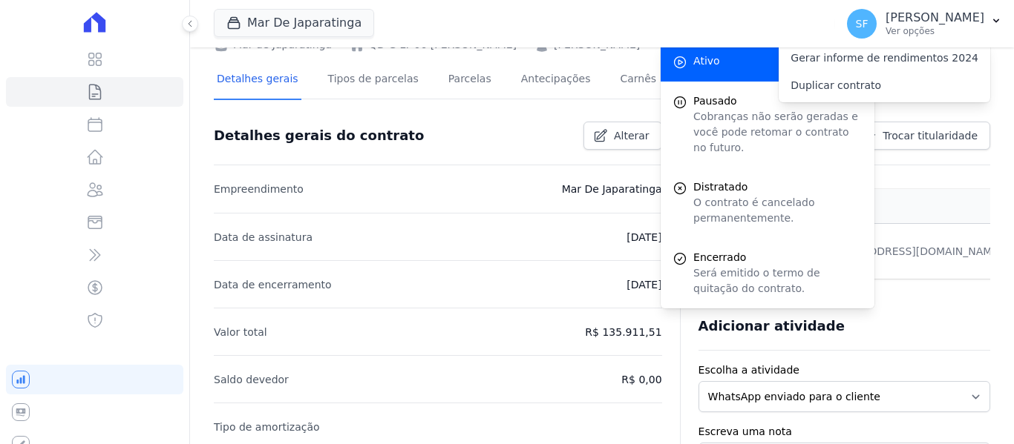
click at [896, 335] on div "Adicionar atividade" at bounding box center [838, 321] width 304 height 30
click at [962, 337] on div "Adicionar atividade" at bounding box center [844, 327] width 292 height 48
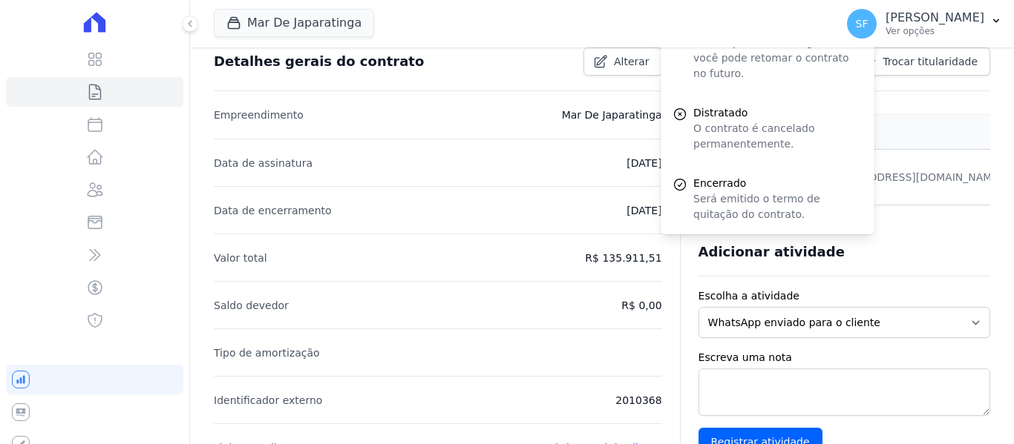
click at [960, 261] on div "Adicionar atividade" at bounding box center [838, 247] width 304 height 30
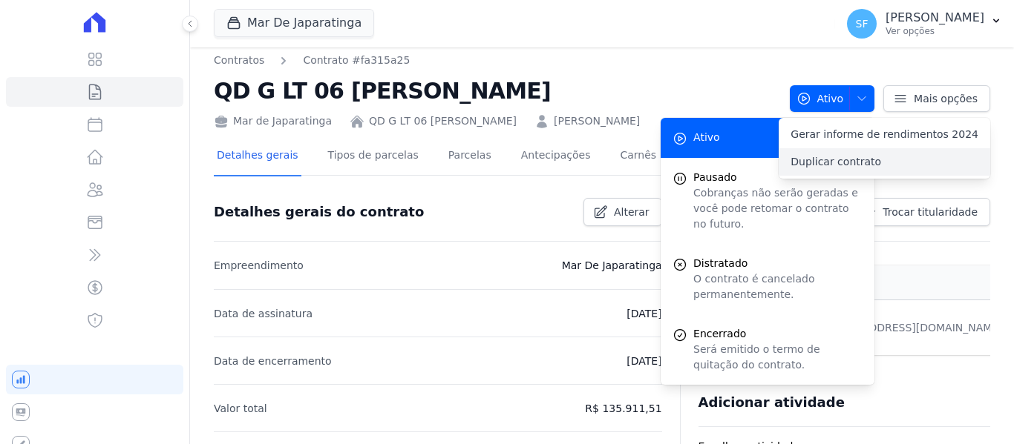
scroll to position [0, 0]
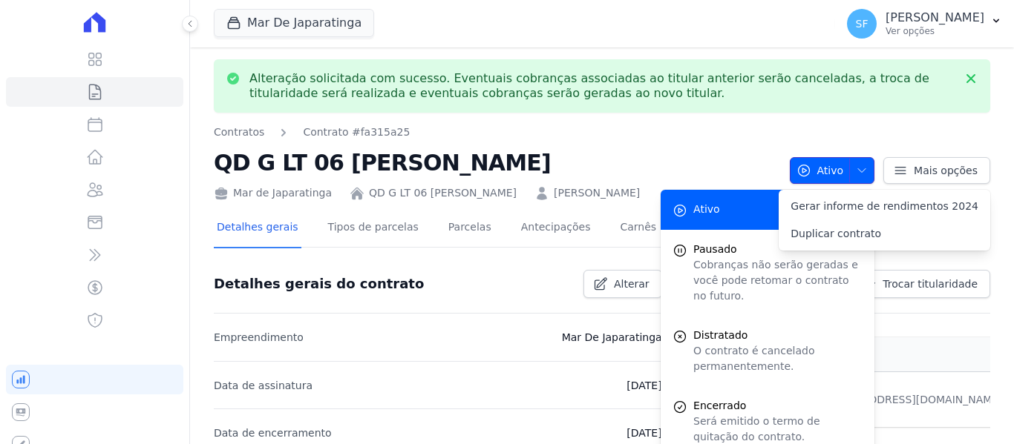
click at [856, 176] on icon "button" at bounding box center [862, 171] width 12 height 12
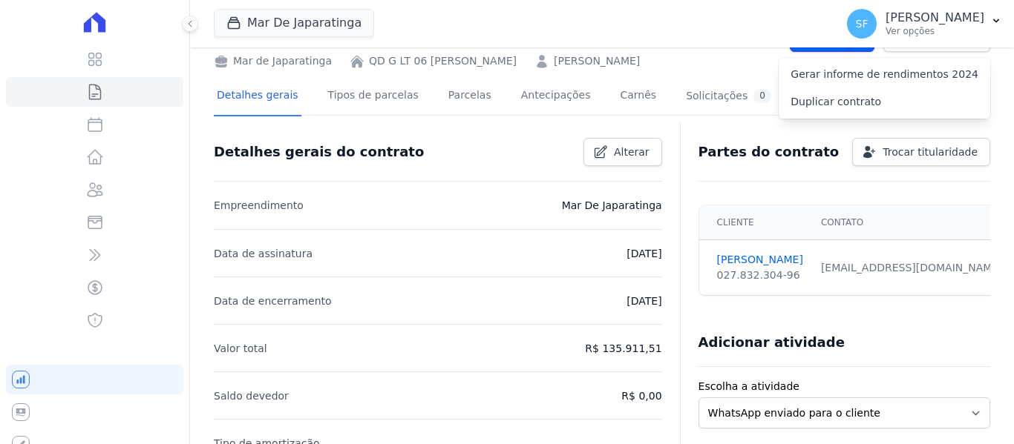
scroll to position [148, 0]
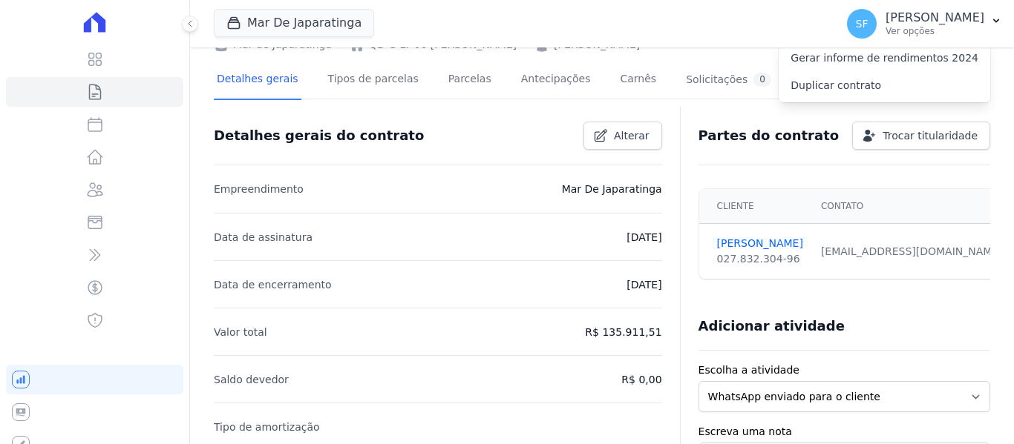
click at [583, 53] on div "Mar de Japaratinga QD G LT 06 [PERSON_NAME] [PERSON_NAME]" at bounding box center [496, 42] width 564 height 22
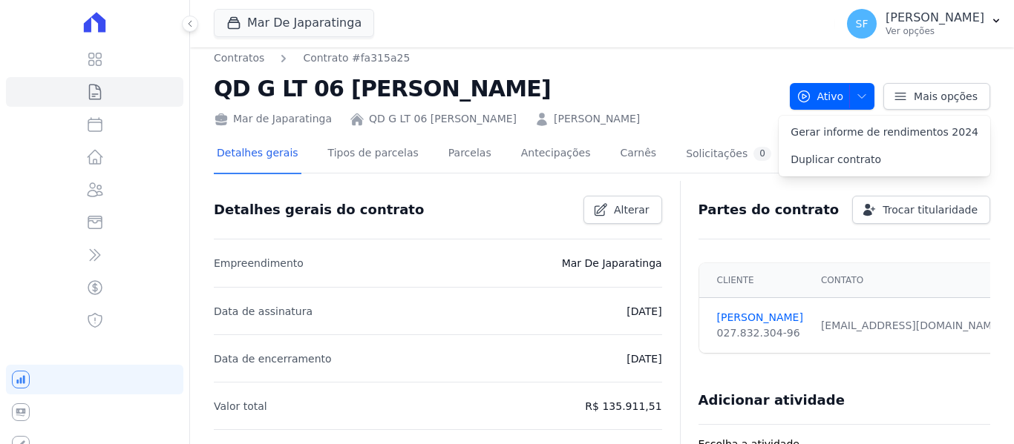
click at [705, 121] on div "Mar de Japaratinga QD G LT 06 [PERSON_NAME] [PERSON_NAME]" at bounding box center [496, 116] width 564 height 22
click at [897, 98] on link "Mais opções" at bounding box center [936, 96] width 107 height 27
click at [630, 127] on div "Mar de Japaratinga QD G LT 06 [PERSON_NAME] [PERSON_NAME]" at bounding box center [496, 116] width 564 height 22
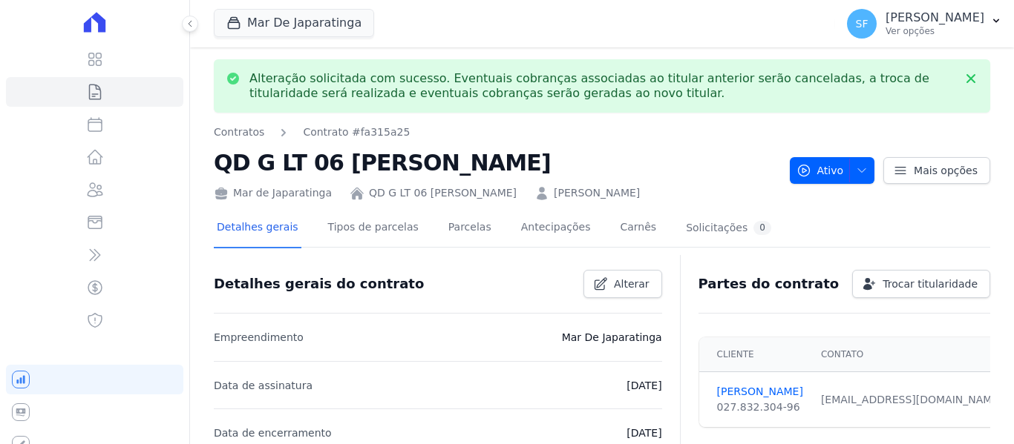
click at [668, 134] on nav "Contratos Contrato #fa315a25" at bounding box center [496, 133] width 564 height 16
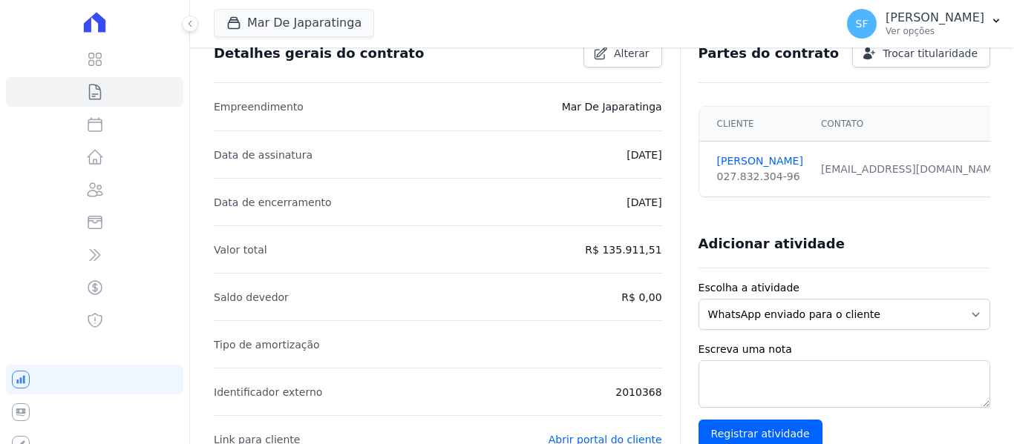
scroll to position [297, 0]
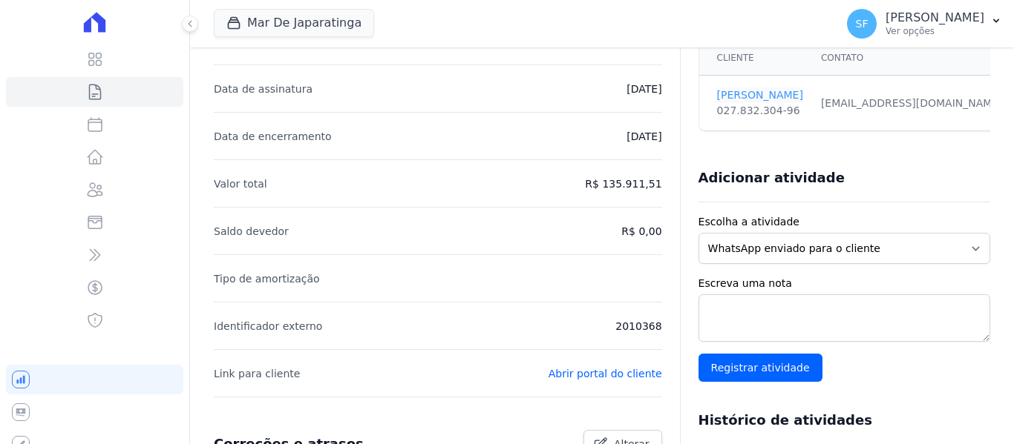
click at [724, 103] on link "[PERSON_NAME]" at bounding box center [760, 96] width 86 height 16
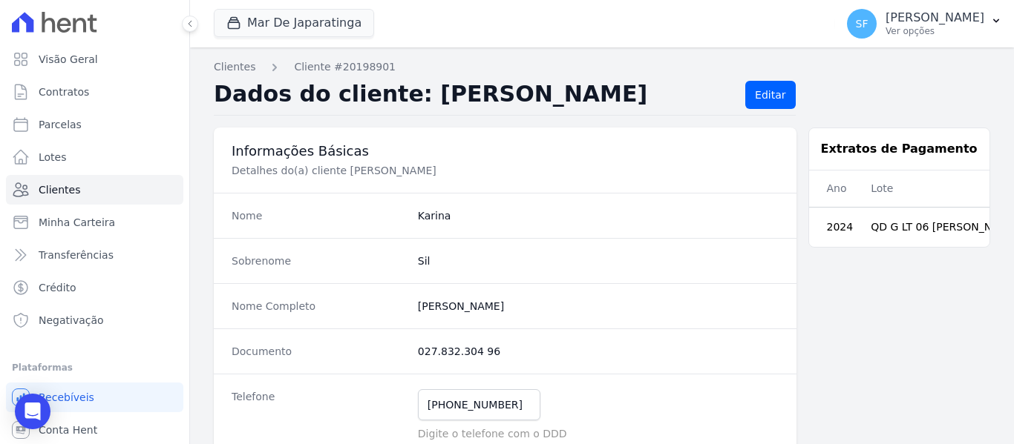
click at [717, 235] on div "Nome [PERSON_NAME]" at bounding box center [505, 215] width 583 height 45
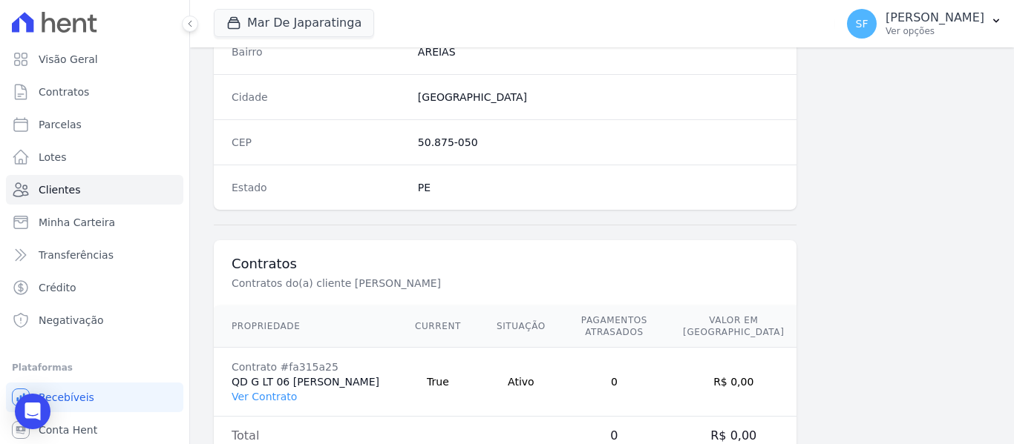
scroll to position [979, 0]
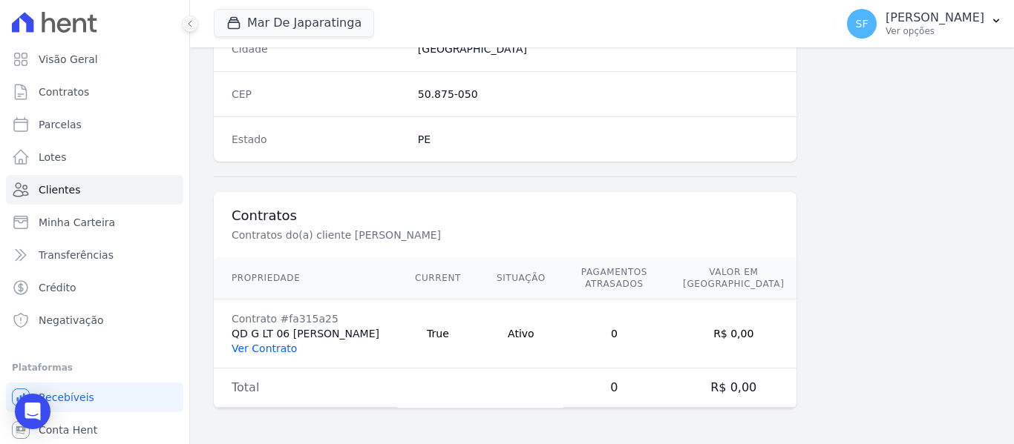
click at [269, 343] on link "Ver Contrato" at bounding box center [264, 349] width 65 height 12
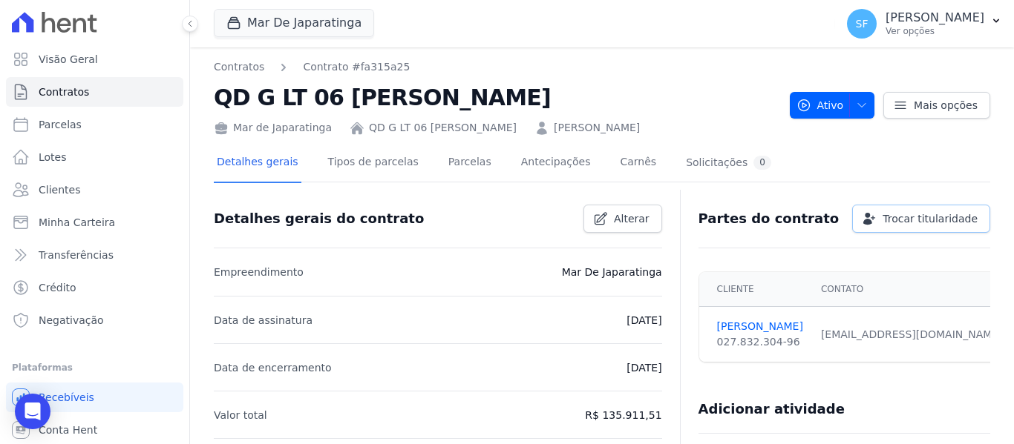
click at [891, 226] on span "Trocar titularidade" at bounding box center [929, 218] width 95 height 15
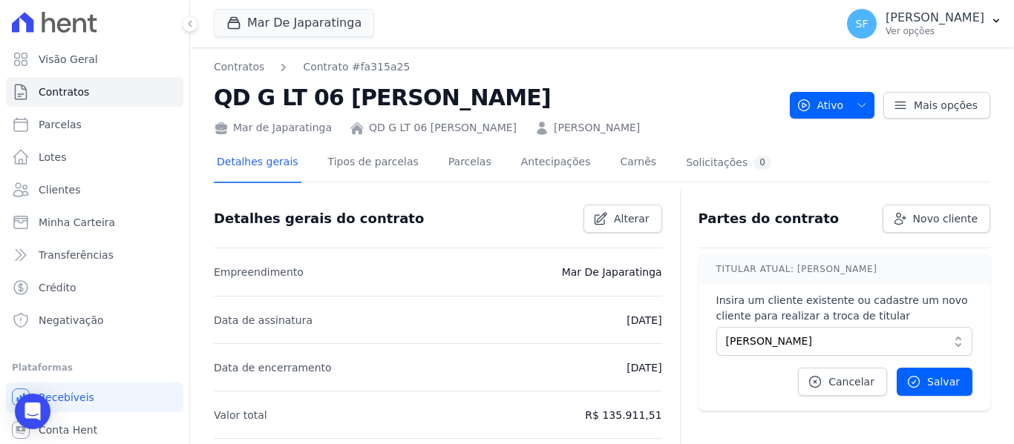
scroll to position [74, 0]
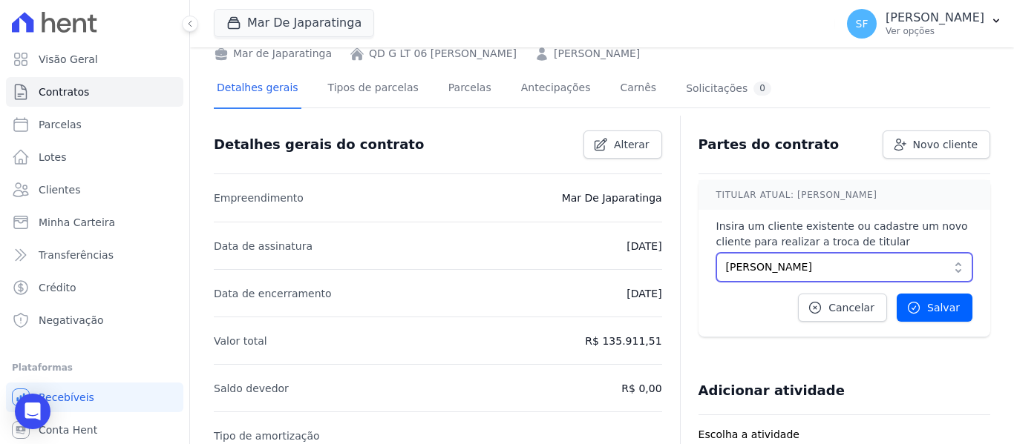
click at [952, 282] on button "[PERSON_NAME]" at bounding box center [844, 267] width 256 height 29
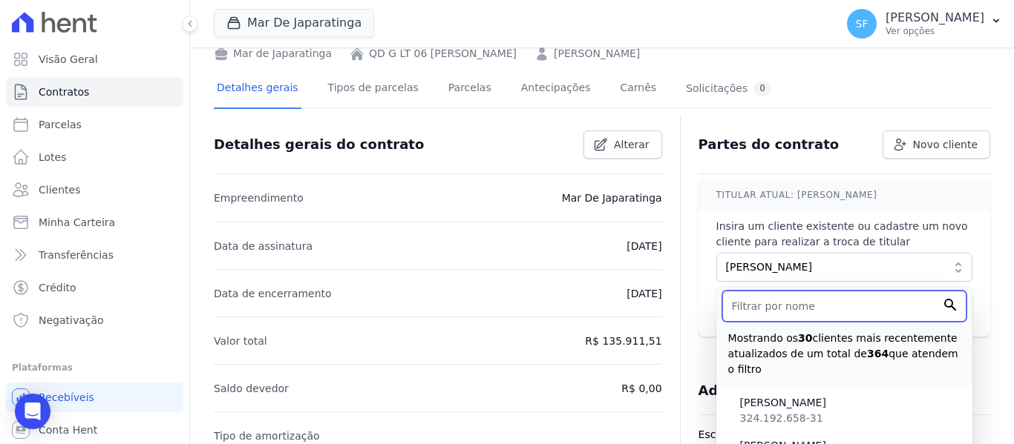
click at [830, 322] on input "text" at bounding box center [844, 306] width 244 height 31
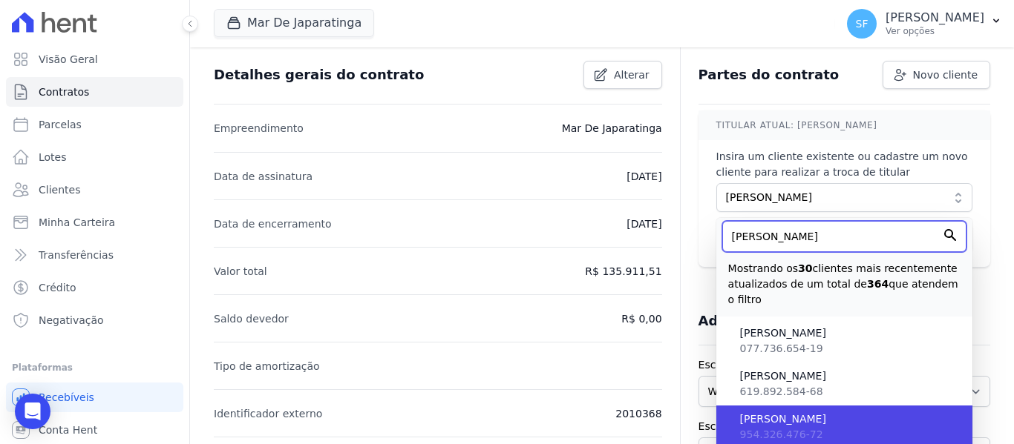
scroll to position [223, 0]
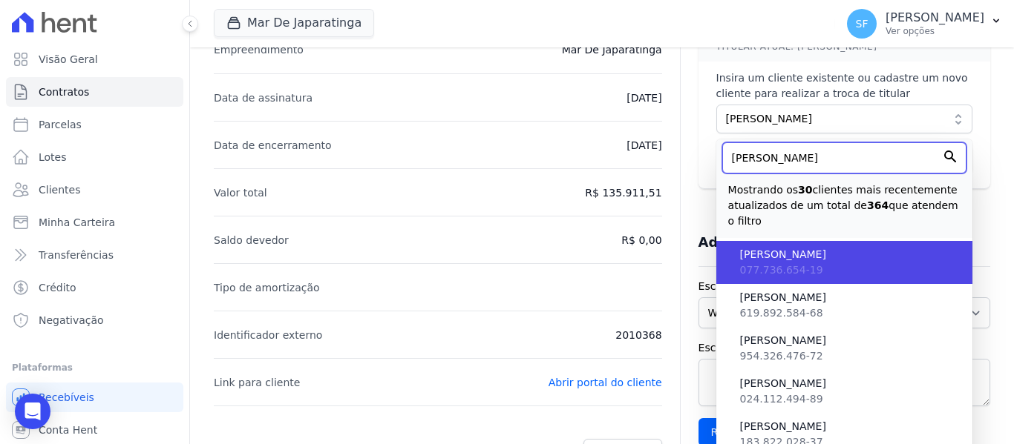
type input "[PERSON_NAME]"
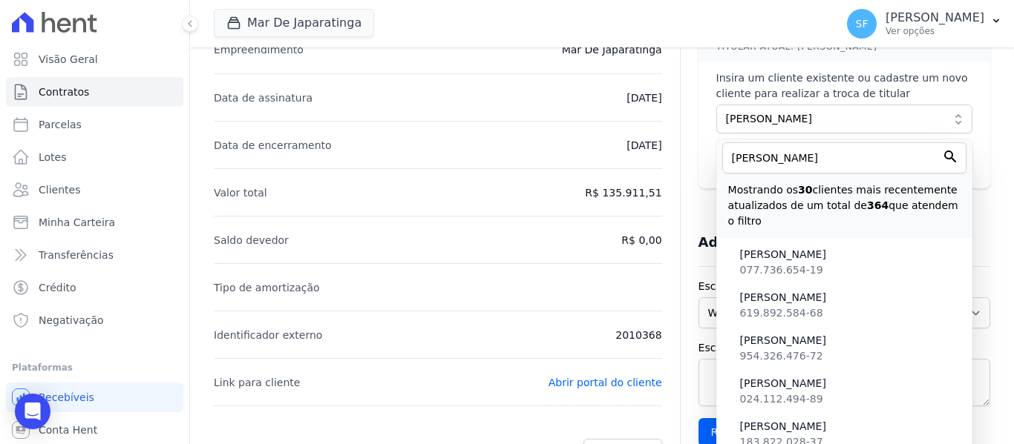
click at [774, 284] on li "[PERSON_NAME] 077.736.654-19" at bounding box center [844, 262] width 256 height 43
type input "c48eac9b-aa66-47c3-ae85-6e0512b214c3"
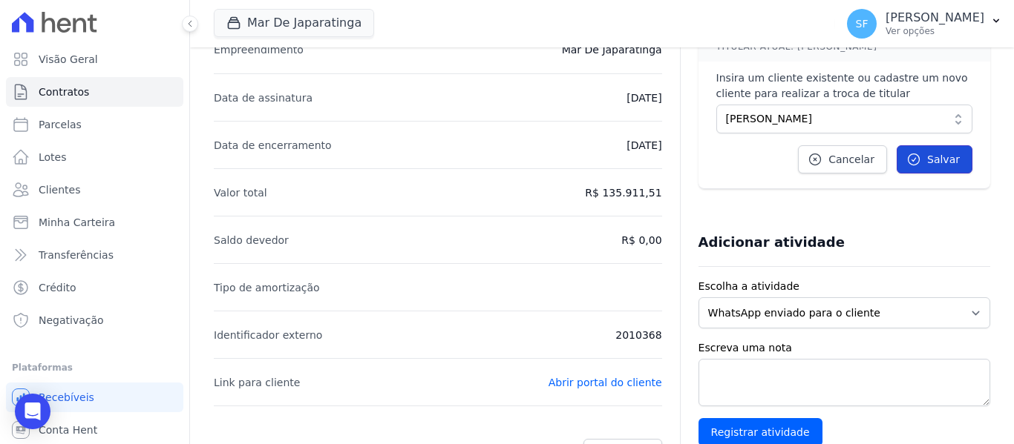
click at [945, 167] on span "Salvar" at bounding box center [943, 159] width 33 height 15
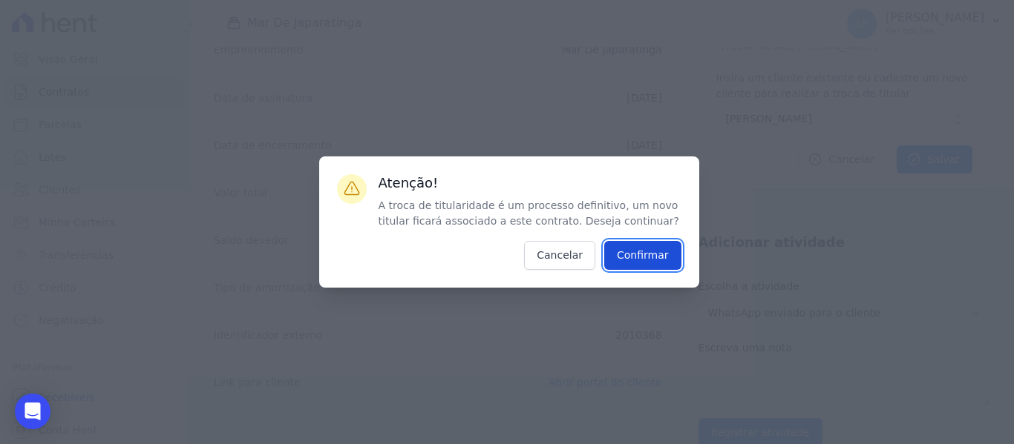
click at [626, 260] on input "Confirmar" at bounding box center [642, 255] width 77 height 29
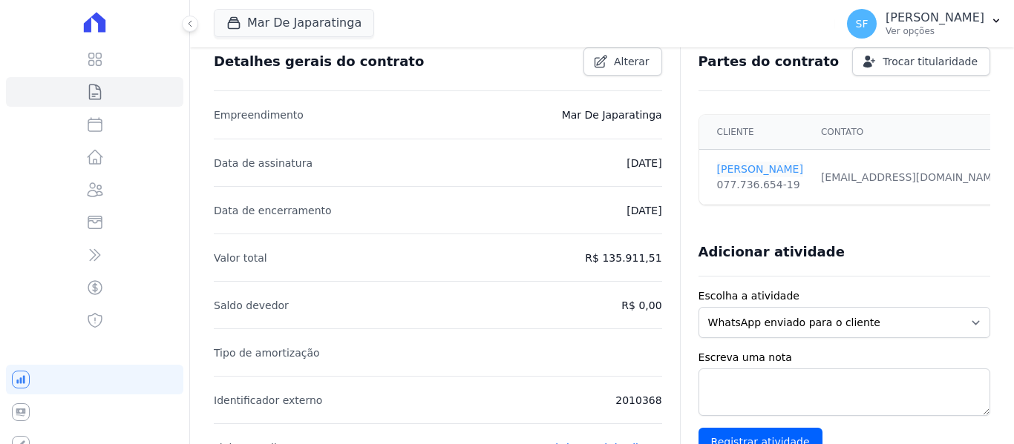
click at [742, 173] on link "[PERSON_NAME]" at bounding box center [760, 170] width 86 height 16
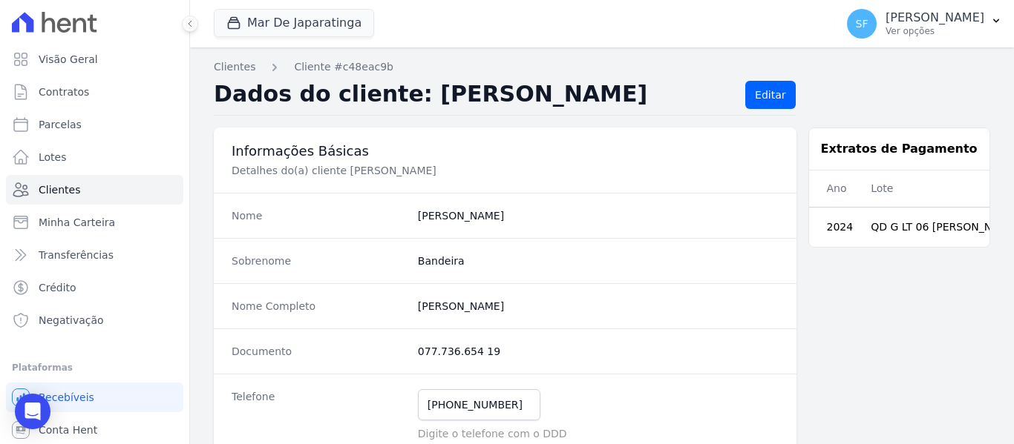
click at [73, 191] on span "Clientes" at bounding box center [60, 190] width 42 height 15
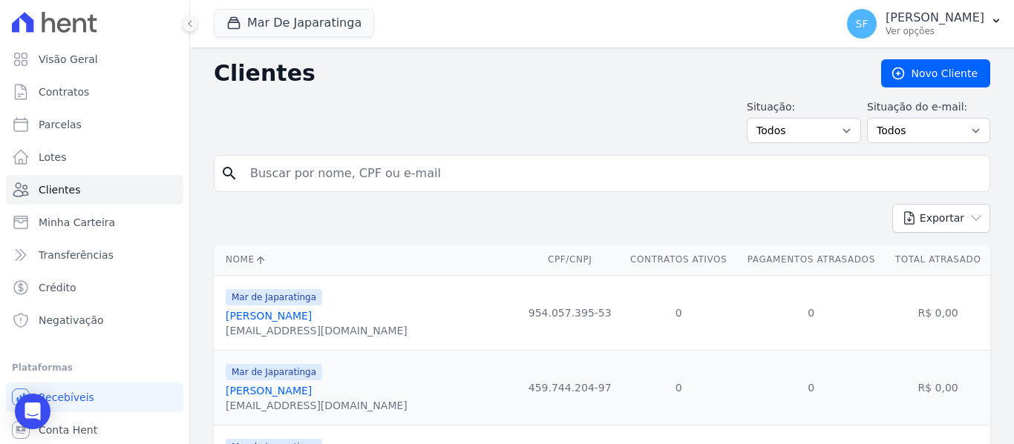
click at [317, 178] on input "search" at bounding box center [612, 174] width 742 height 30
type input "[PERSON_NAME]"
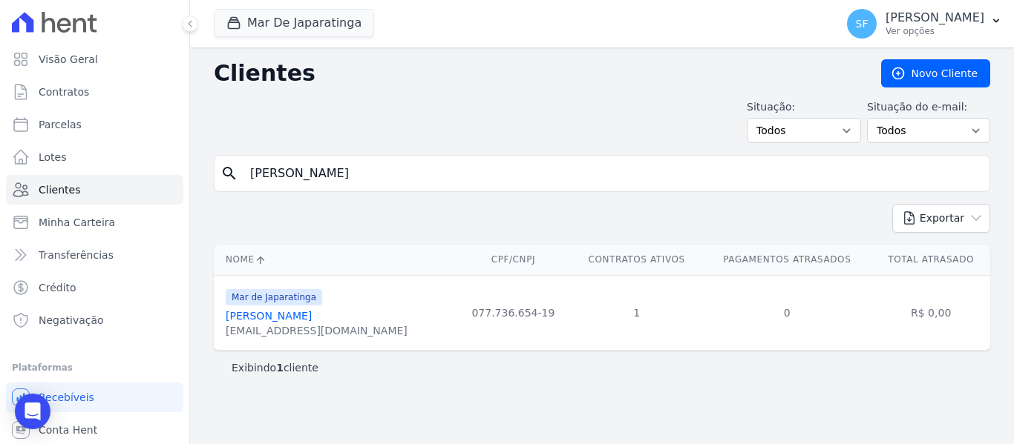
click at [297, 317] on link "[PERSON_NAME]" at bounding box center [269, 316] width 86 height 12
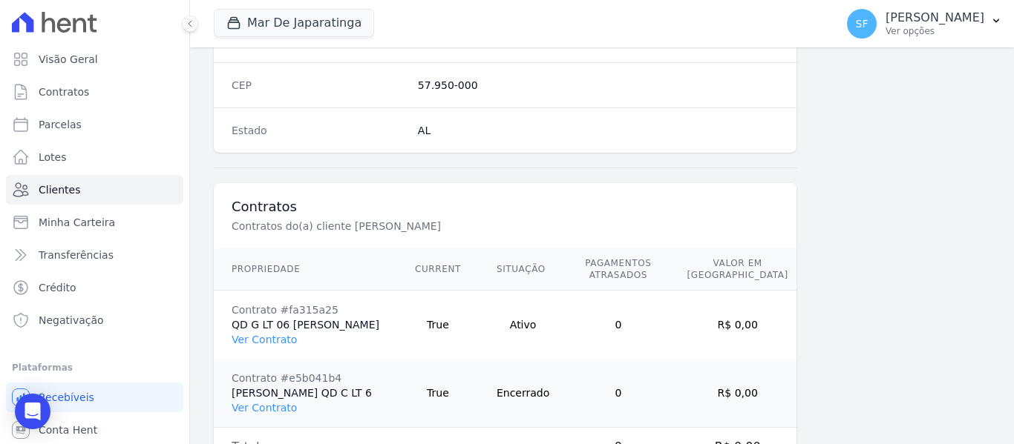
scroll to position [1047, 0]
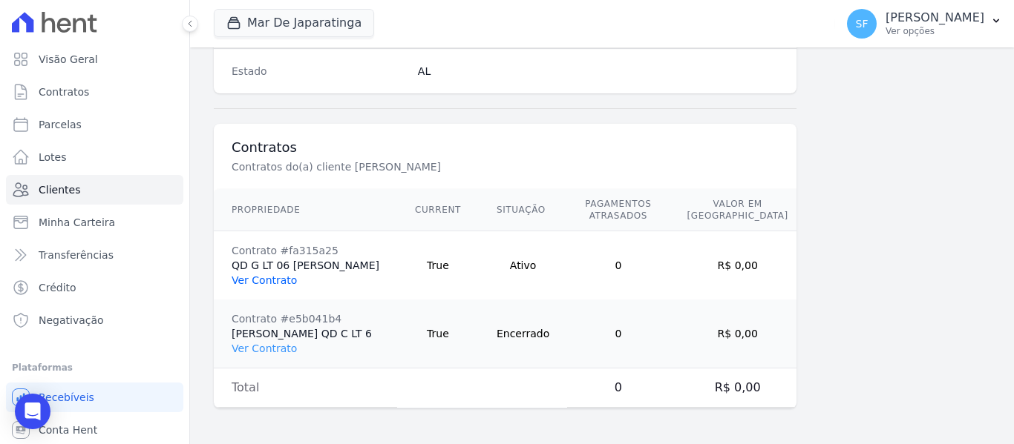
click at [261, 275] on link "Ver Contrato" at bounding box center [264, 281] width 65 height 12
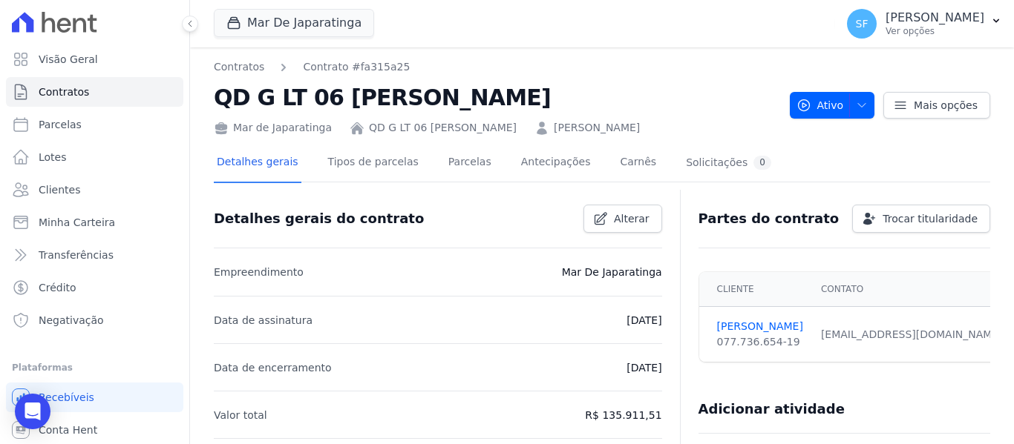
drag, startPoint x: 801, startPoint y: 146, endPoint x: 834, endPoint y: 128, distance: 38.2
click at [800, 146] on div "Detalhes gerais Tipos de parcelas [GEOGRAPHIC_DATA] Antecipações Carnês Solicit…" at bounding box center [602, 163] width 776 height 37
click at [929, 107] on span "Mais opções" at bounding box center [945, 105] width 64 height 15
click at [770, 154] on div "Detalhes gerais Tipos de parcelas [GEOGRAPHIC_DATA] Antecipações Carnês Solicit…" at bounding box center [602, 163] width 776 height 37
click at [445, 160] on link "Parcelas" at bounding box center [469, 163] width 49 height 39
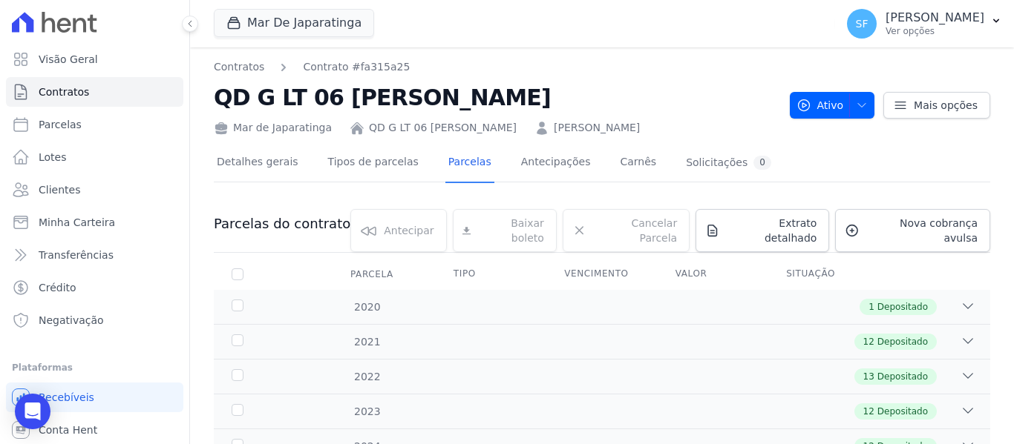
click at [640, 122] on link "[PERSON_NAME]" at bounding box center [597, 128] width 86 height 16
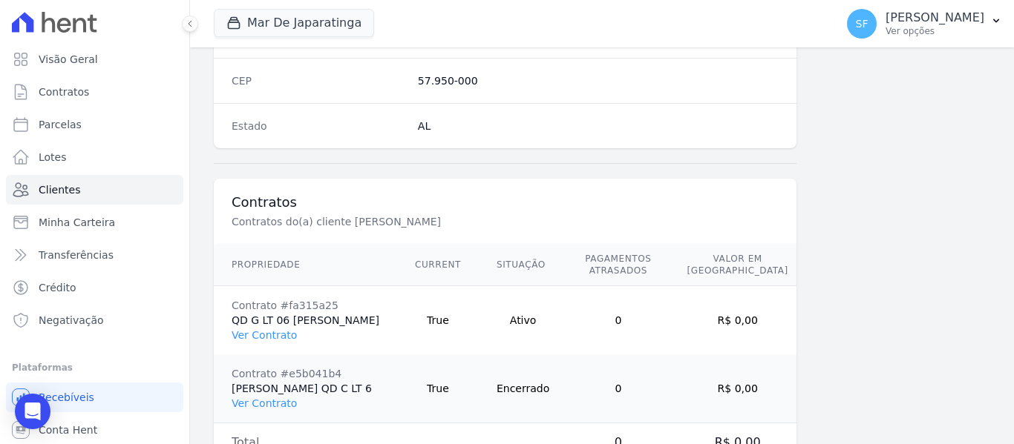
scroll to position [1047, 0]
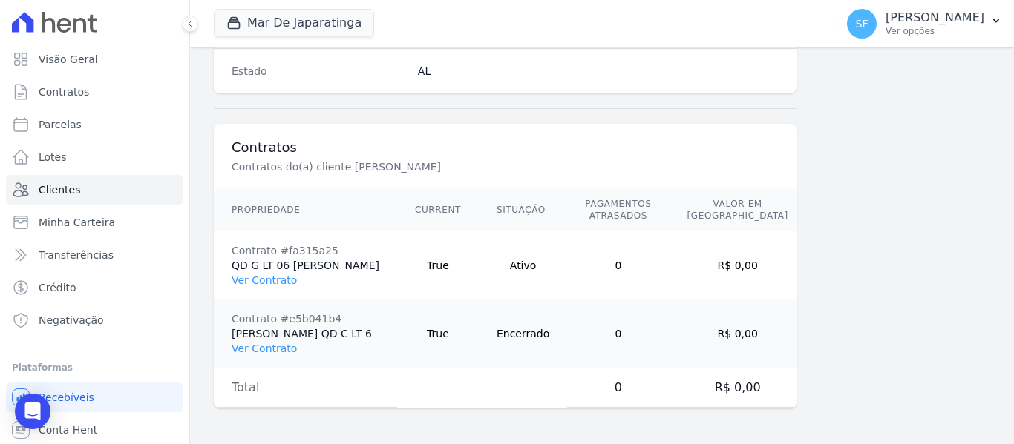
drag, startPoint x: 646, startPoint y: 409, endPoint x: 785, endPoint y: 400, distance: 139.1
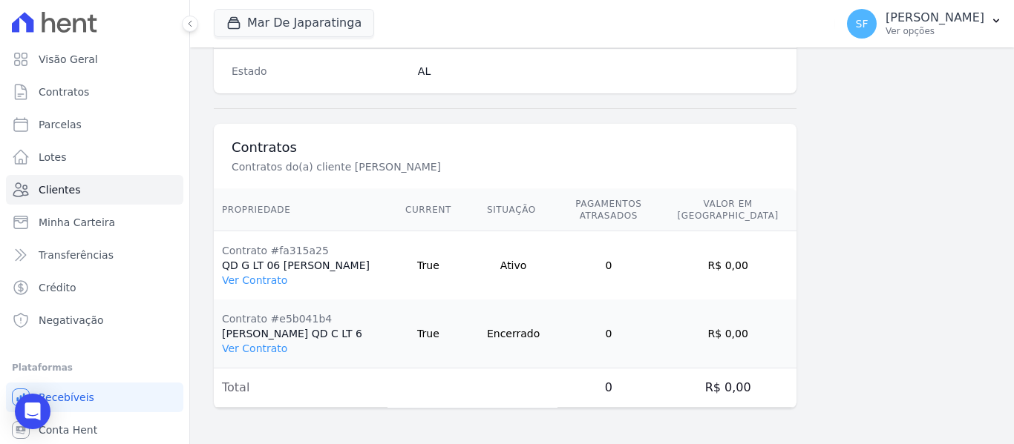
scroll to position [0, 0]
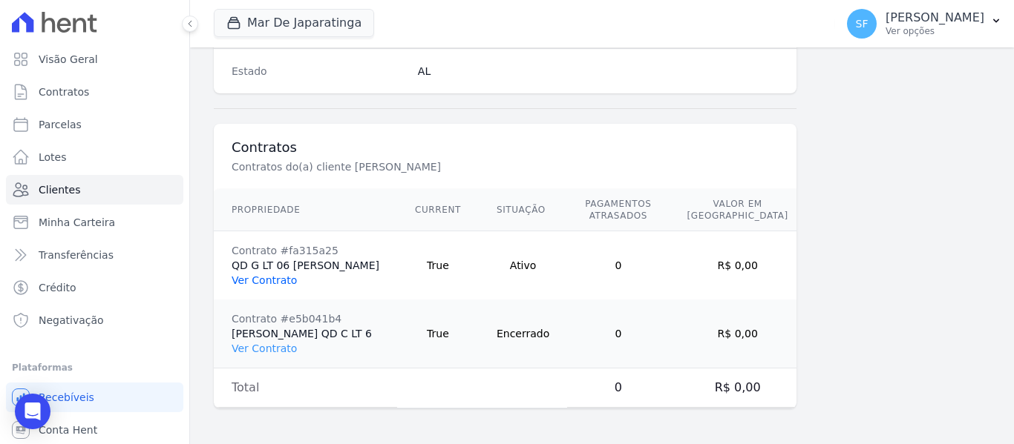
click at [274, 275] on link "Ver Contrato" at bounding box center [264, 281] width 65 height 12
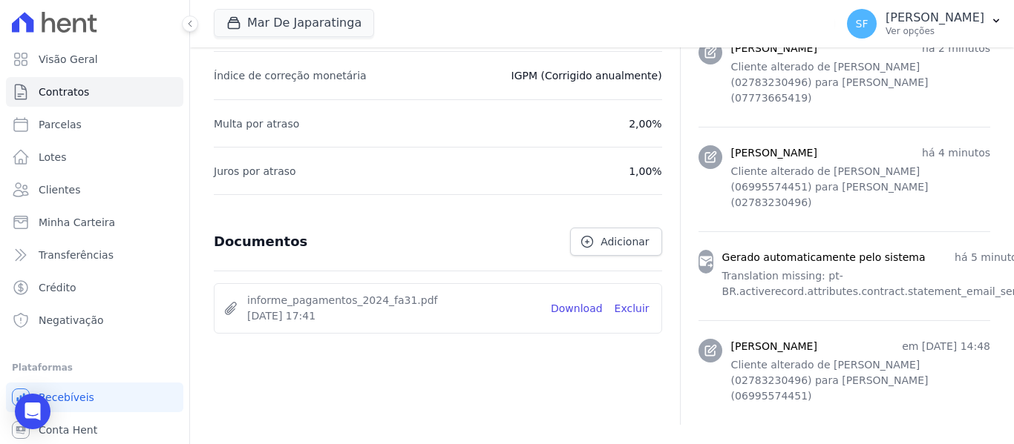
scroll to position [557, 0]
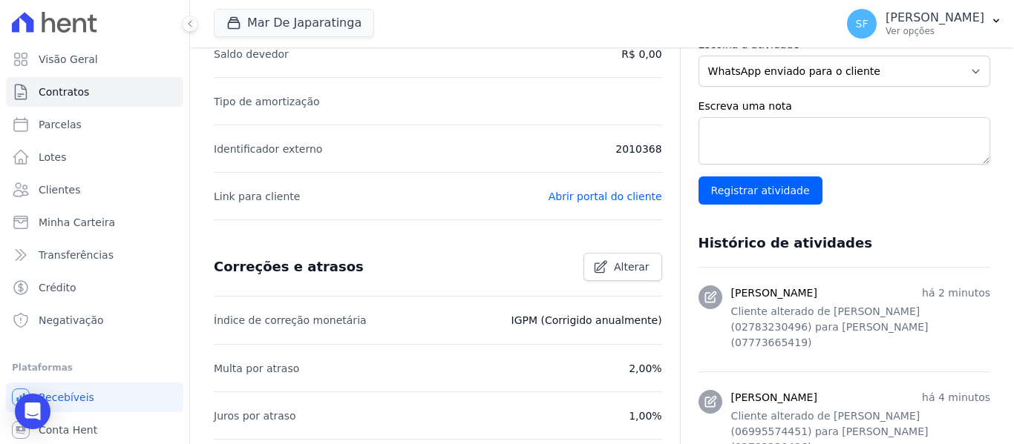
click at [905, 205] on div "Escreva uma nota Registrar atividade" at bounding box center [844, 152] width 292 height 106
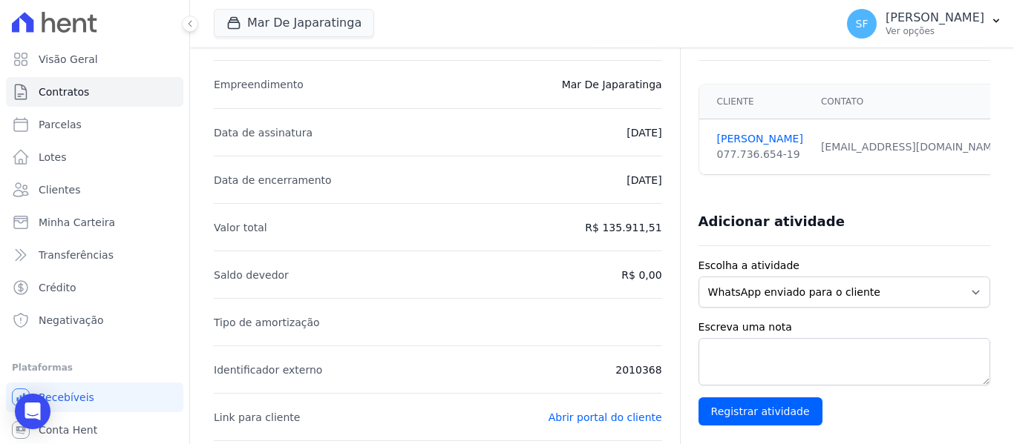
scroll to position [186, 0]
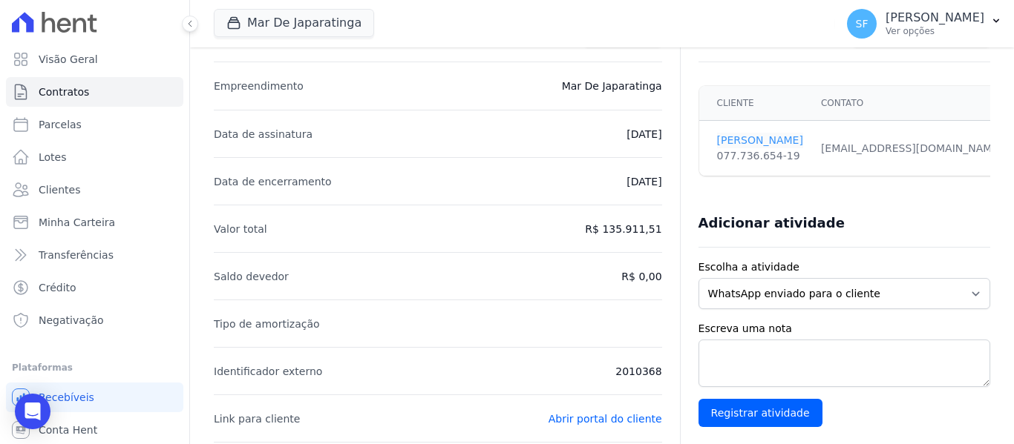
click at [750, 142] on link "[PERSON_NAME]" at bounding box center [760, 141] width 86 height 16
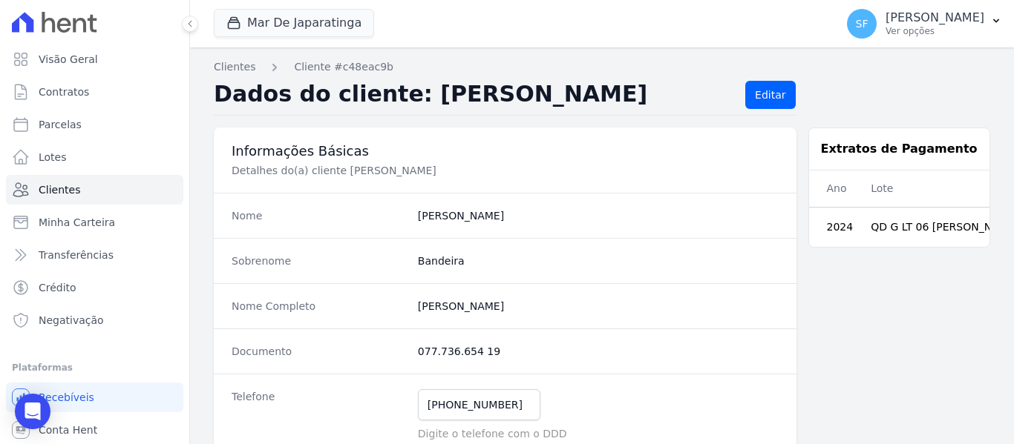
click at [678, 264] on dd "Bandeira" at bounding box center [598, 261] width 361 height 15
click at [63, 152] on span "Lotes" at bounding box center [53, 157] width 28 height 15
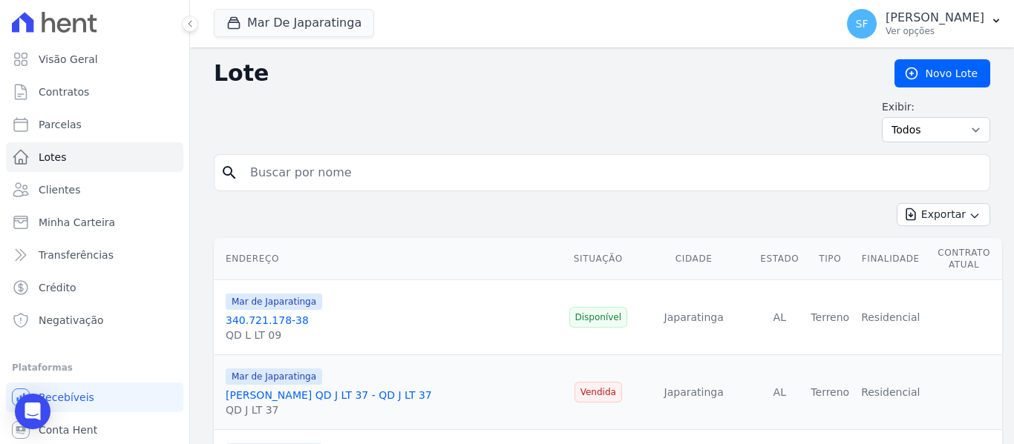
click at [315, 178] on input "search" at bounding box center [612, 173] width 742 height 30
type input "[PERSON_NAME]"
